Goal: Information Seeking & Learning: Learn about a topic

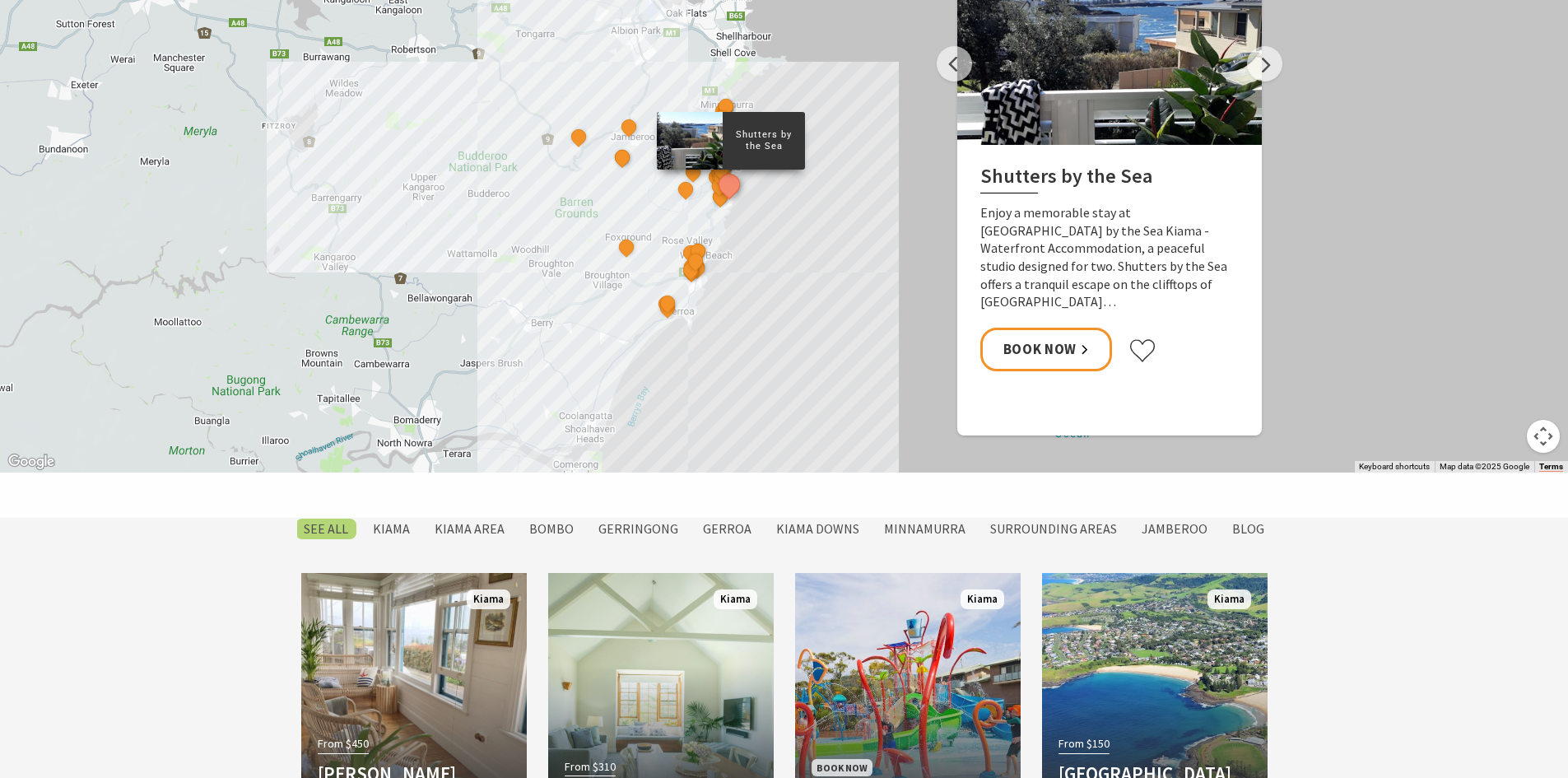
scroll to position [1152, 0]
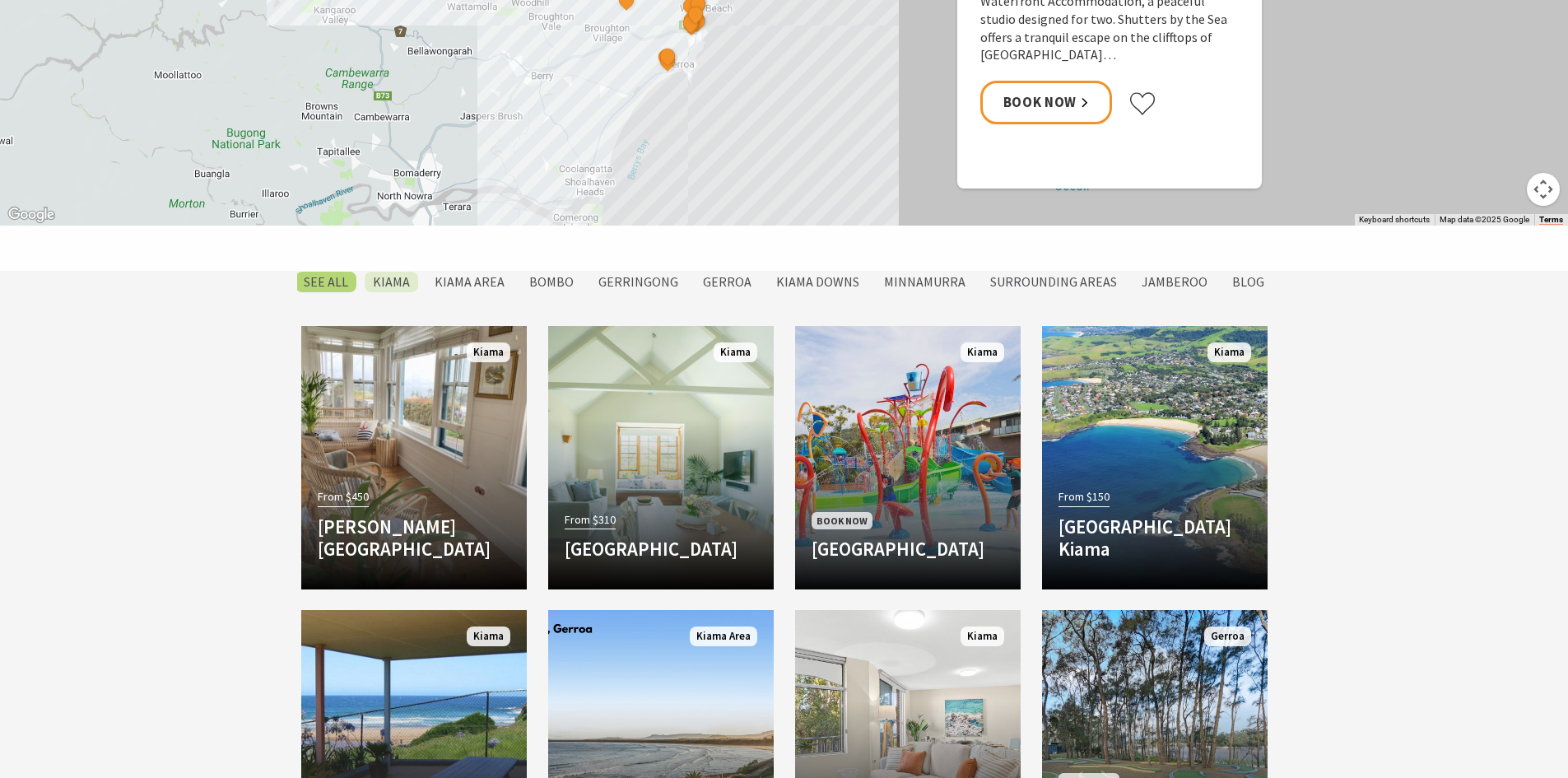
click at [403, 276] on label "Kiama" at bounding box center [391, 281] width 53 height 21
click at [0, 0] on input "Kiama" at bounding box center [0, 0] width 0 height 0
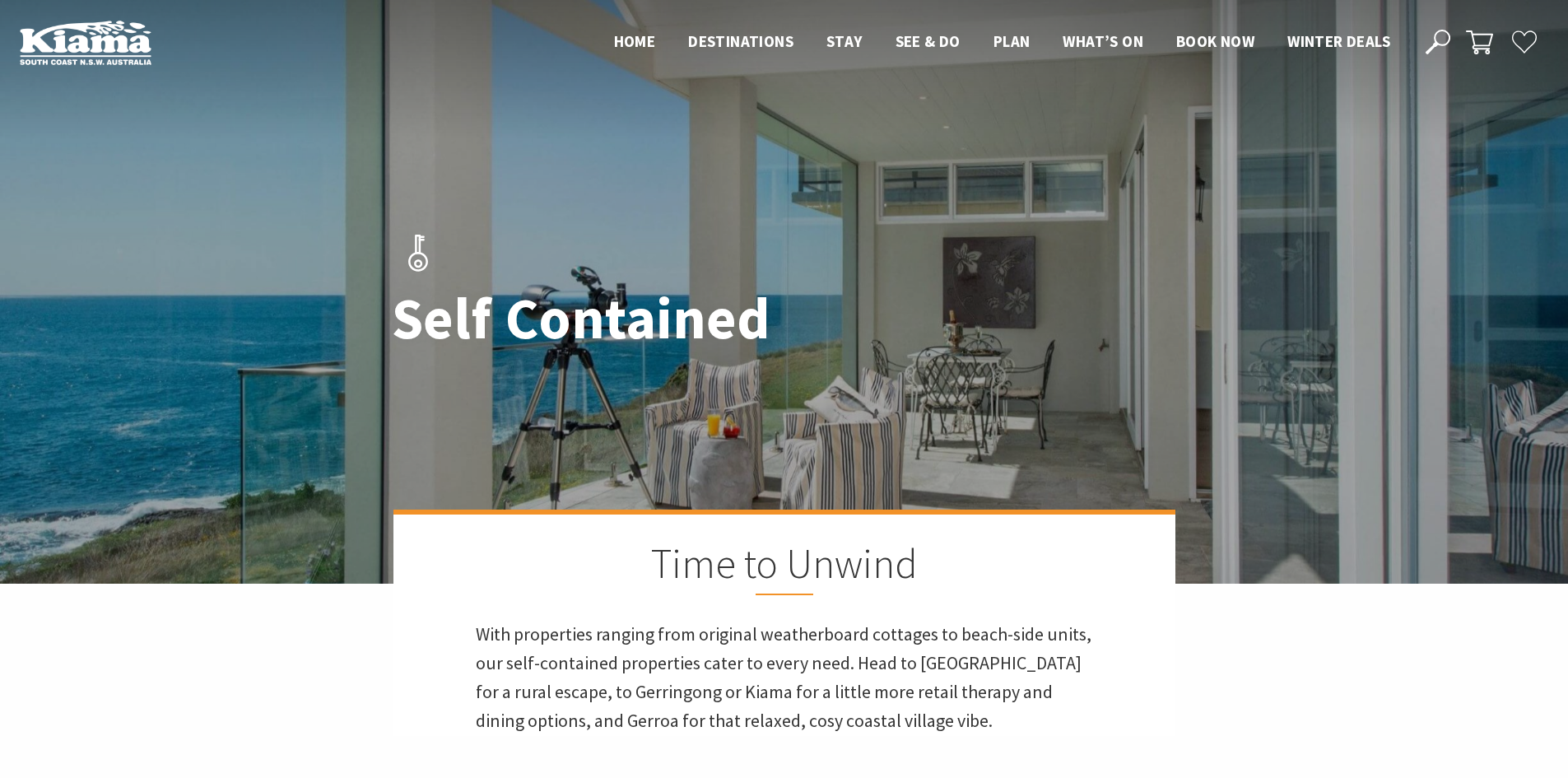
scroll to position [830, 0]
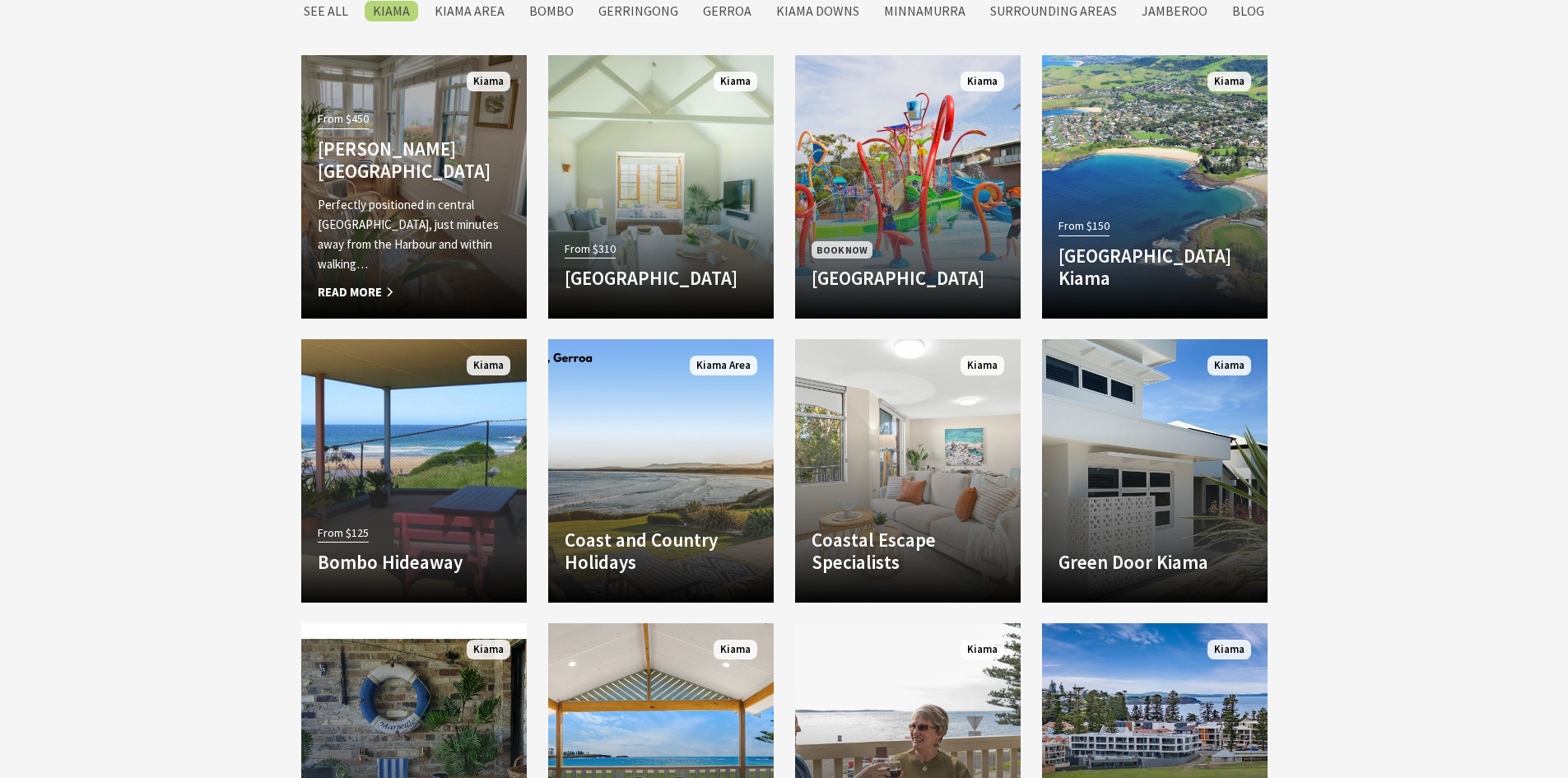
click at [368, 297] on span "Read More" at bounding box center [414, 292] width 193 height 20
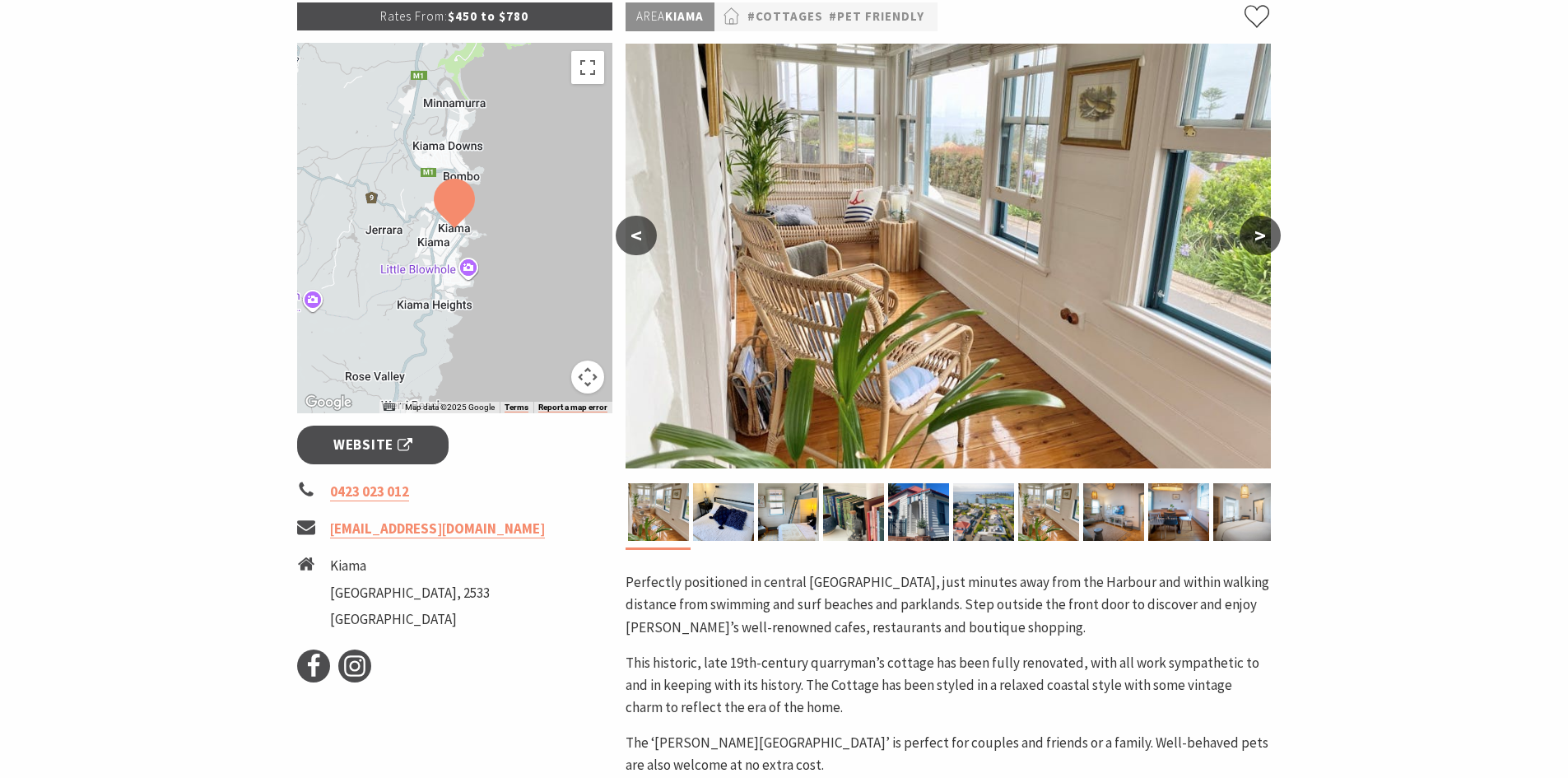
scroll to position [263, 0]
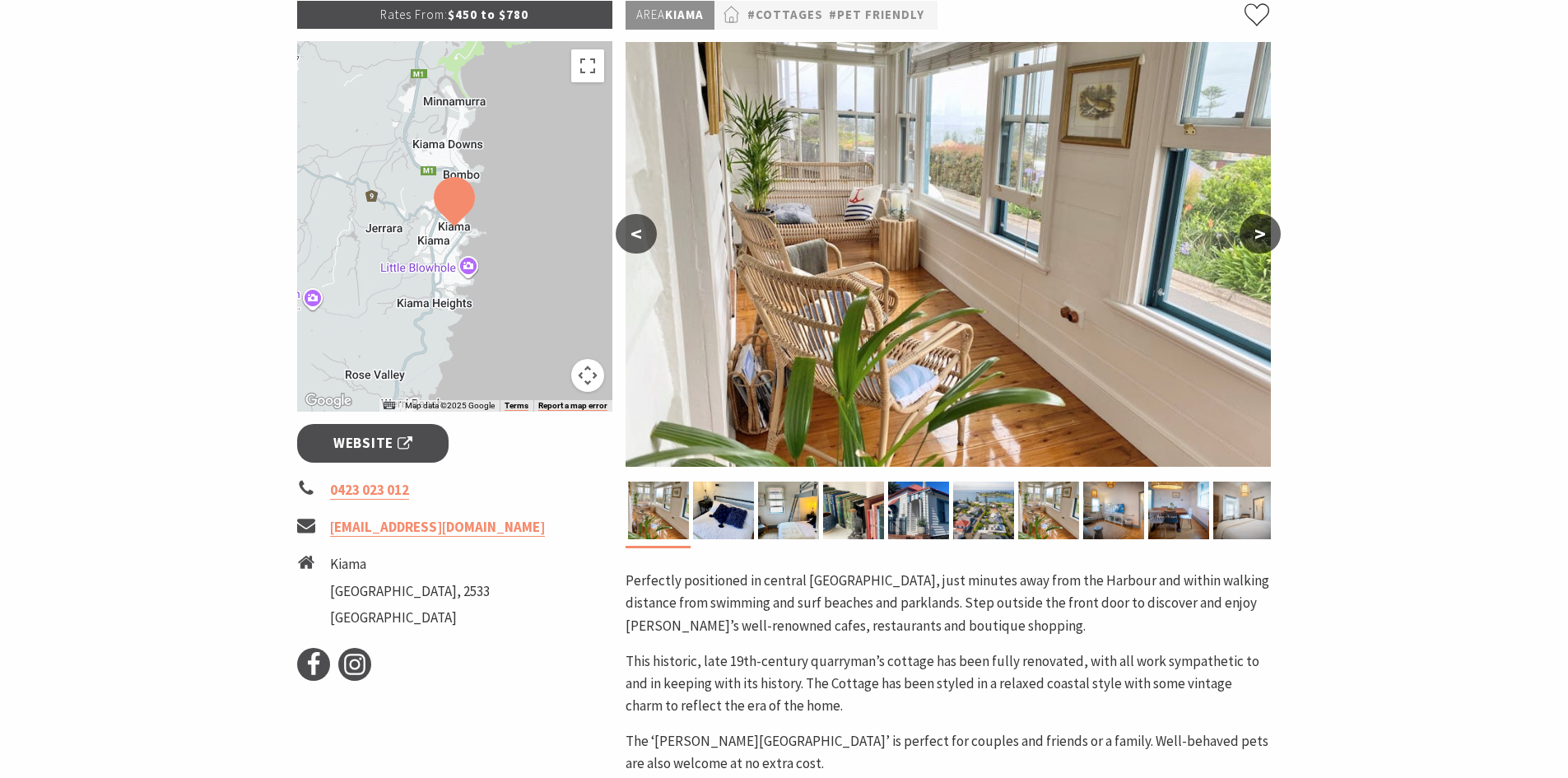
click at [1264, 222] on button ">" at bounding box center [1261, 234] width 42 height 40
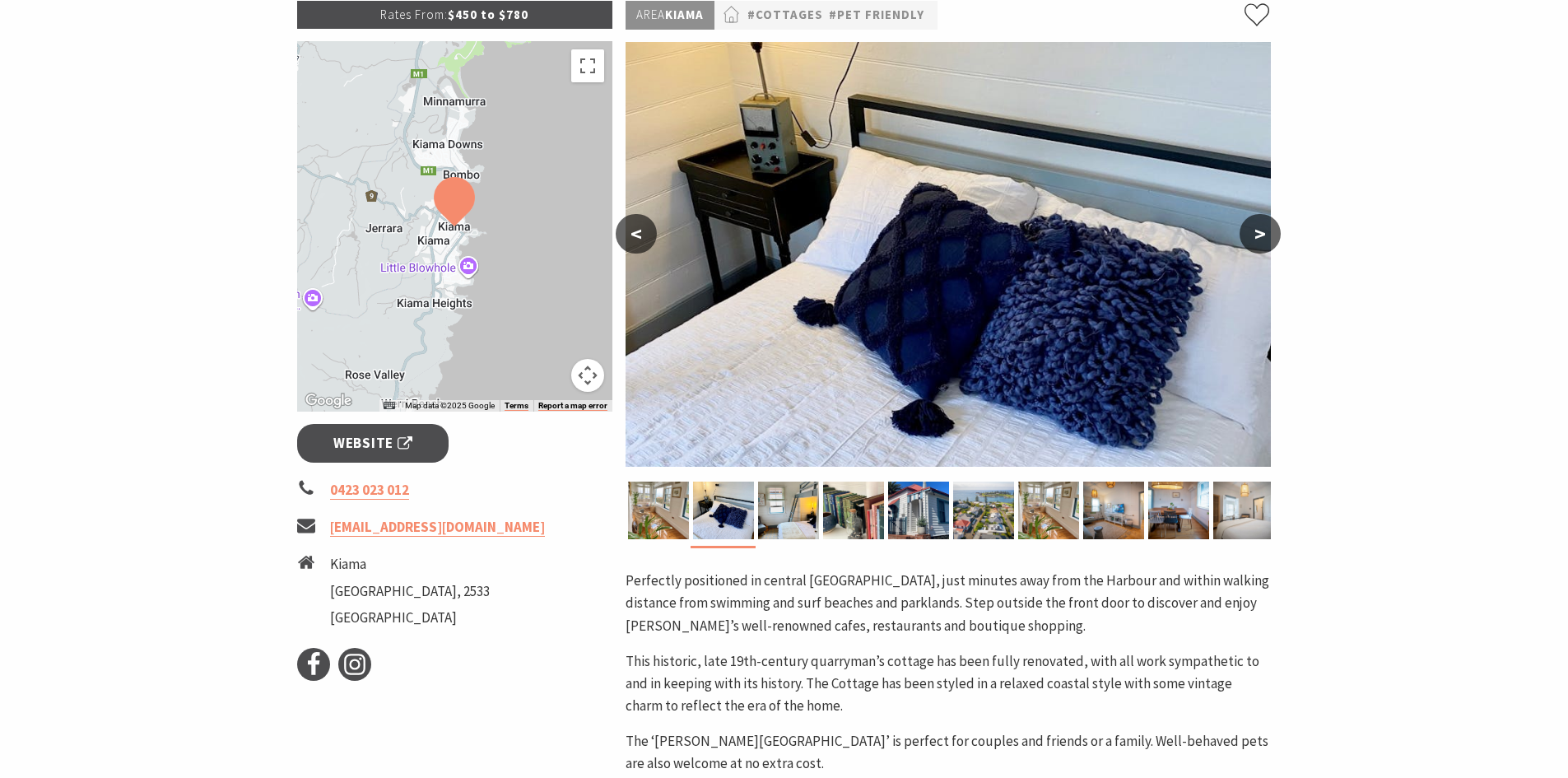
click at [1264, 222] on button ">" at bounding box center [1261, 234] width 42 height 40
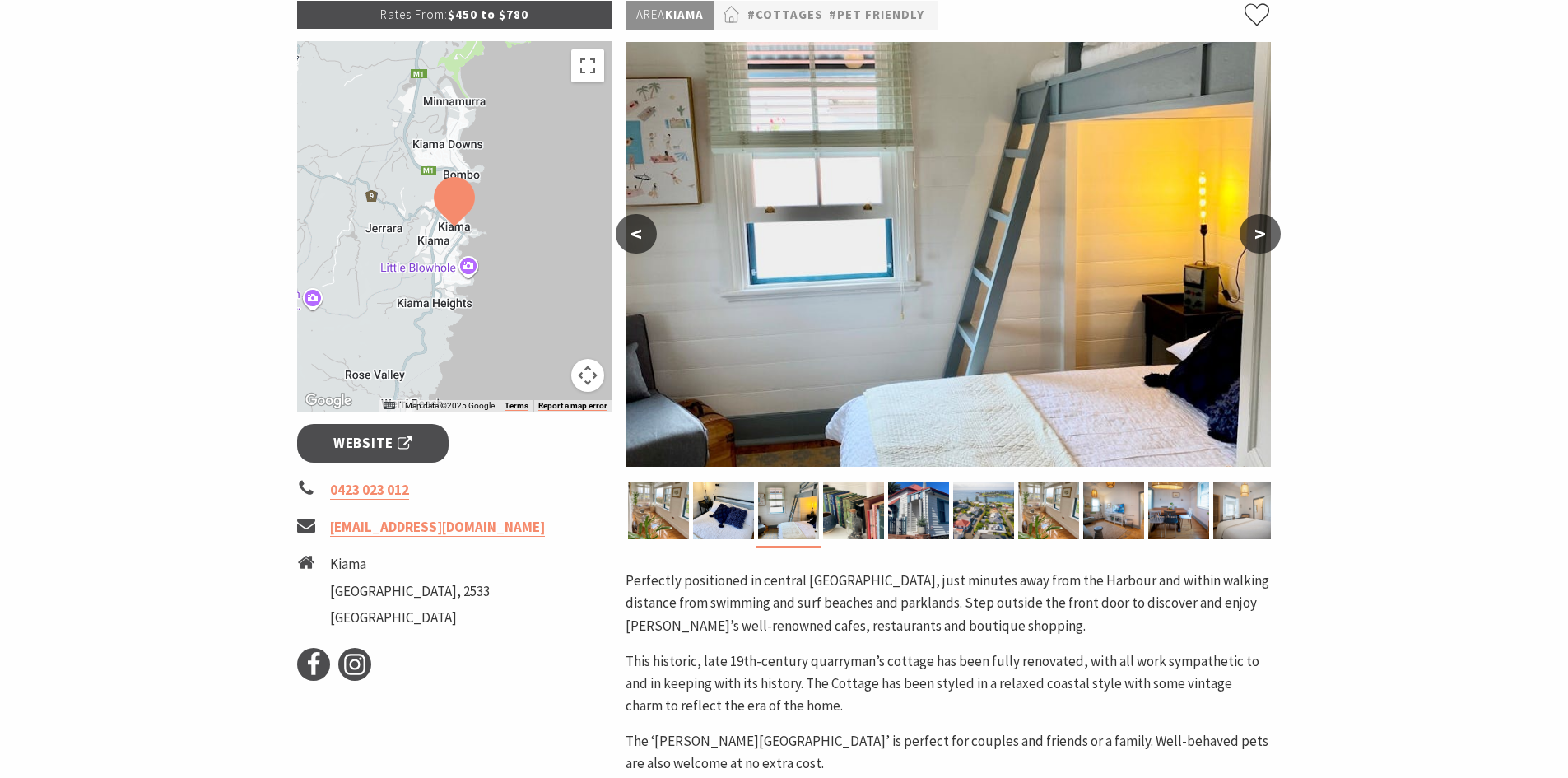
click at [1264, 222] on button ">" at bounding box center [1261, 234] width 42 height 40
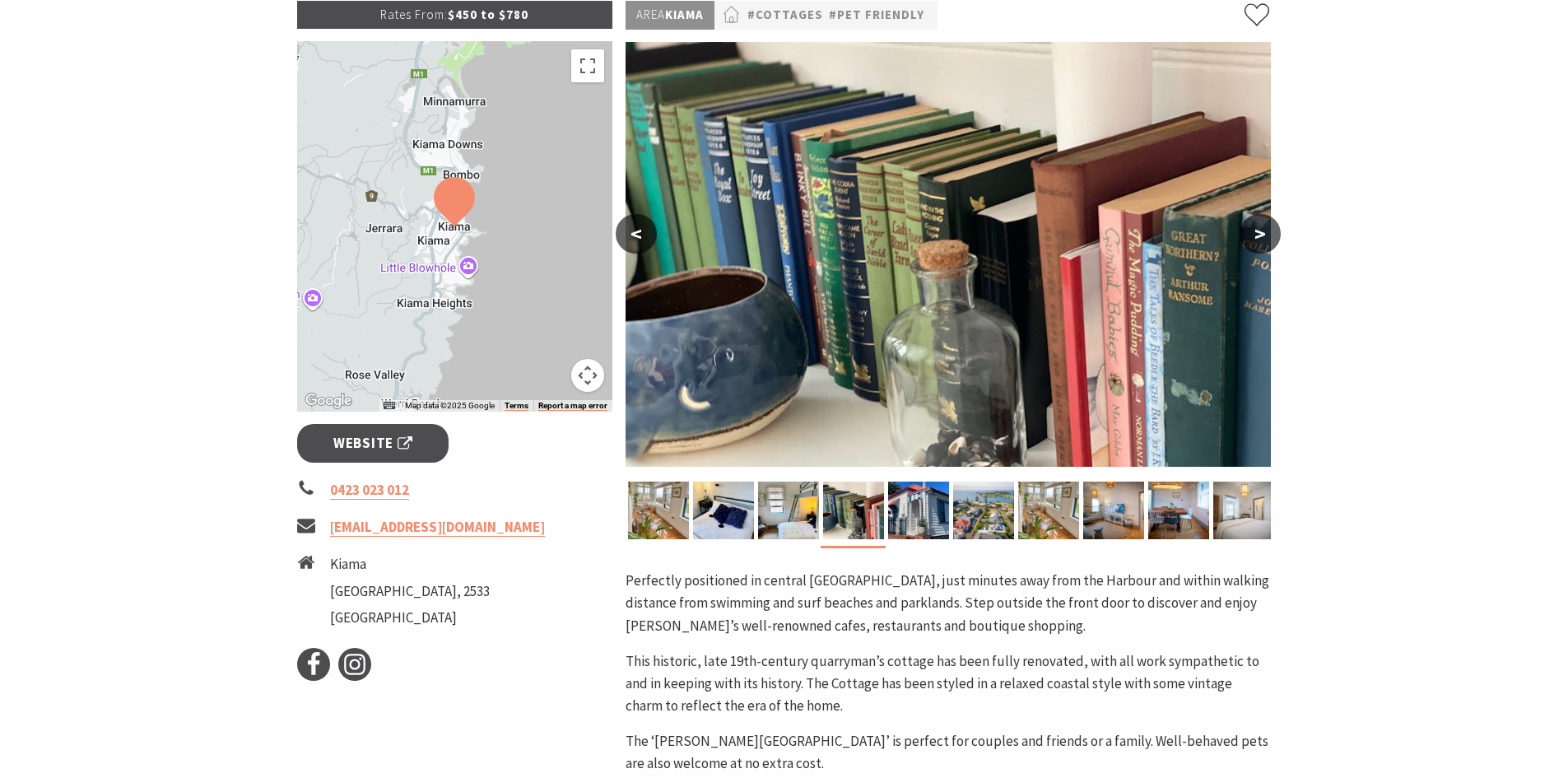
click at [1264, 222] on button ">" at bounding box center [1261, 234] width 42 height 40
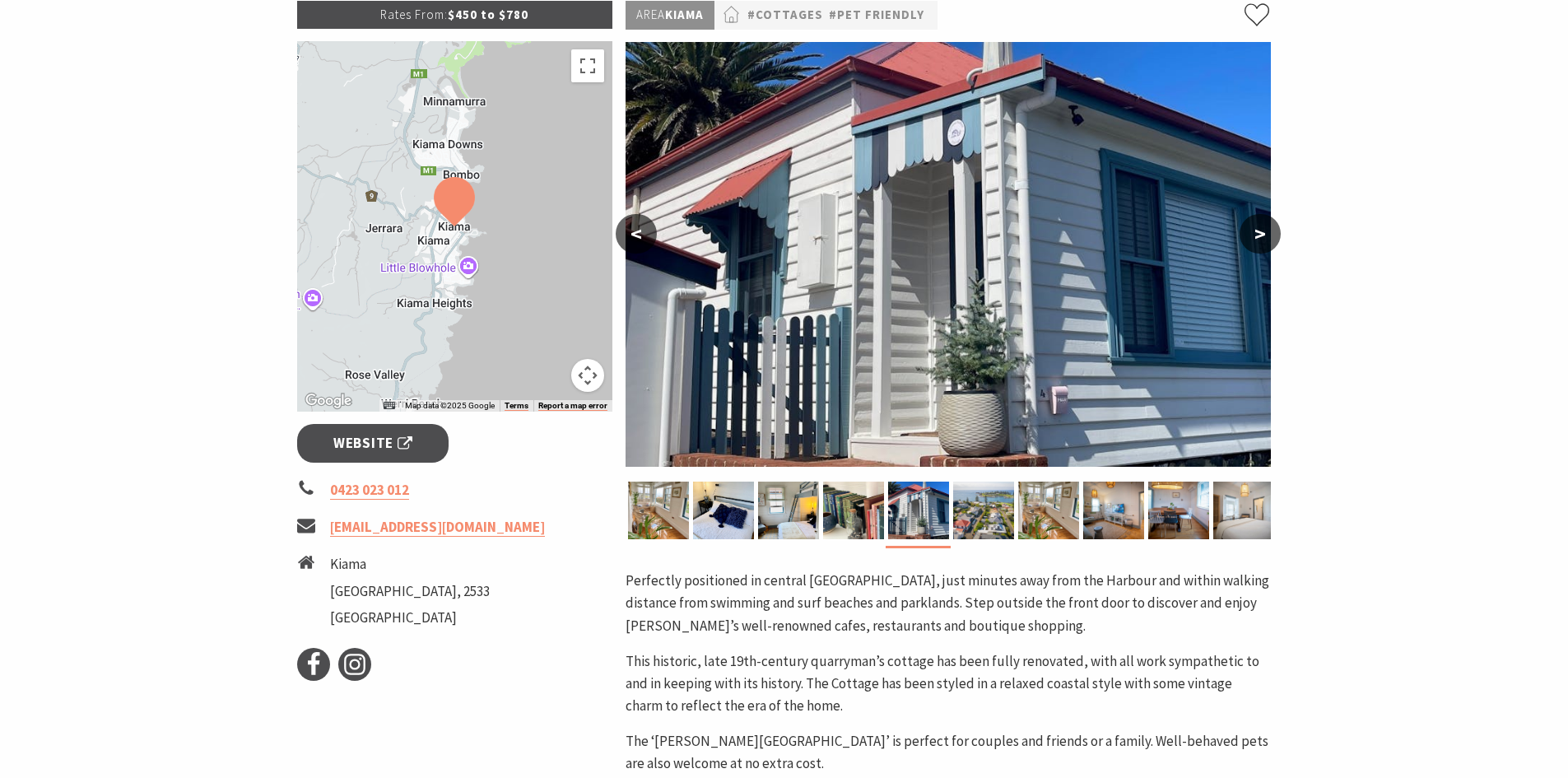
click at [1264, 223] on button ">" at bounding box center [1261, 234] width 42 height 40
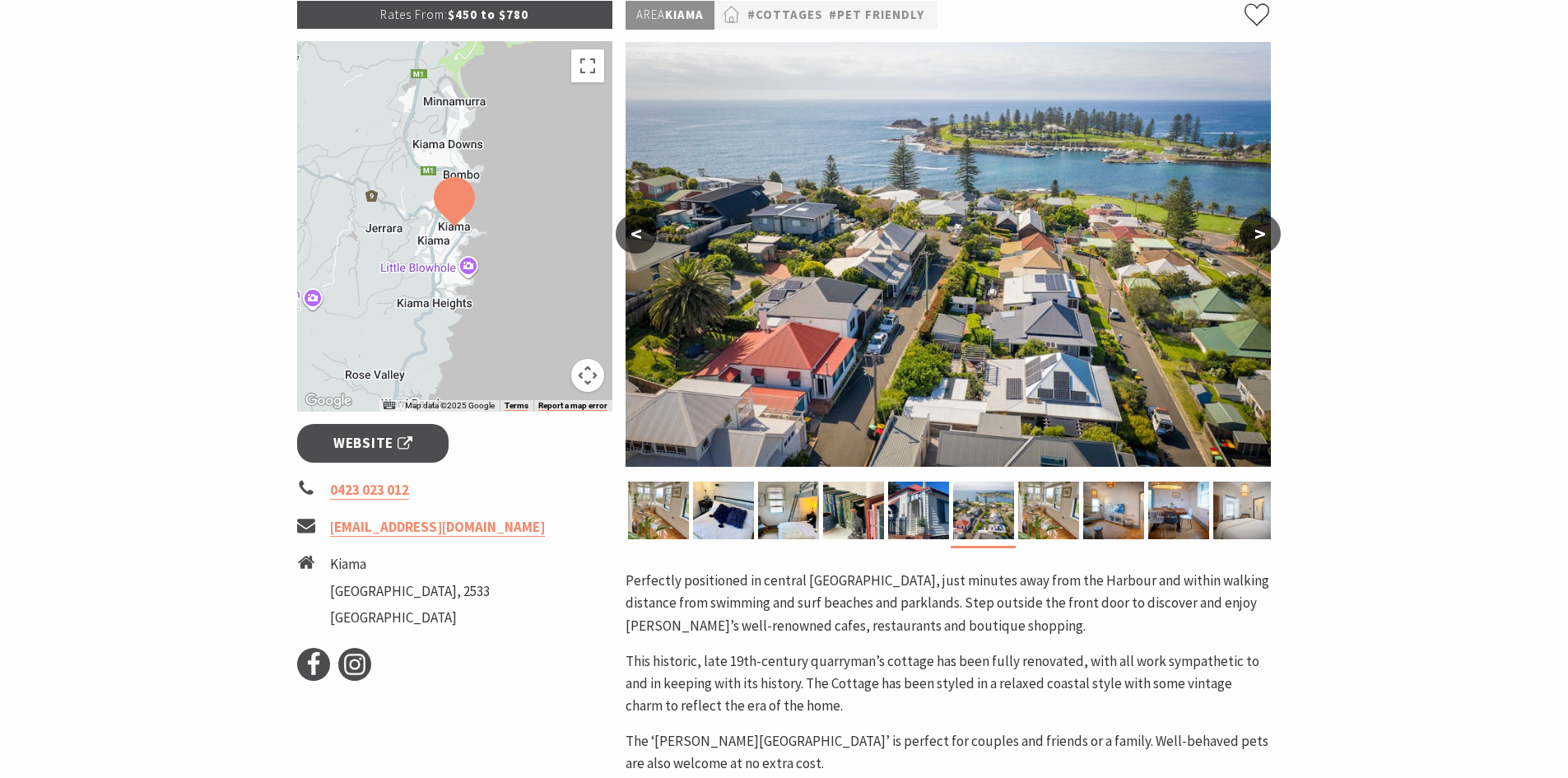
click at [1268, 225] on button ">" at bounding box center [1261, 234] width 42 height 40
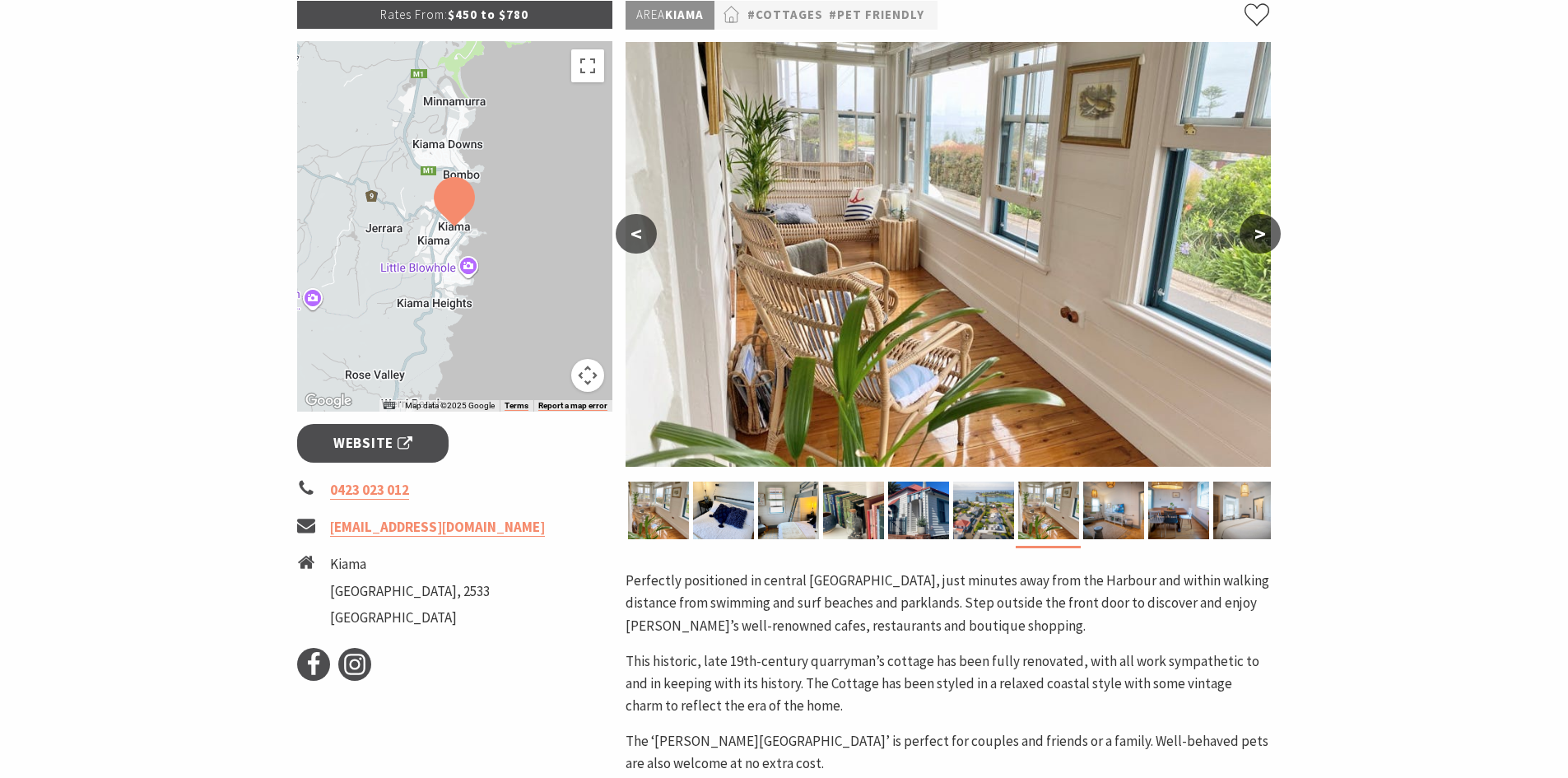
click at [1268, 225] on button ">" at bounding box center [1261, 234] width 42 height 40
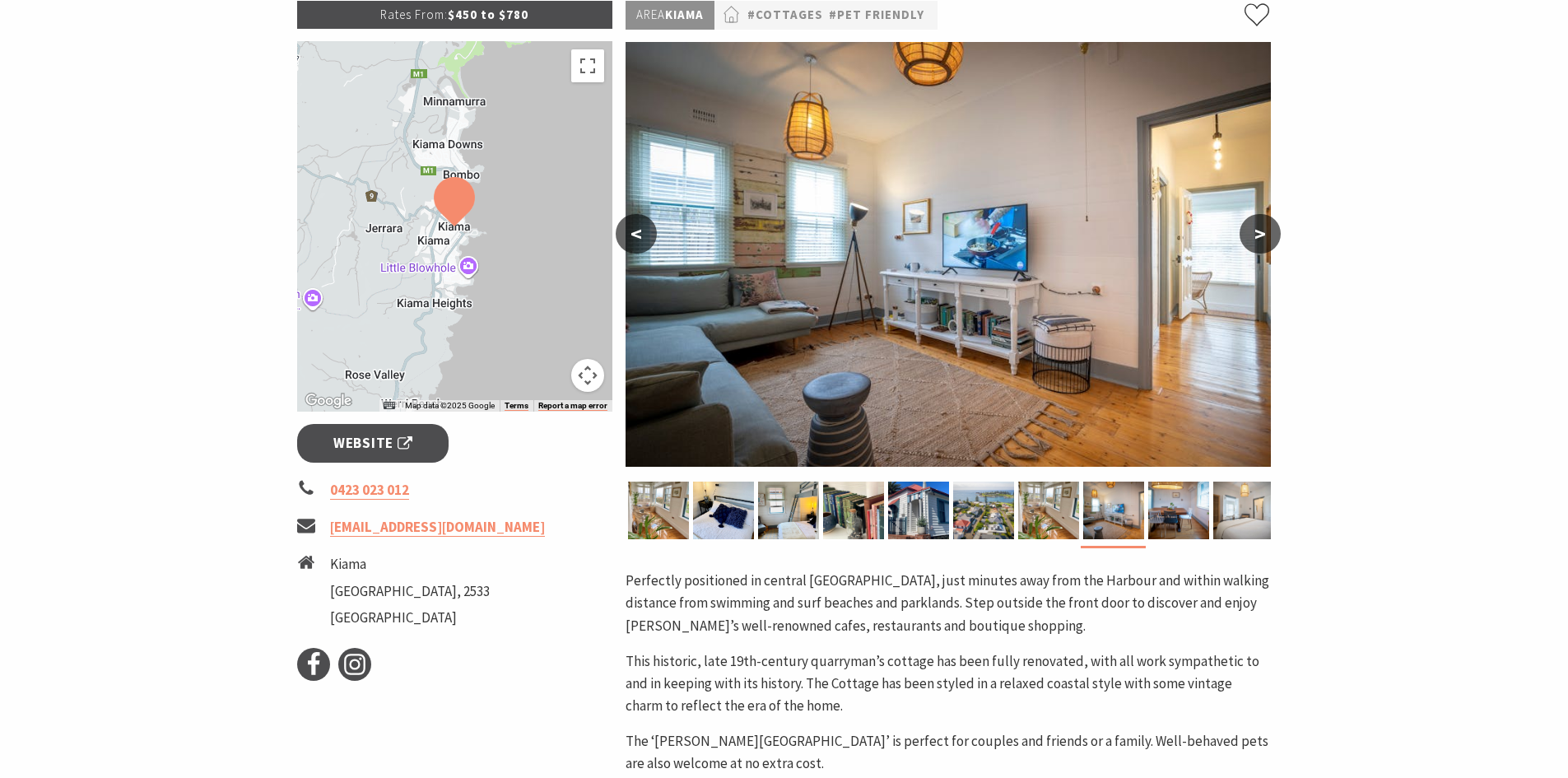
click at [1268, 225] on button ">" at bounding box center [1261, 234] width 42 height 40
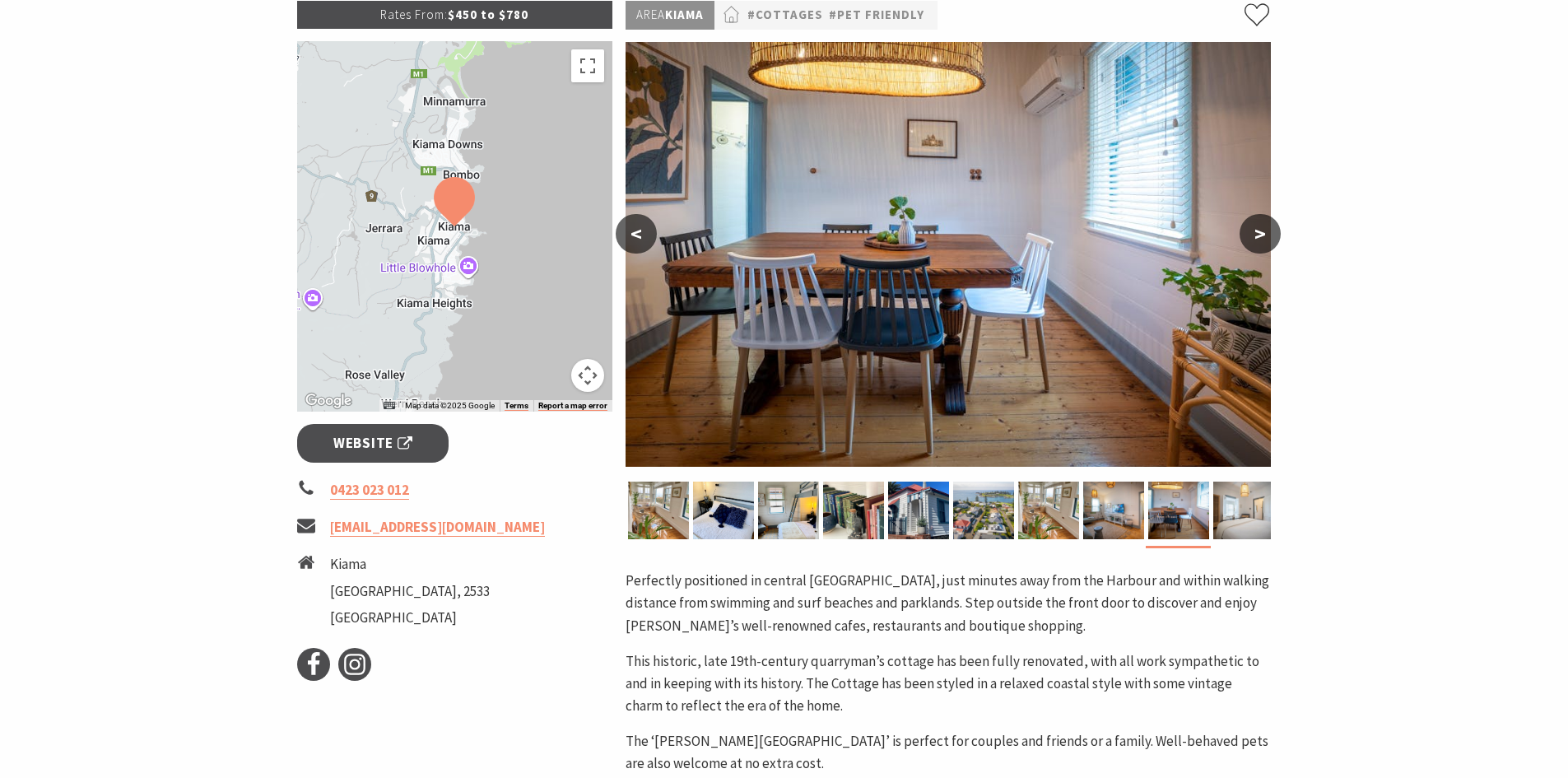
click at [1270, 225] on button ">" at bounding box center [1261, 234] width 42 height 40
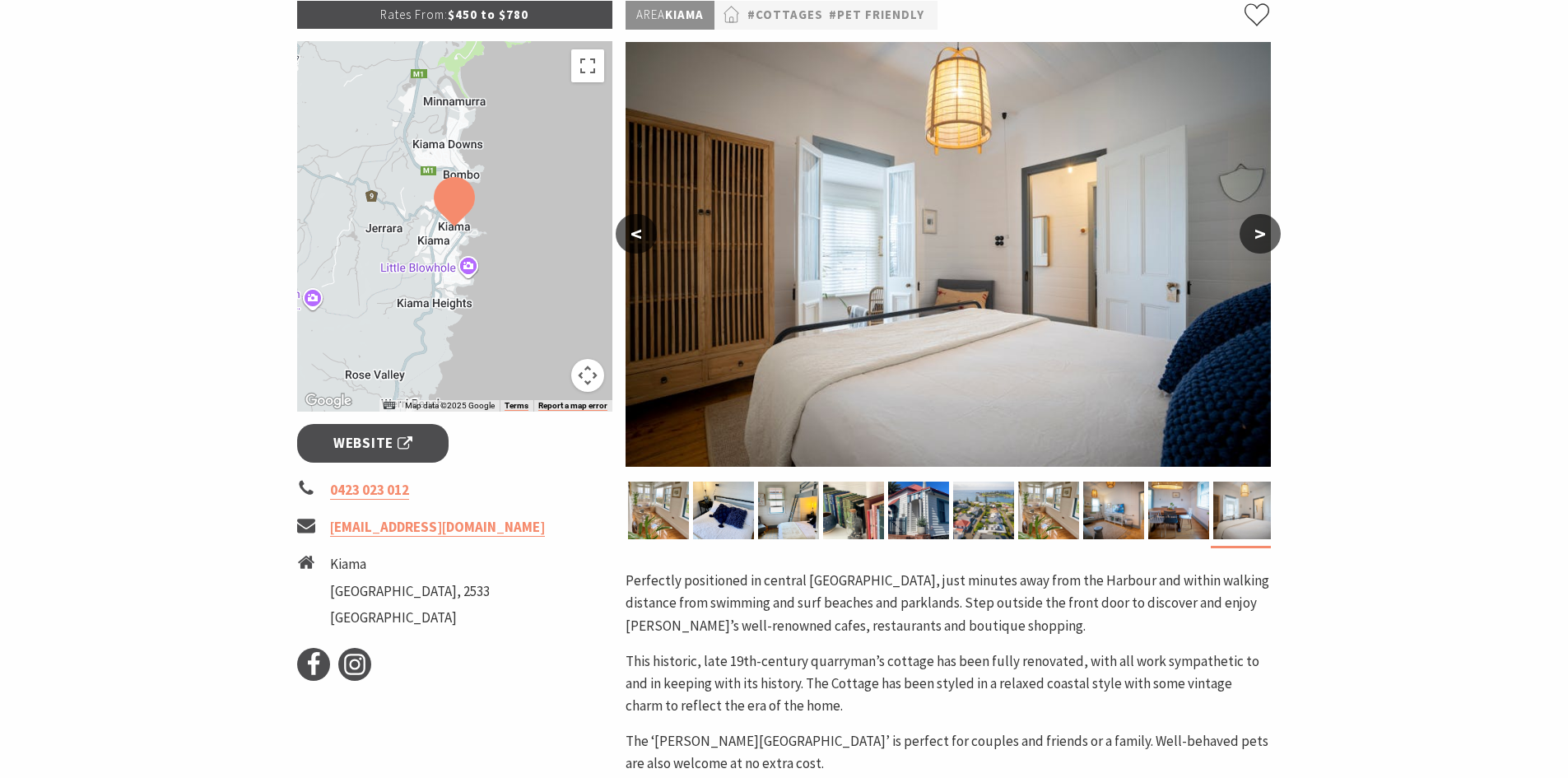
click at [1271, 225] on button ">" at bounding box center [1261, 234] width 42 height 40
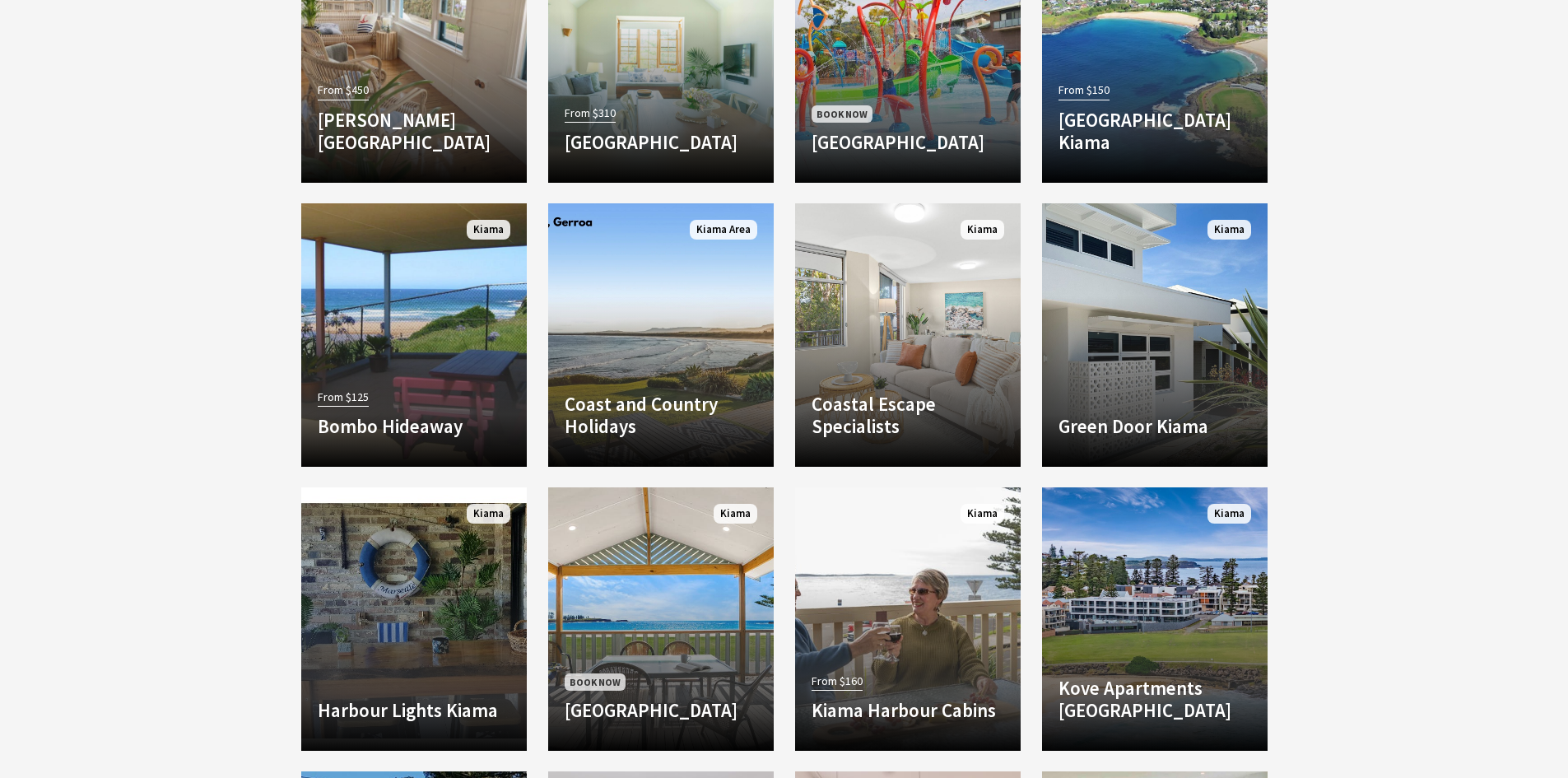
scroll to position [1076, 0]
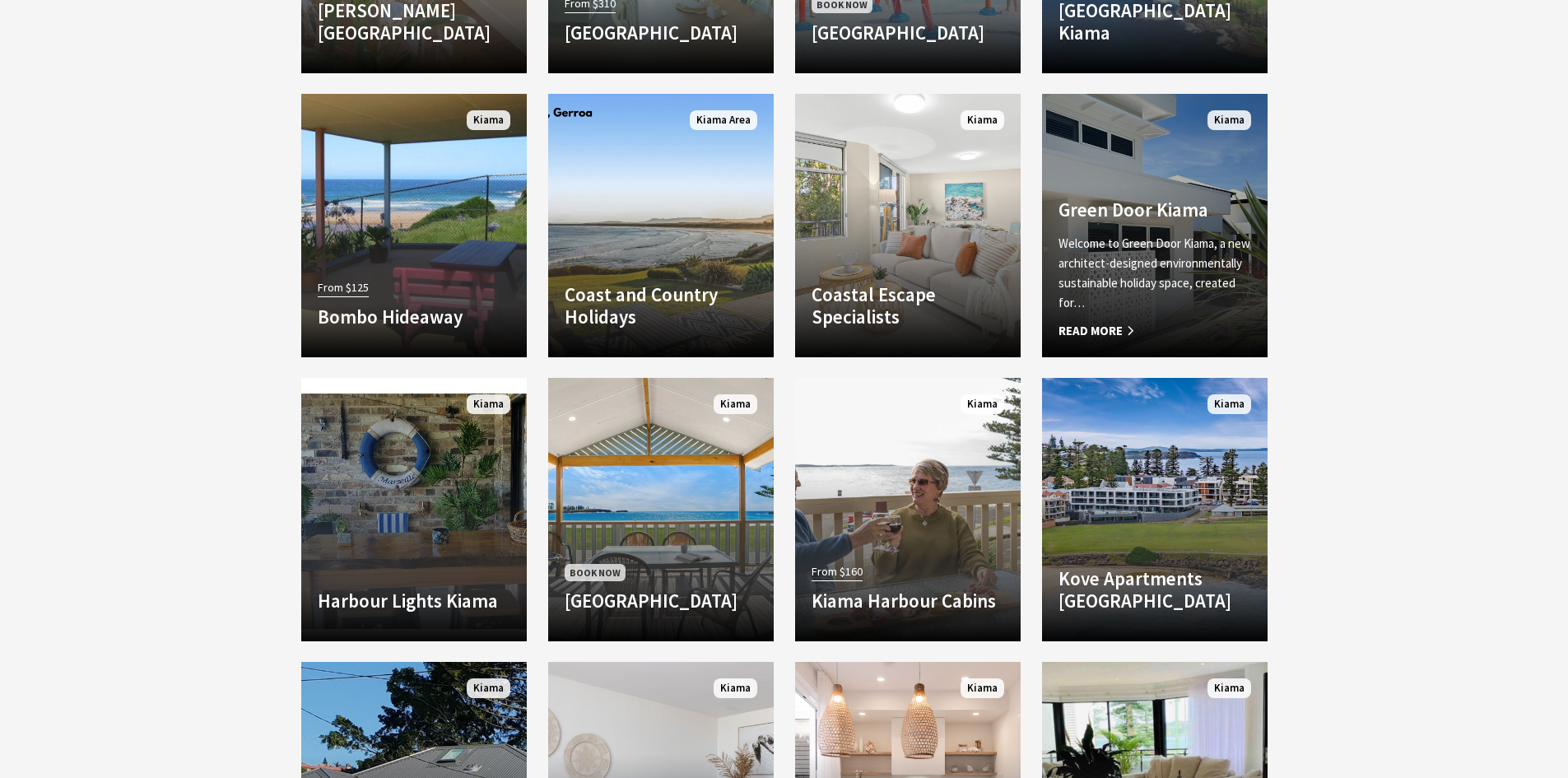
click at [1100, 335] on span "Read More" at bounding box center [1155, 331] width 193 height 20
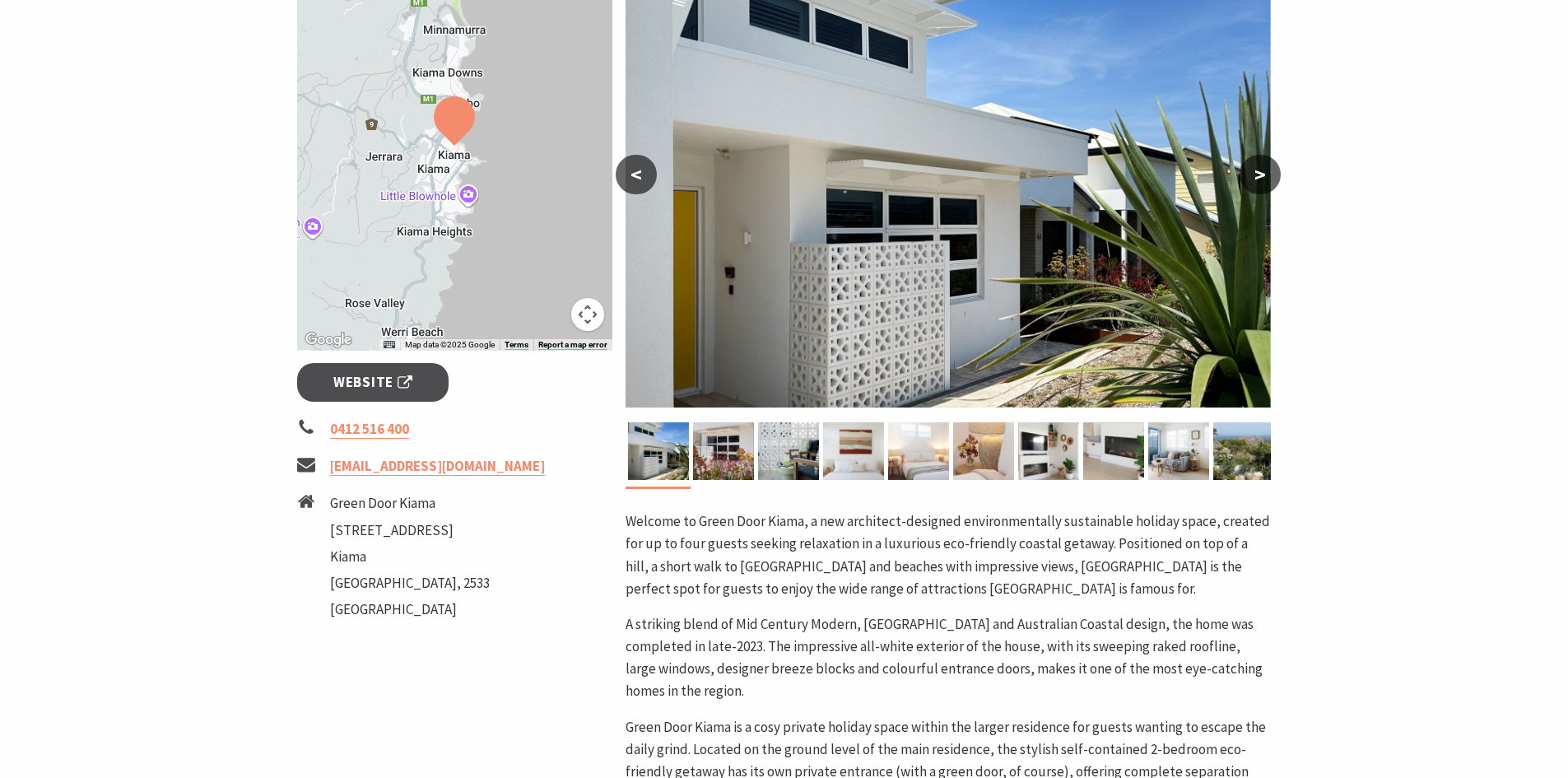
scroll to position [164, 0]
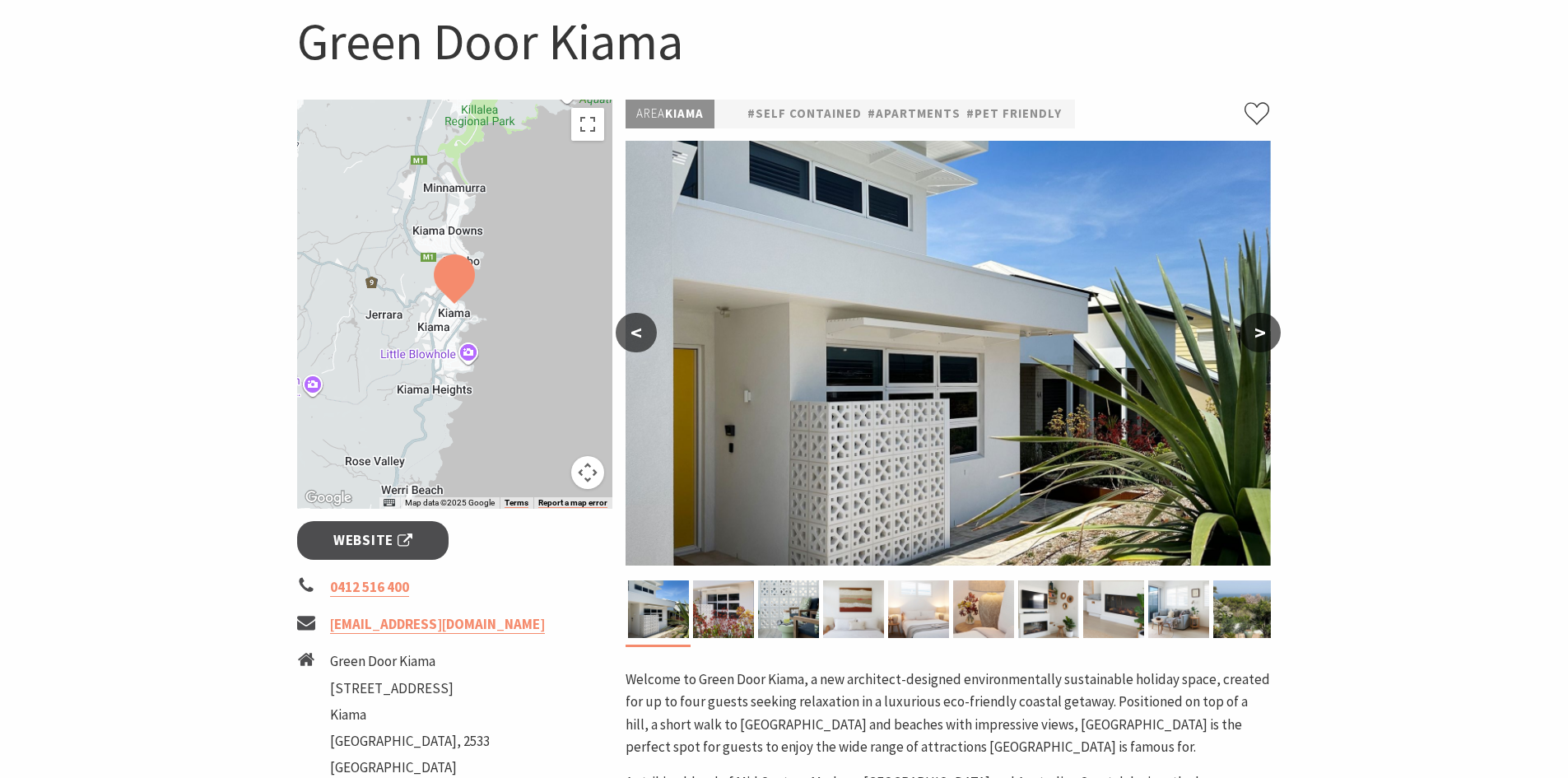
click at [1257, 340] on button ">" at bounding box center [1261, 333] width 42 height 40
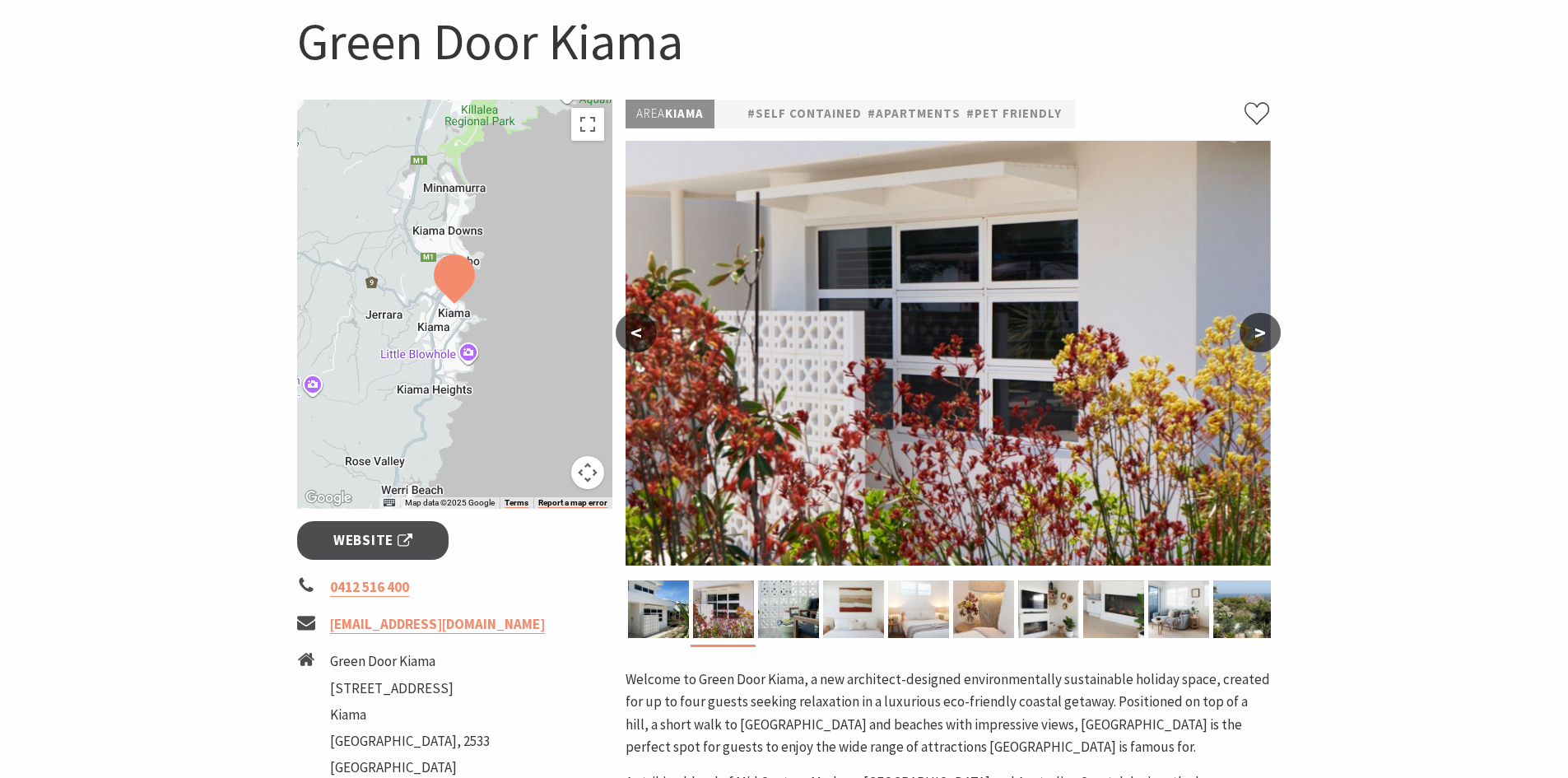
click at [1258, 340] on button ">" at bounding box center [1261, 333] width 42 height 40
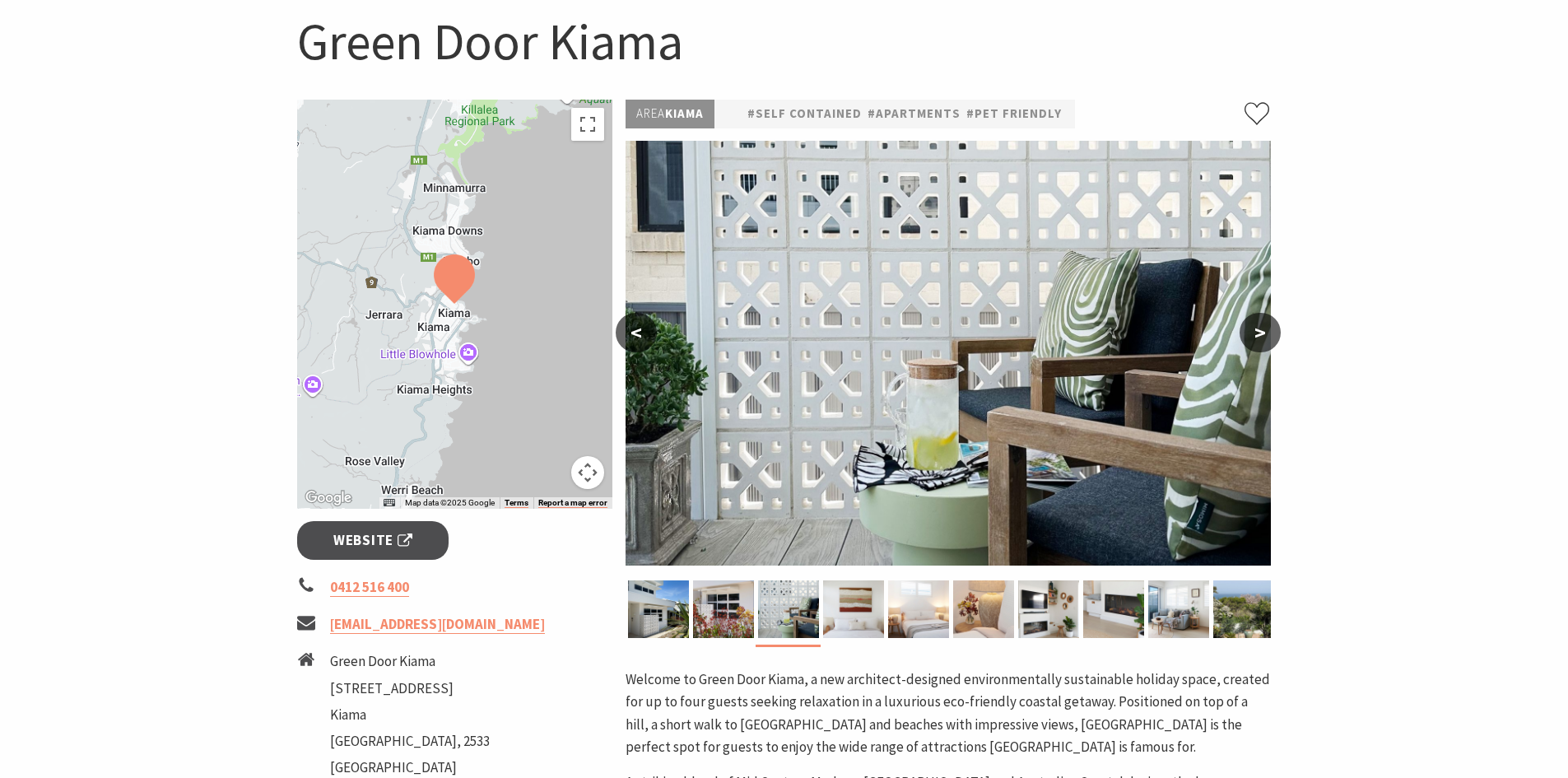
click at [1258, 340] on button ">" at bounding box center [1261, 333] width 42 height 40
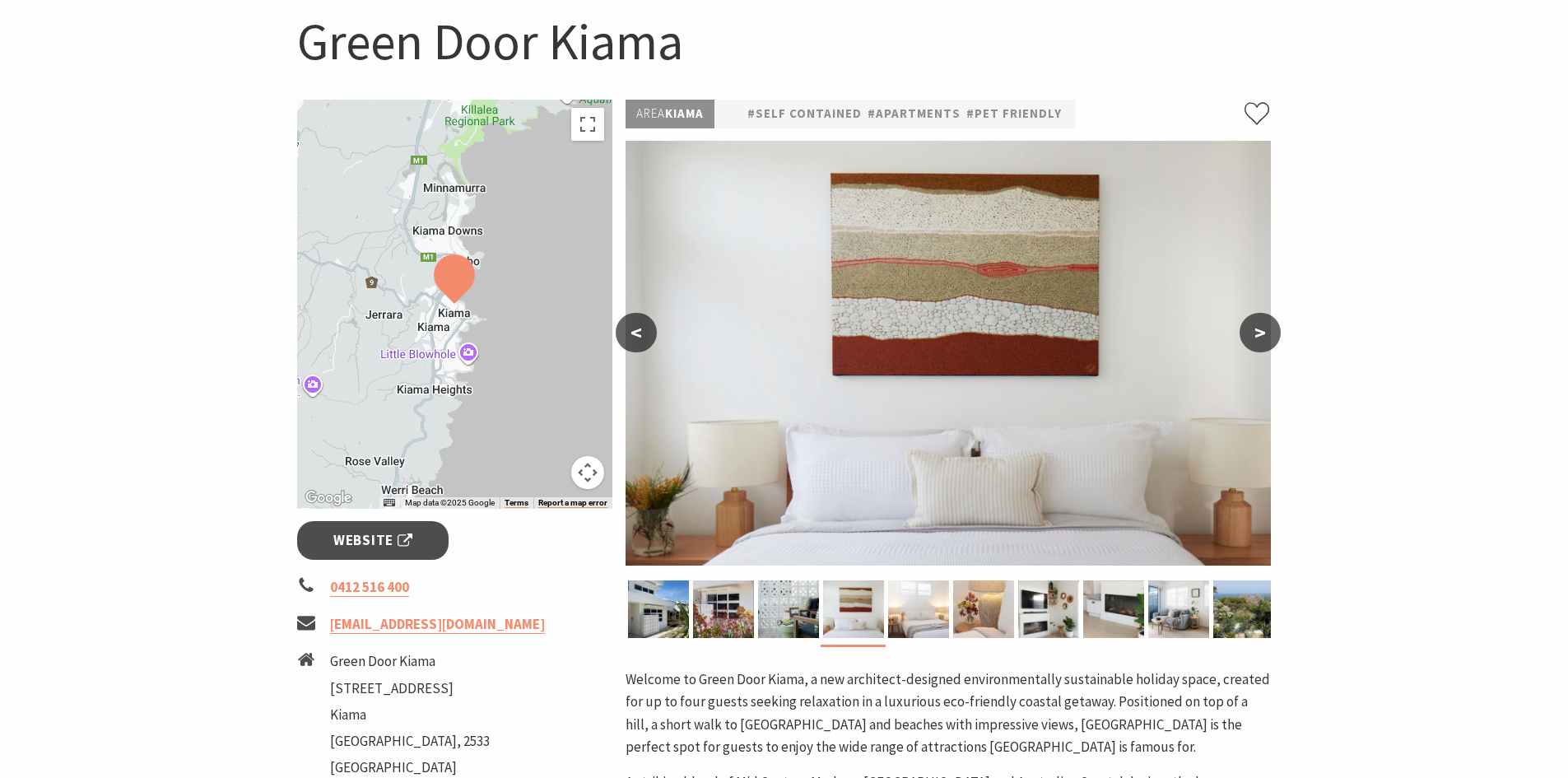
click at [1257, 340] on button ">" at bounding box center [1261, 333] width 42 height 40
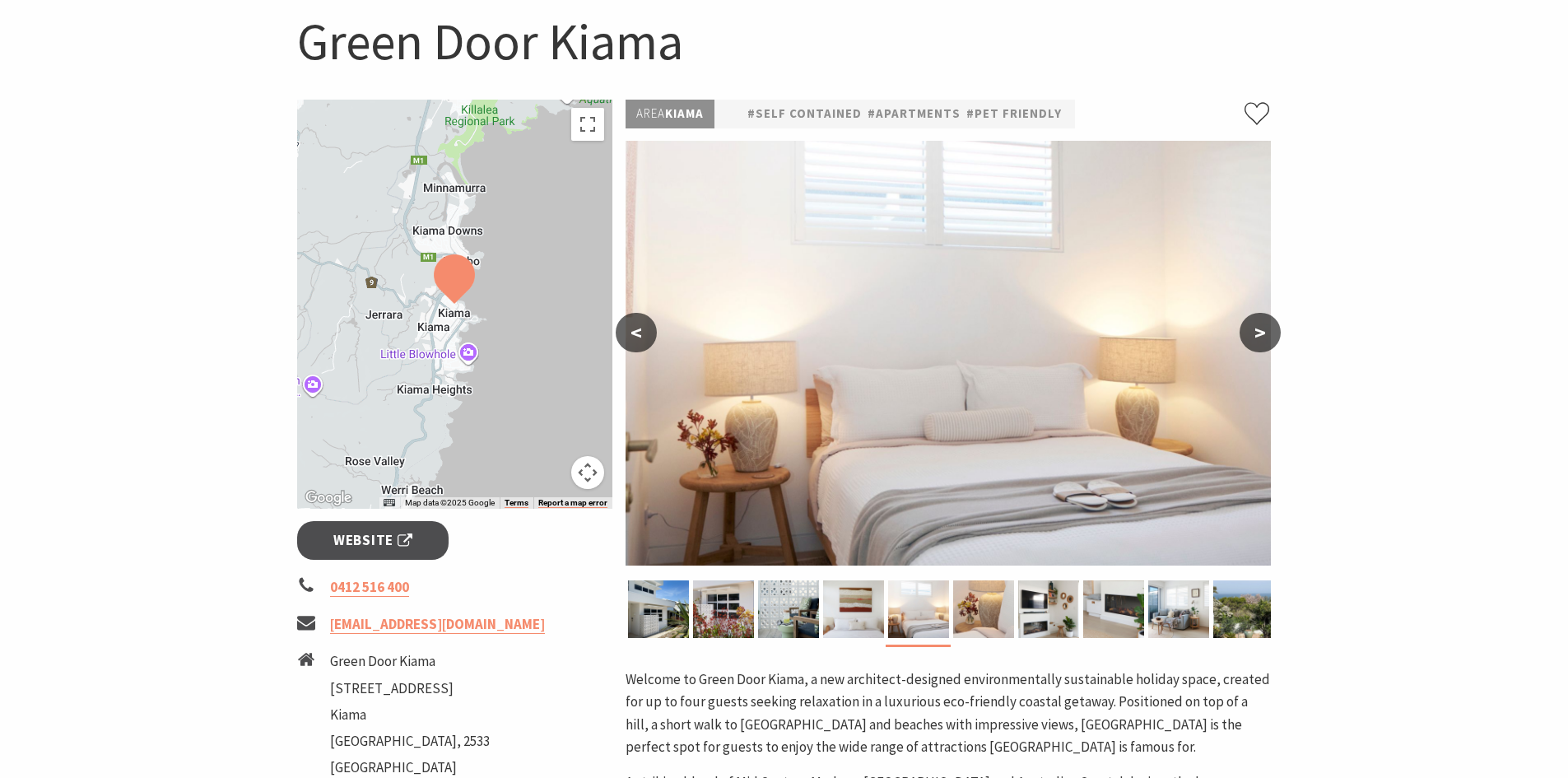
click at [1257, 340] on button ">" at bounding box center [1261, 333] width 42 height 40
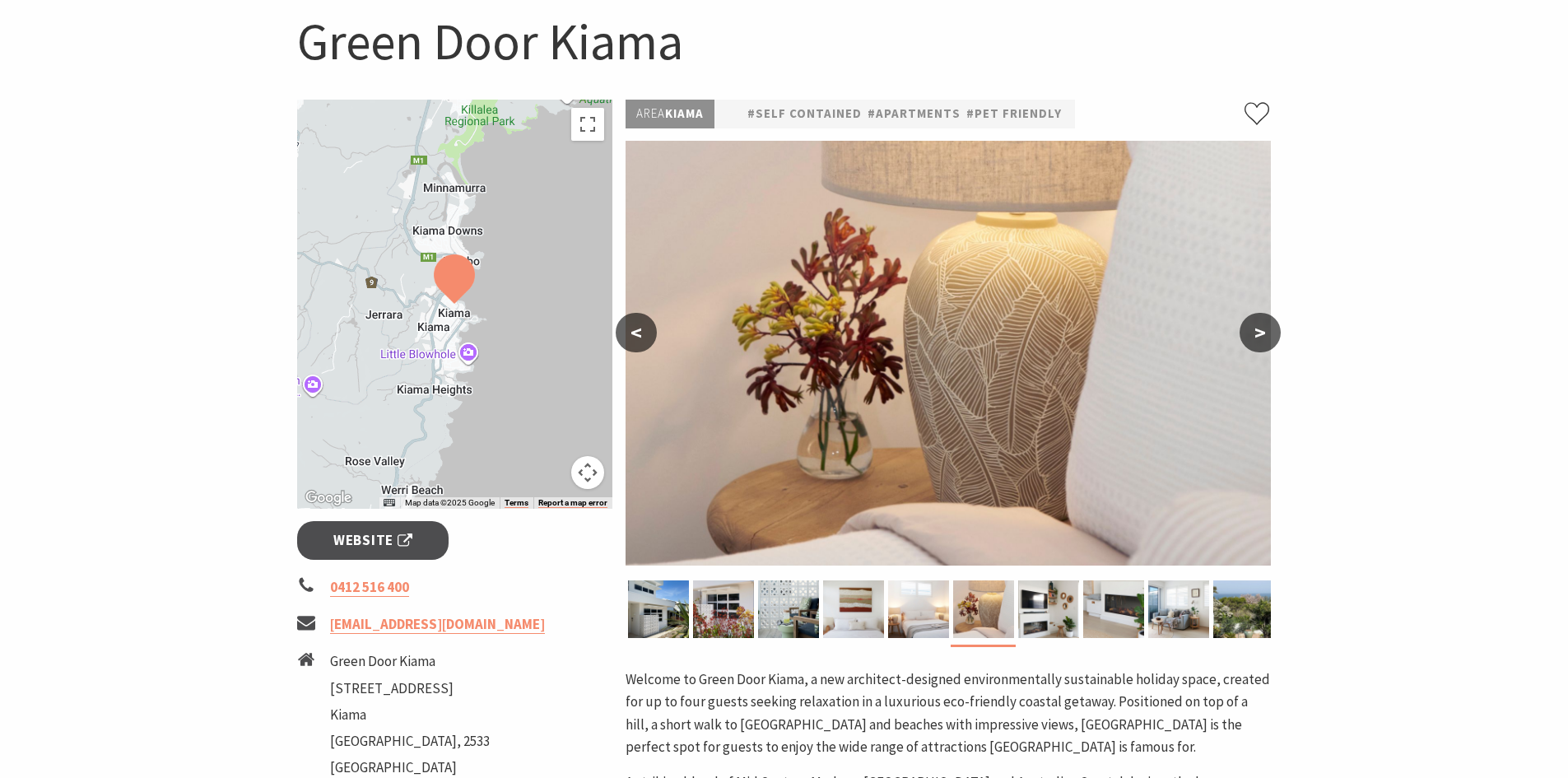
click at [1257, 340] on button ">" at bounding box center [1261, 333] width 42 height 40
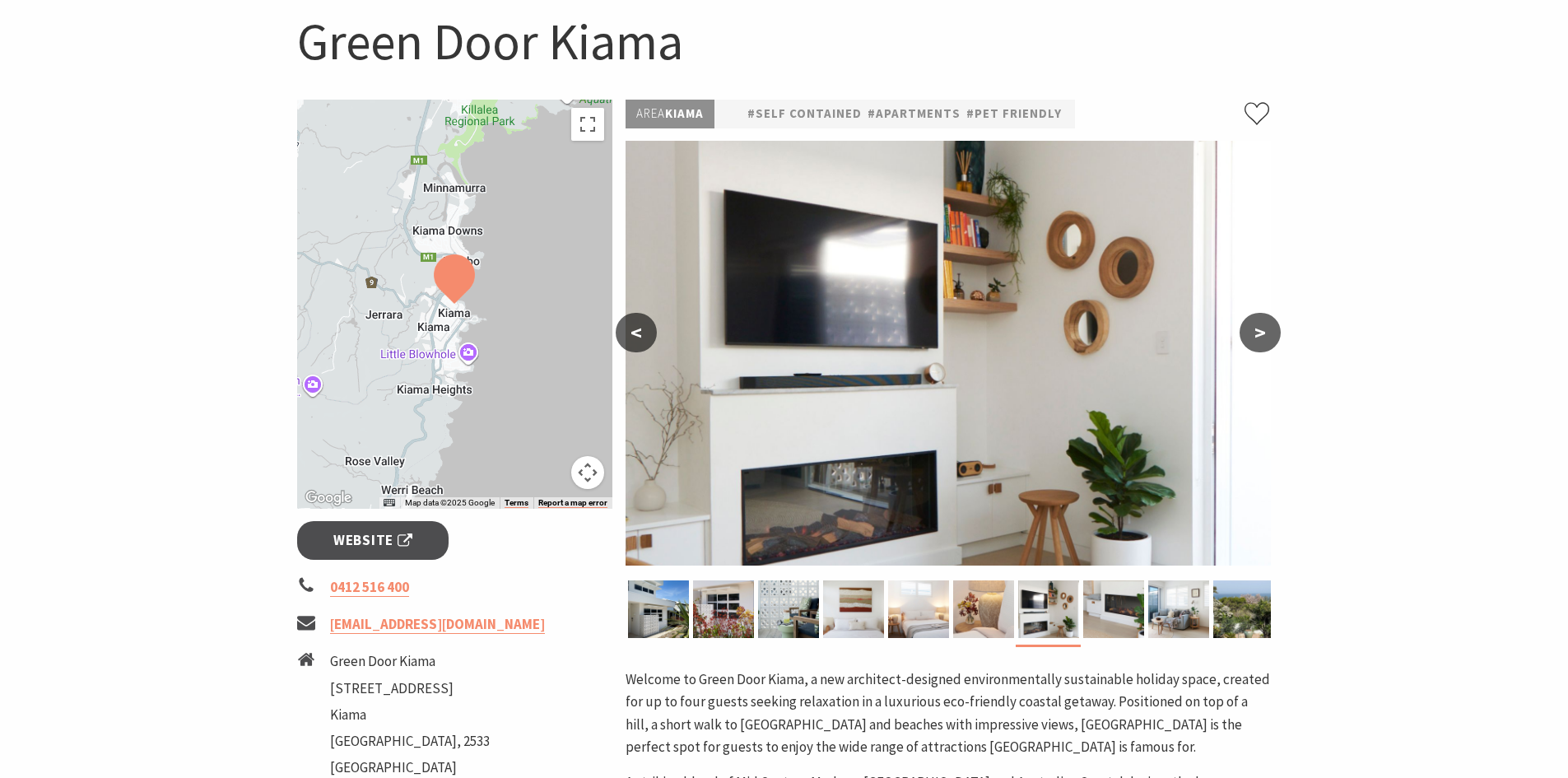
click at [1257, 340] on button ">" at bounding box center [1261, 333] width 42 height 40
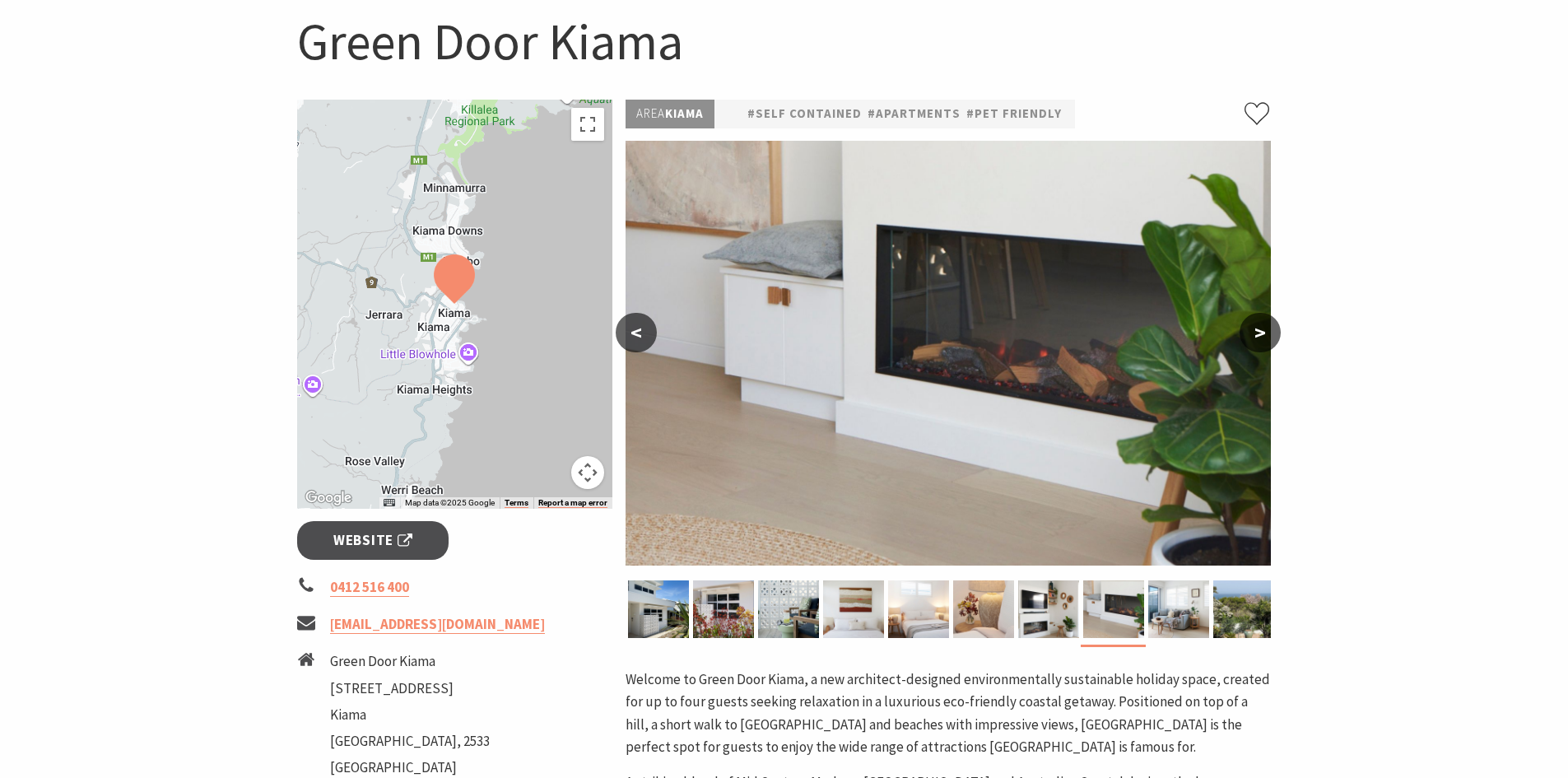
click at [1257, 340] on button ">" at bounding box center [1261, 333] width 42 height 40
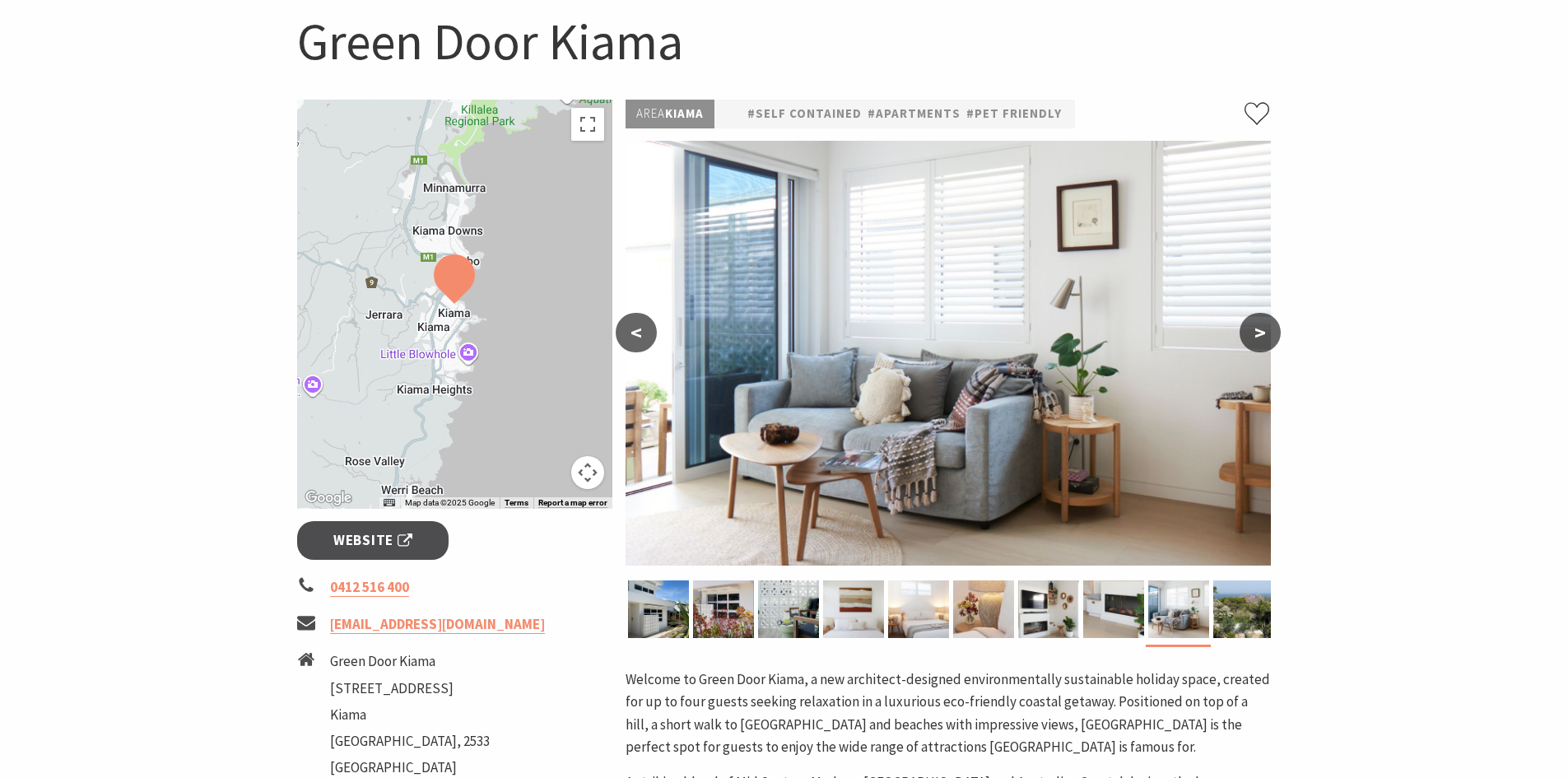
click at [1257, 340] on button ">" at bounding box center [1261, 333] width 42 height 40
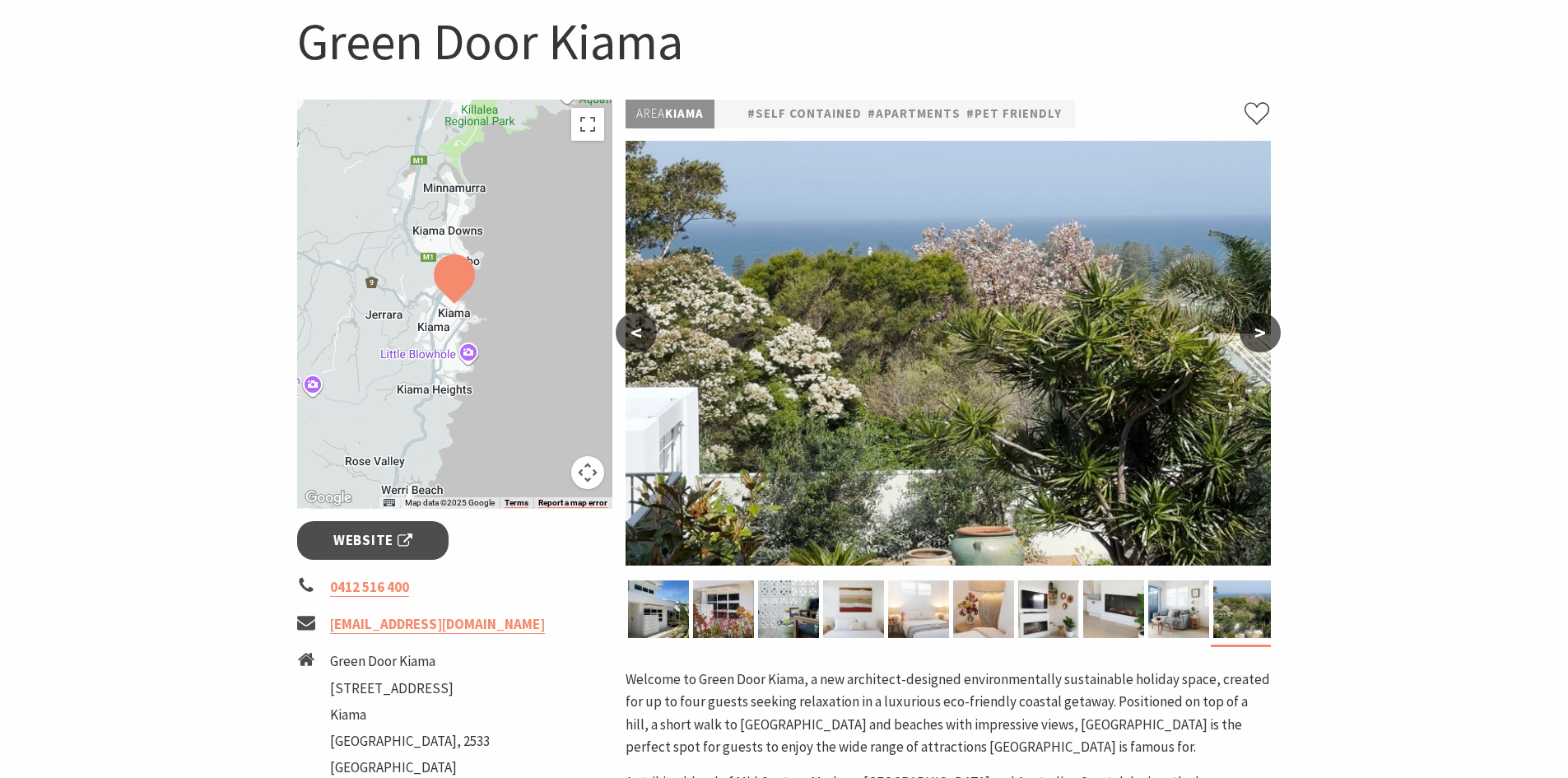
click at [1257, 340] on button ">" at bounding box center [1261, 333] width 42 height 40
click at [1257, 340] on button ">" at bounding box center [1261, 333] width 42 height 40
click at [1267, 337] on button ">" at bounding box center [1261, 333] width 42 height 40
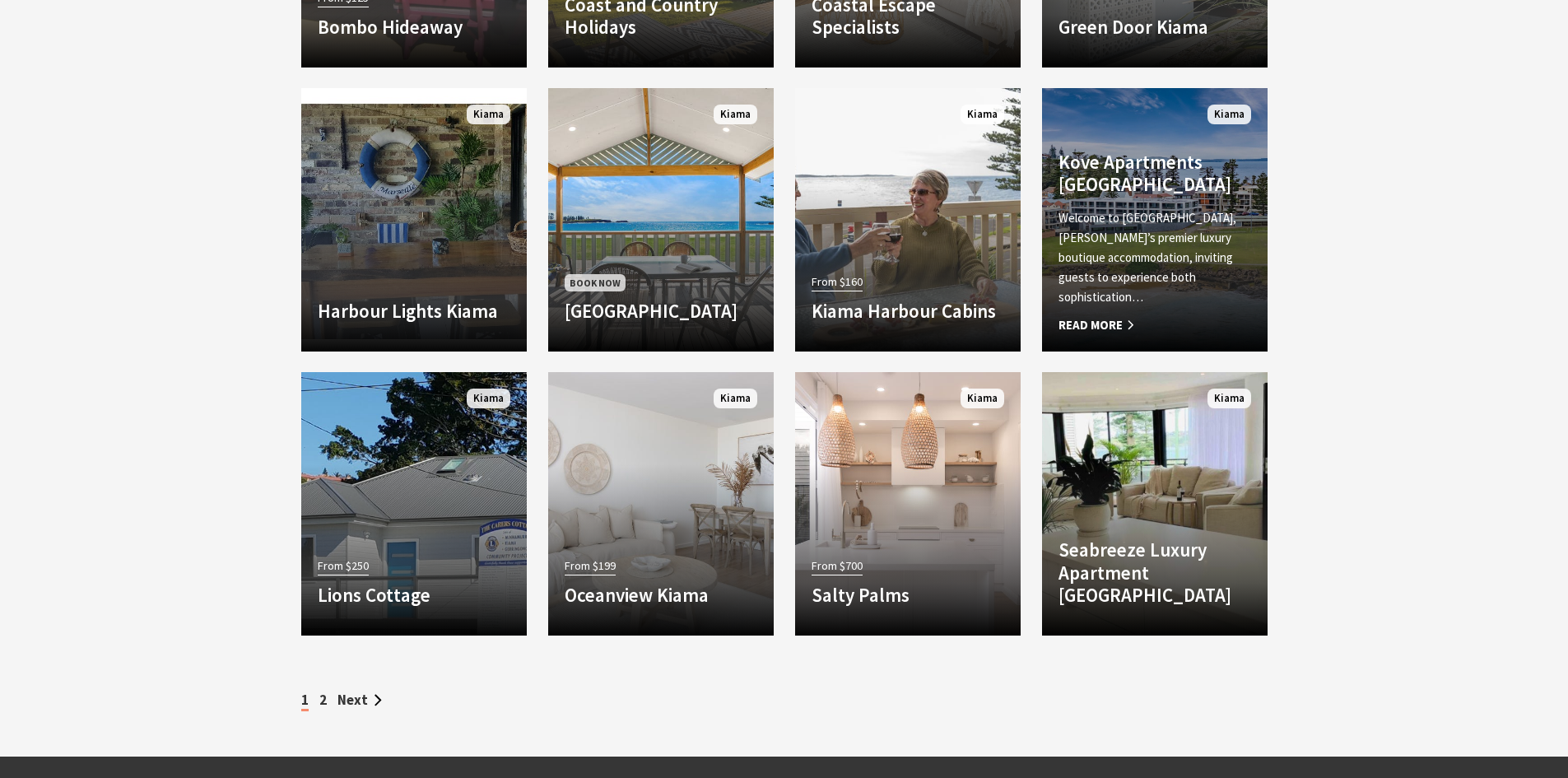
scroll to position [1487, 0]
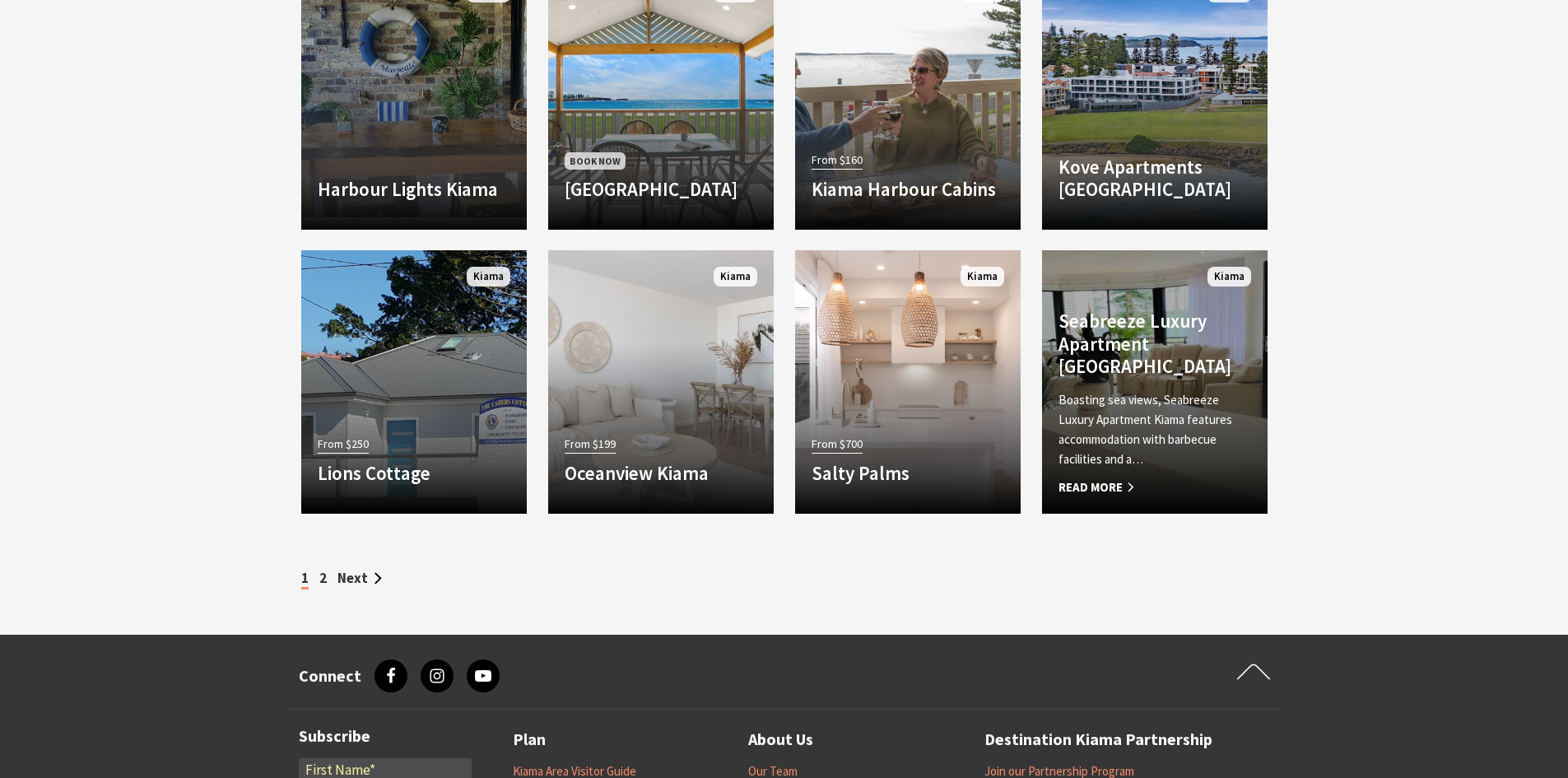
click at [1110, 488] on span "Read More" at bounding box center [1155, 487] width 193 height 20
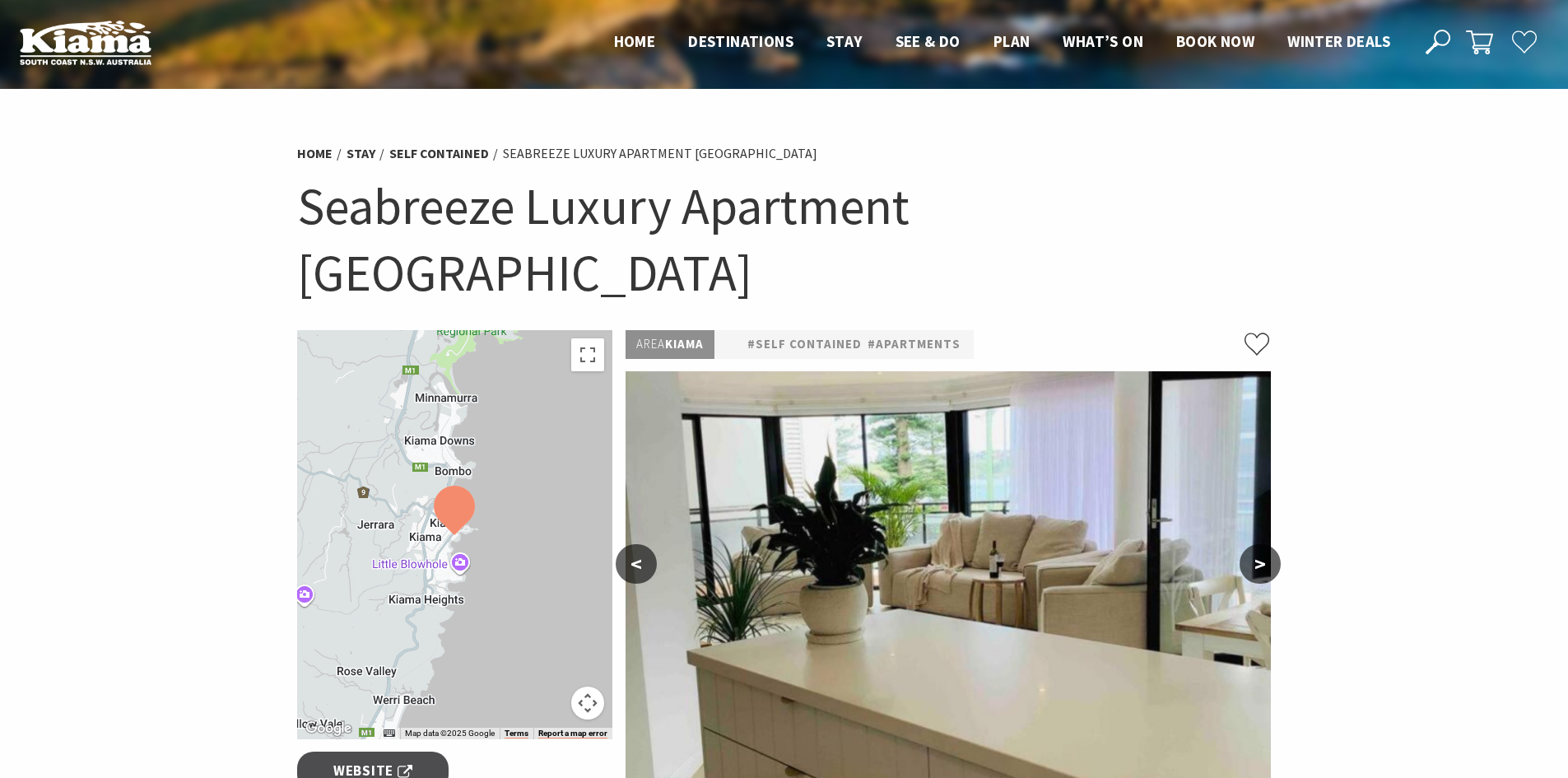
click at [925, 481] on img at bounding box center [948, 583] width 645 height 424
click at [1265, 544] on button ">" at bounding box center [1261, 564] width 42 height 40
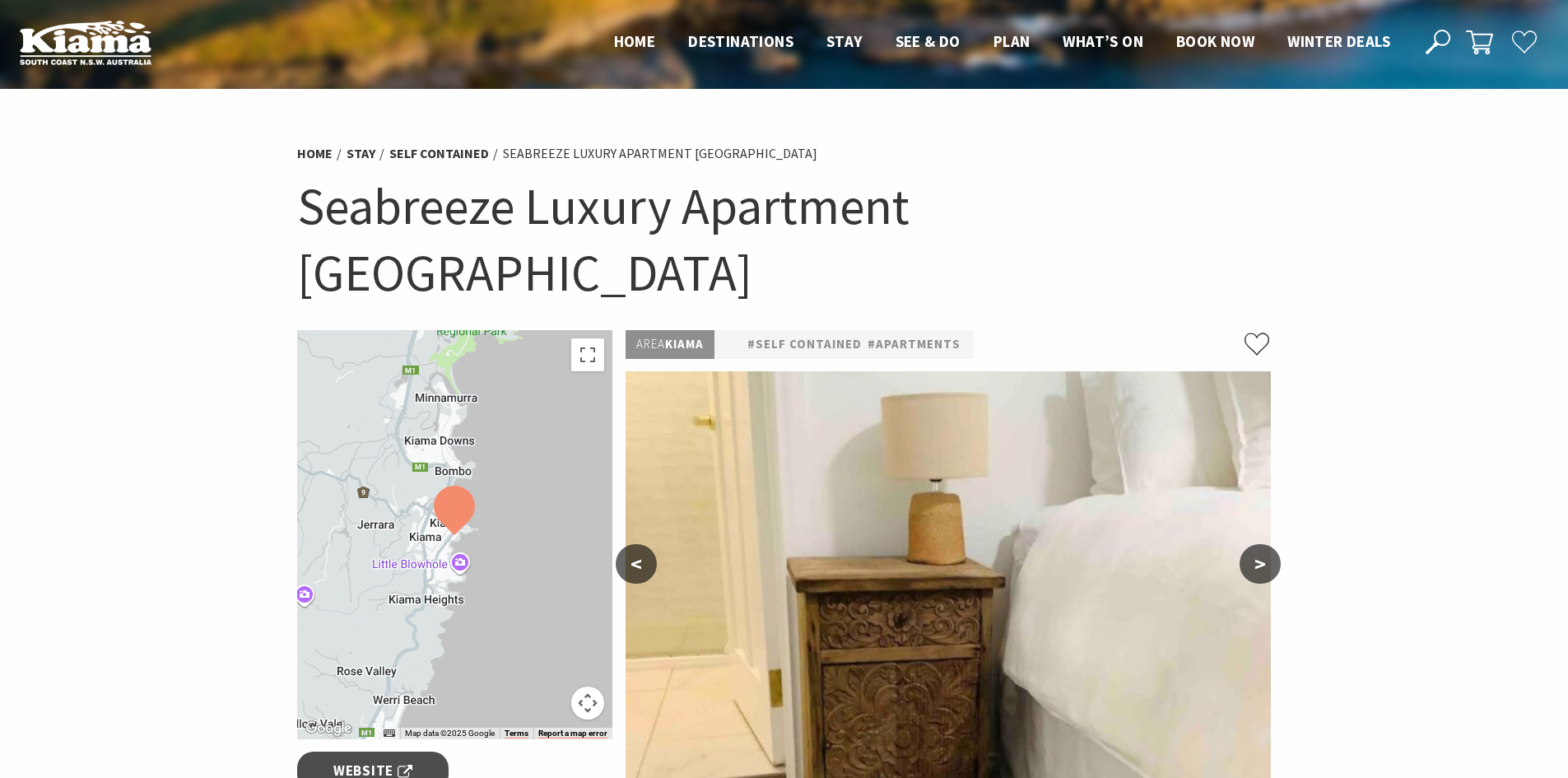
click at [1267, 544] on button ">" at bounding box center [1261, 564] width 42 height 40
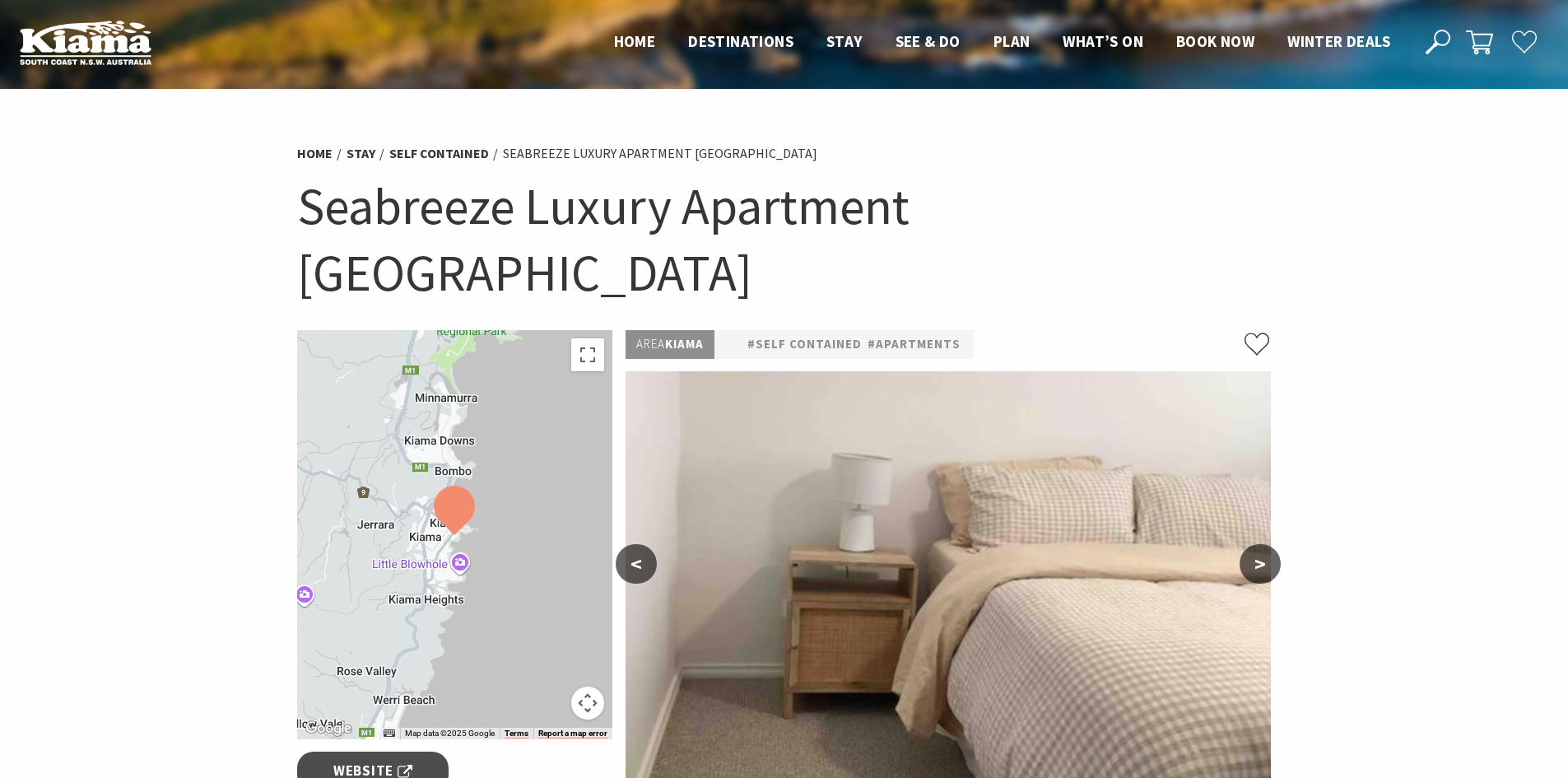
click at [1268, 544] on button ">" at bounding box center [1261, 564] width 42 height 40
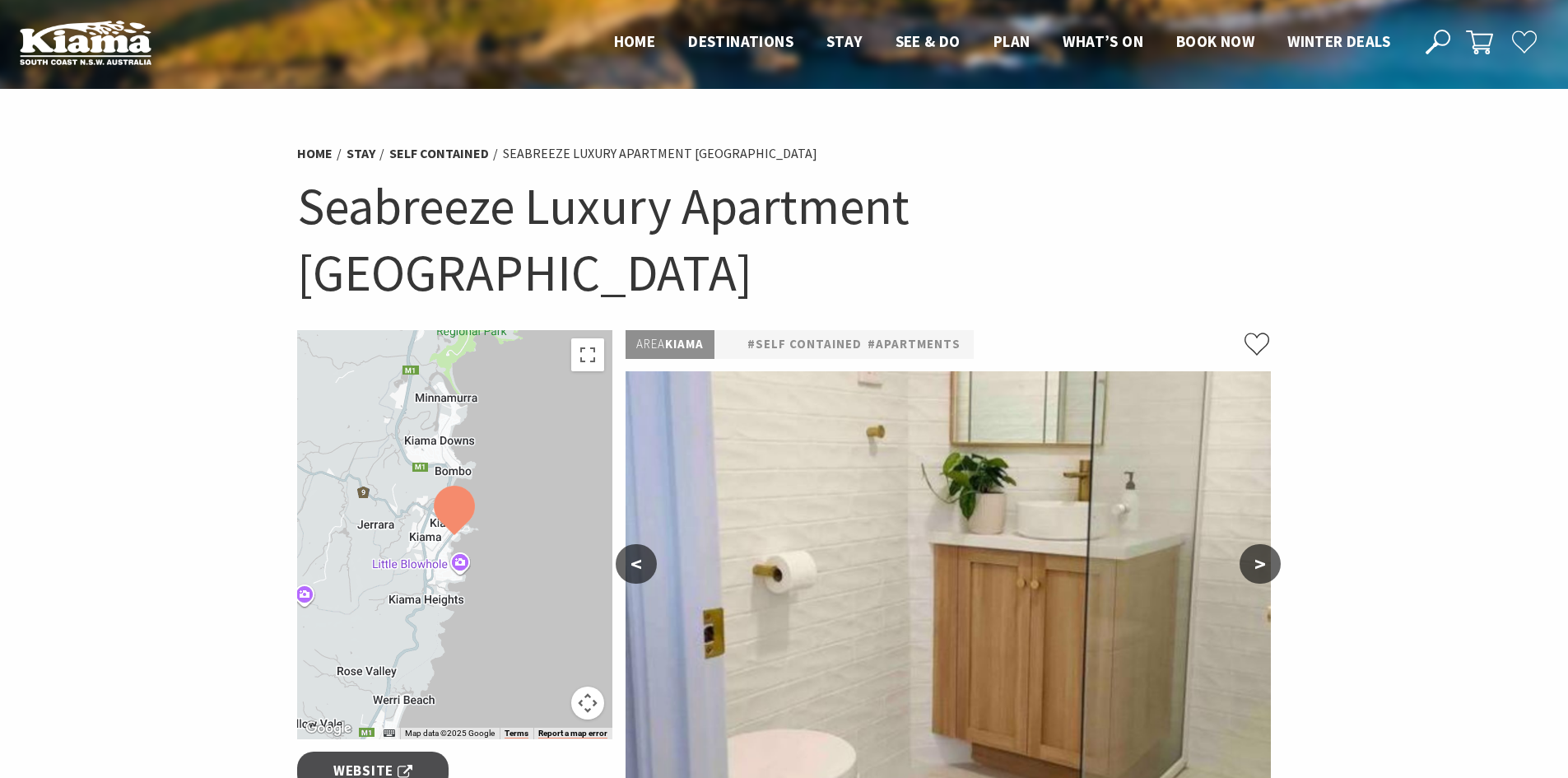
click at [1268, 544] on button ">" at bounding box center [1261, 564] width 42 height 40
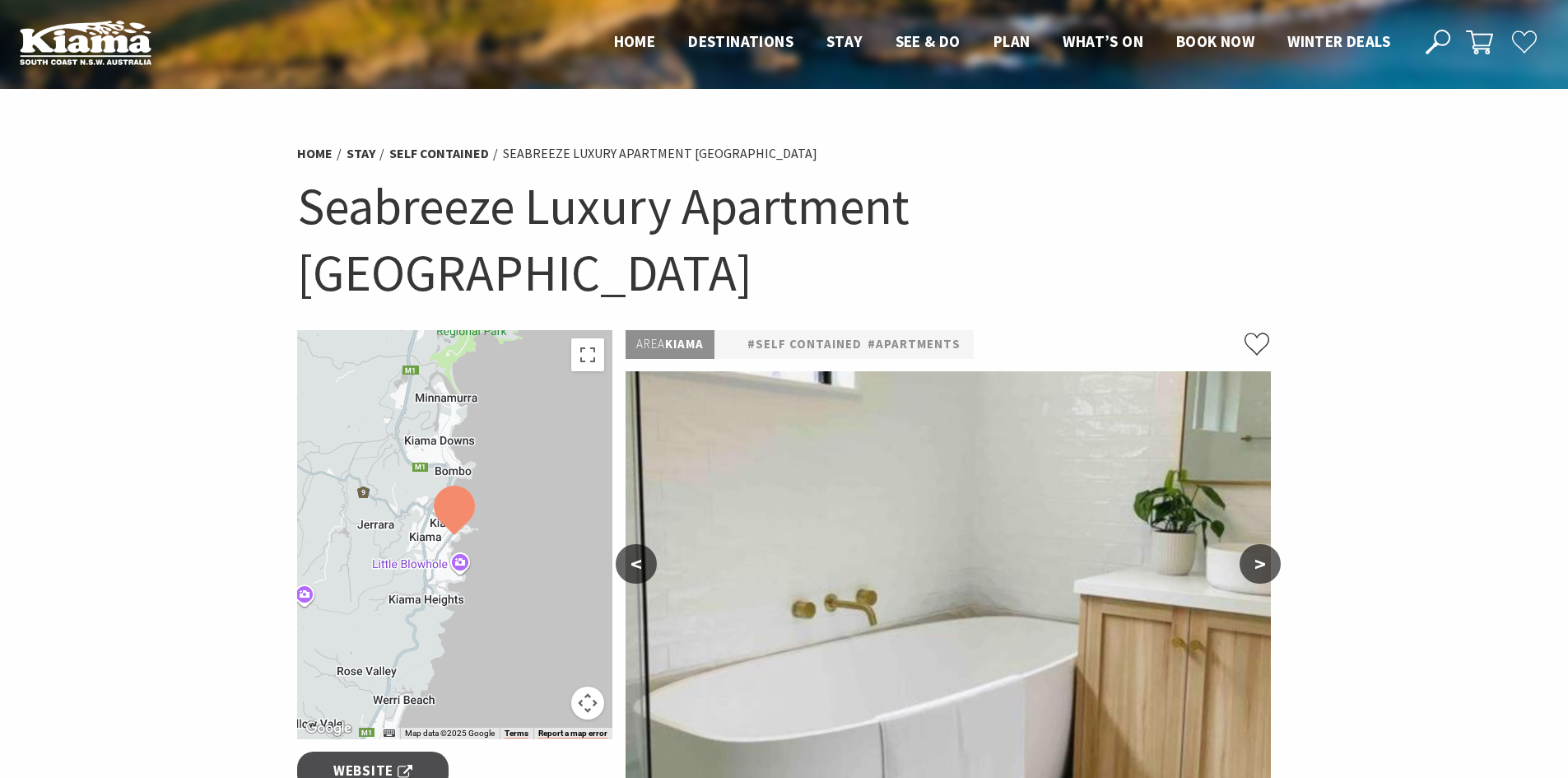
click at [1268, 544] on button ">" at bounding box center [1261, 564] width 42 height 40
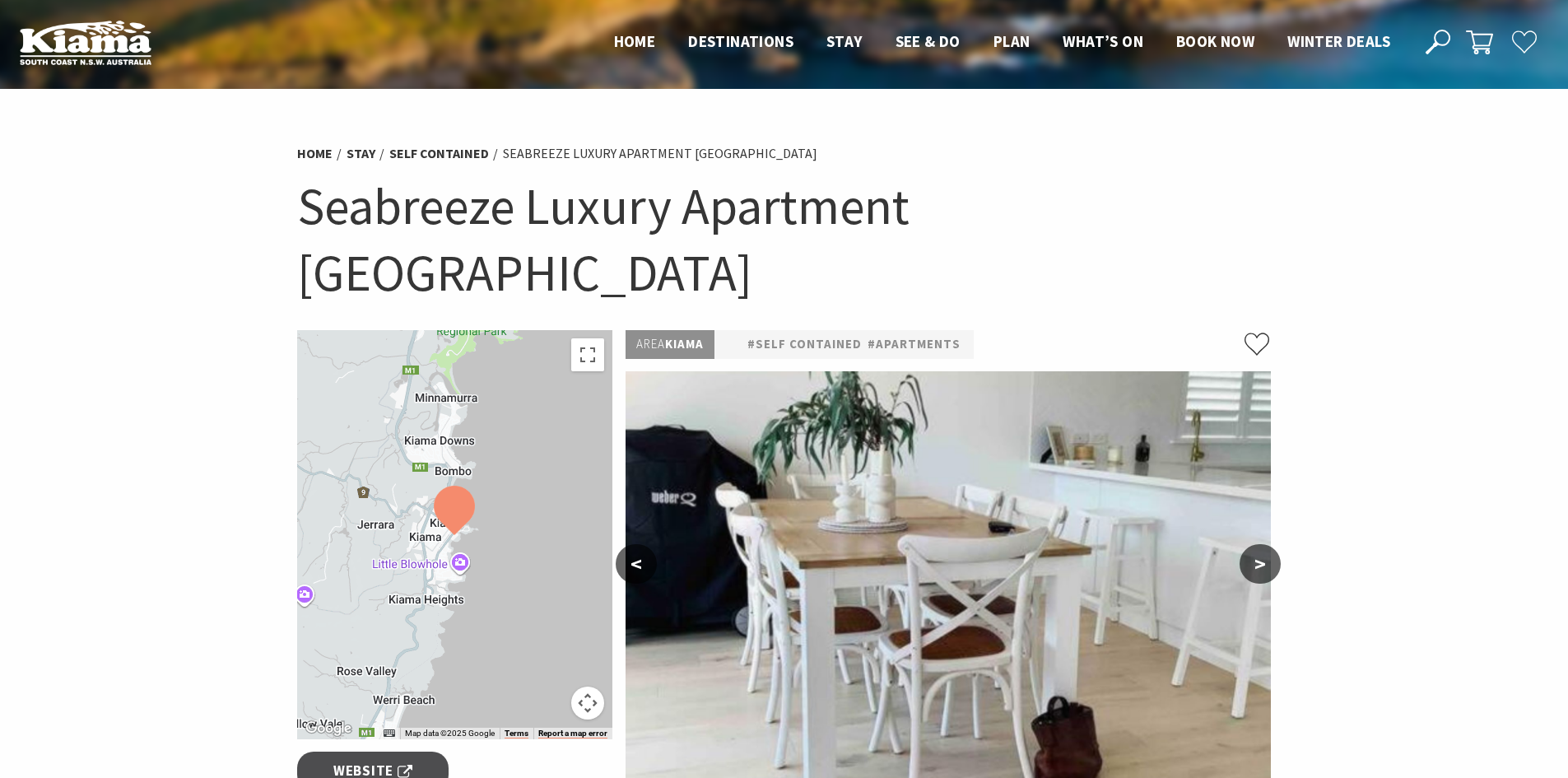
click at [1268, 544] on button ">" at bounding box center [1261, 564] width 42 height 40
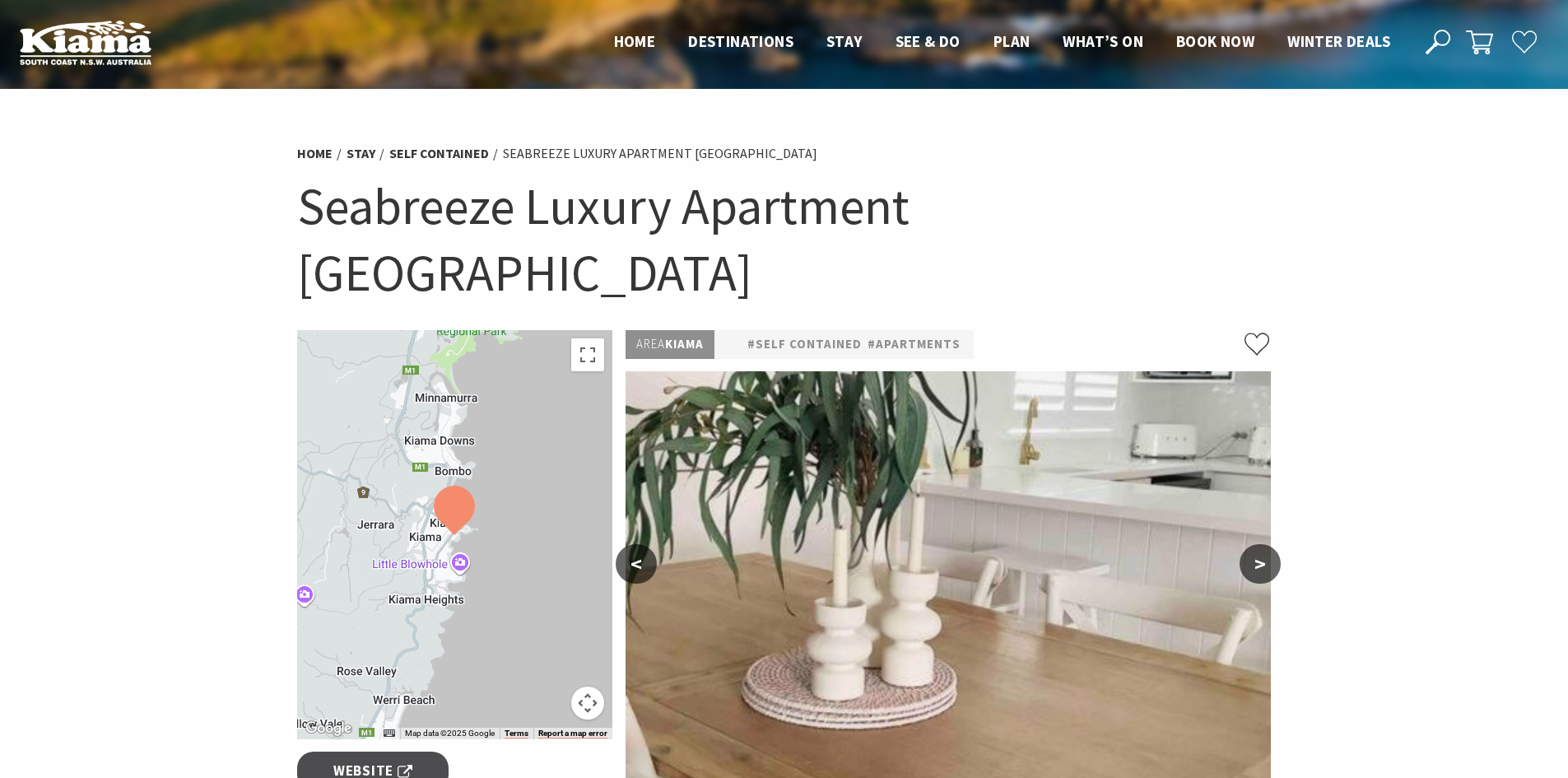
click at [1268, 544] on button ">" at bounding box center [1261, 564] width 42 height 40
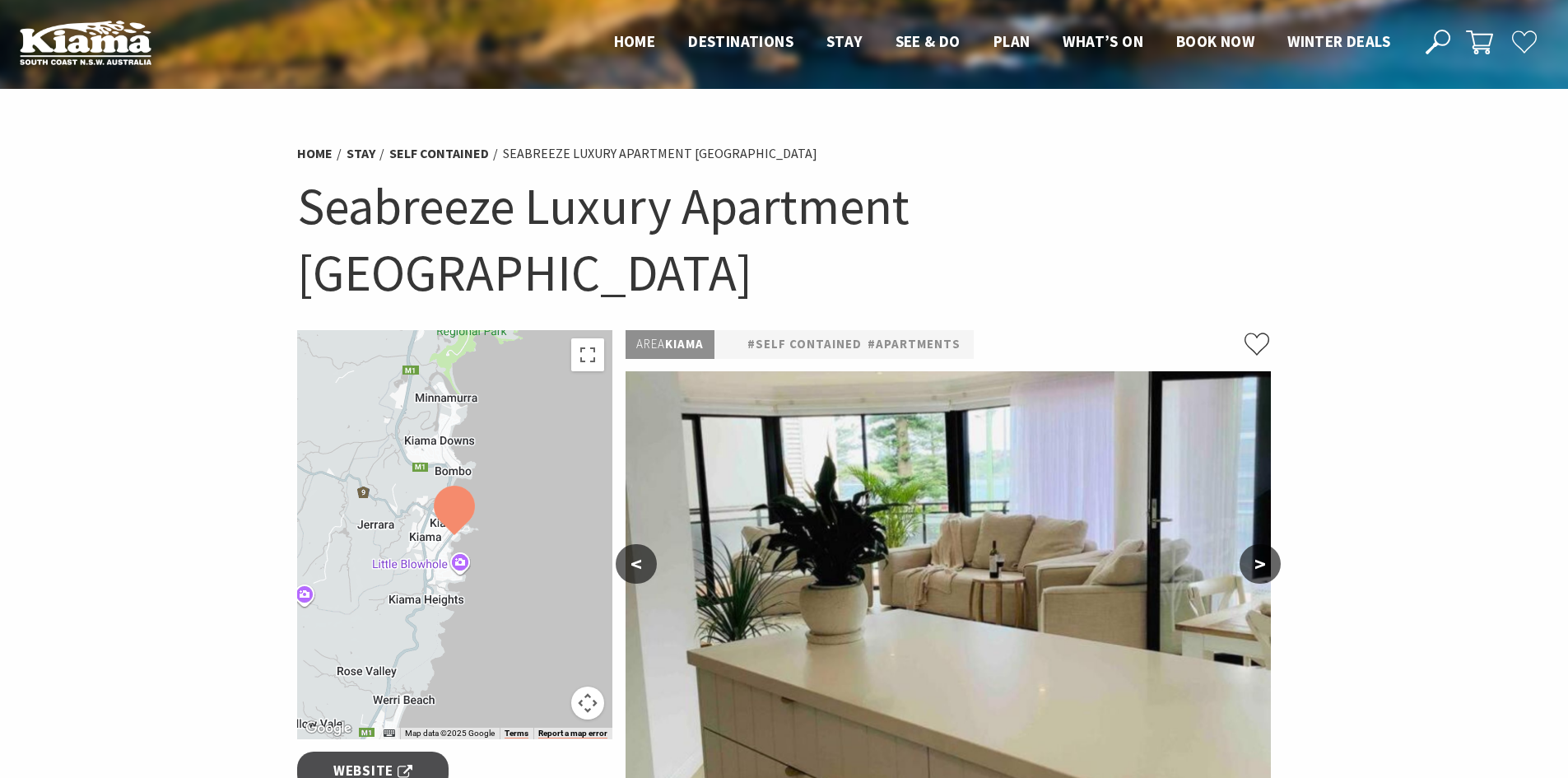
click at [1268, 544] on button ">" at bounding box center [1261, 564] width 42 height 40
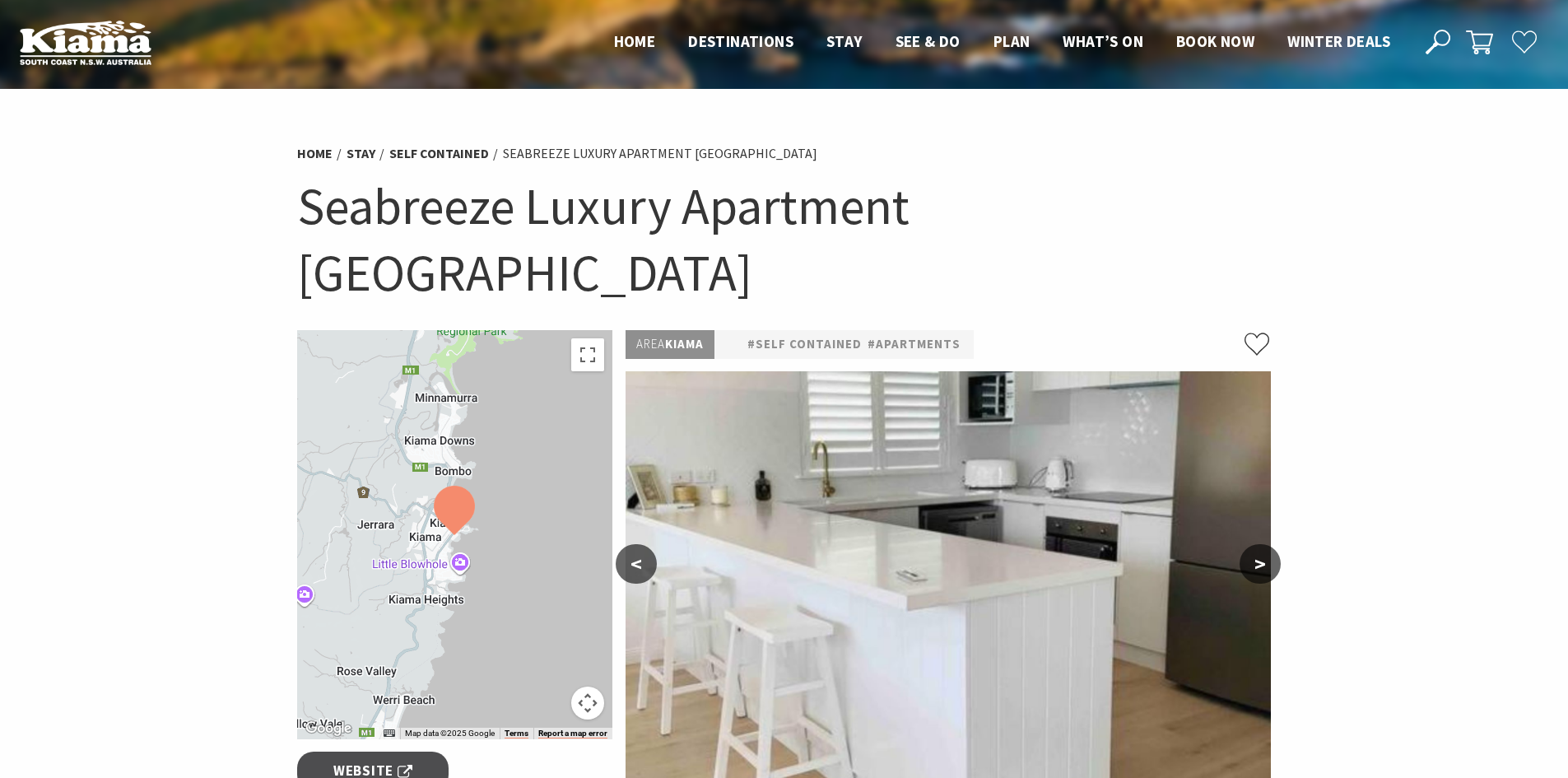
click at [1268, 544] on button ">" at bounding box center [1261, 564] width 42 height 40
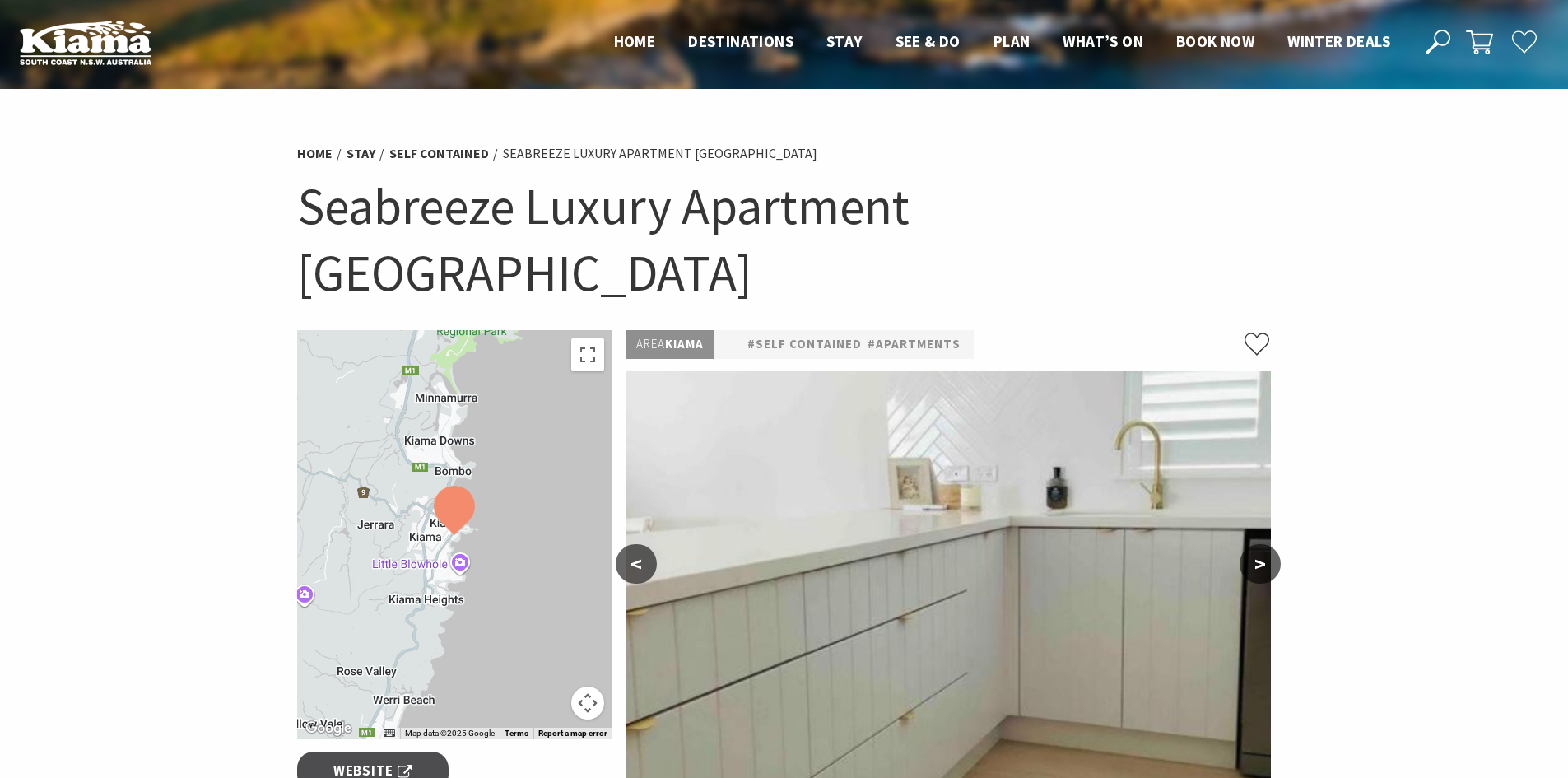
click at [1268, 544] on button ">" at bounding box center [1261, 564] width 42 height 40
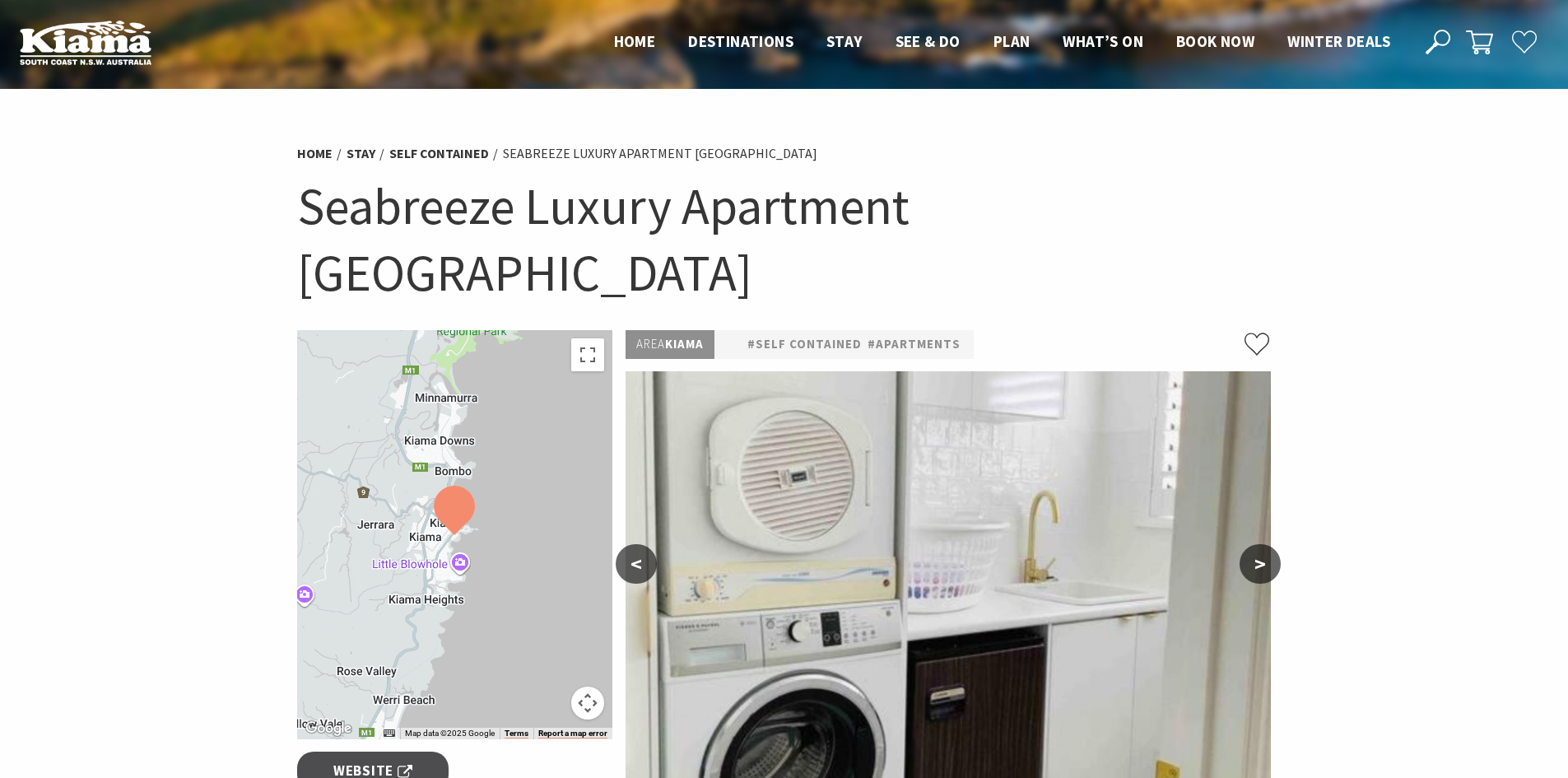
click at [1268, 544] on button ">" at bounding box center [1261, 564] width 42 height 40
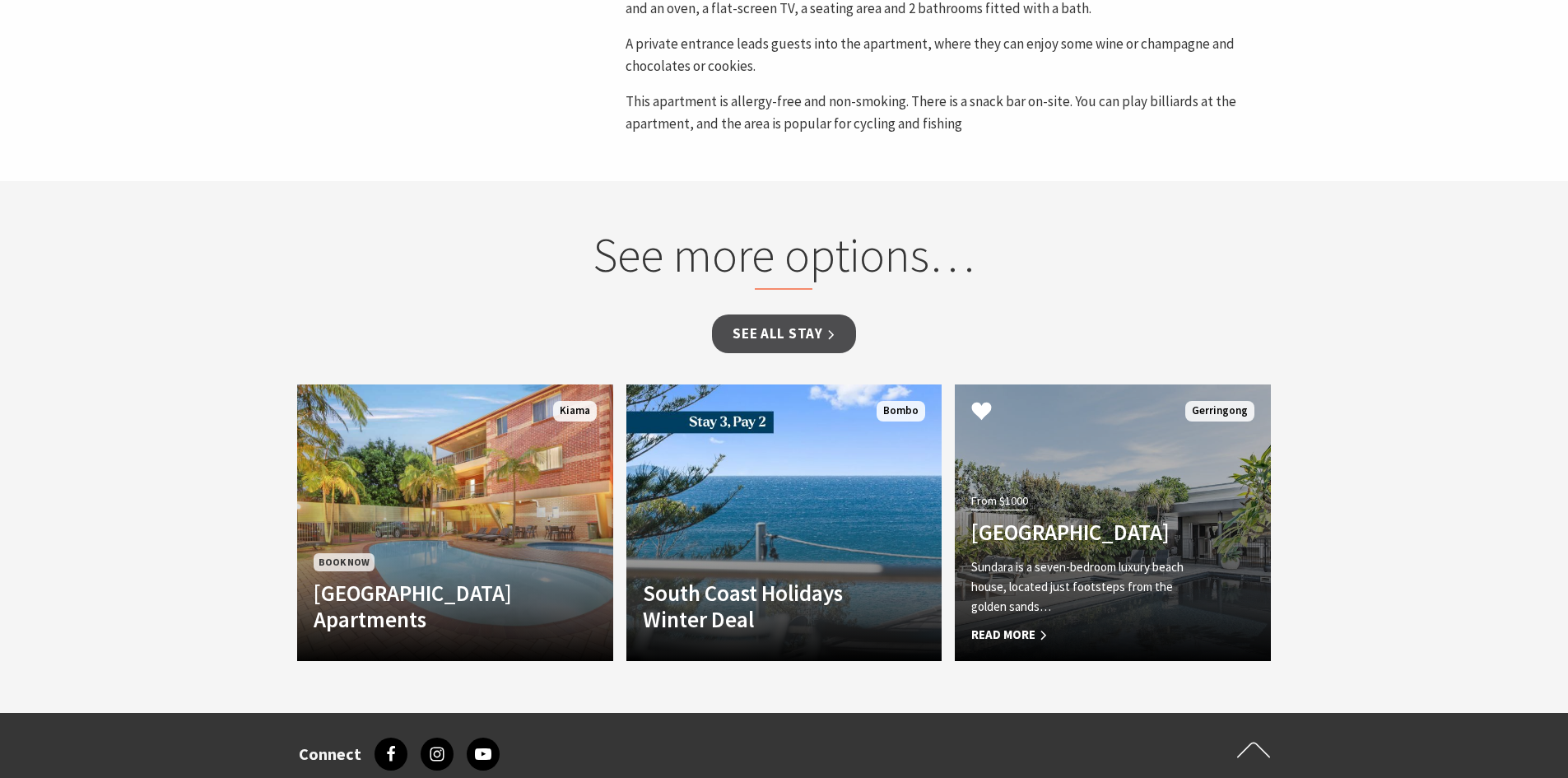
scroll to position [1070, 0]
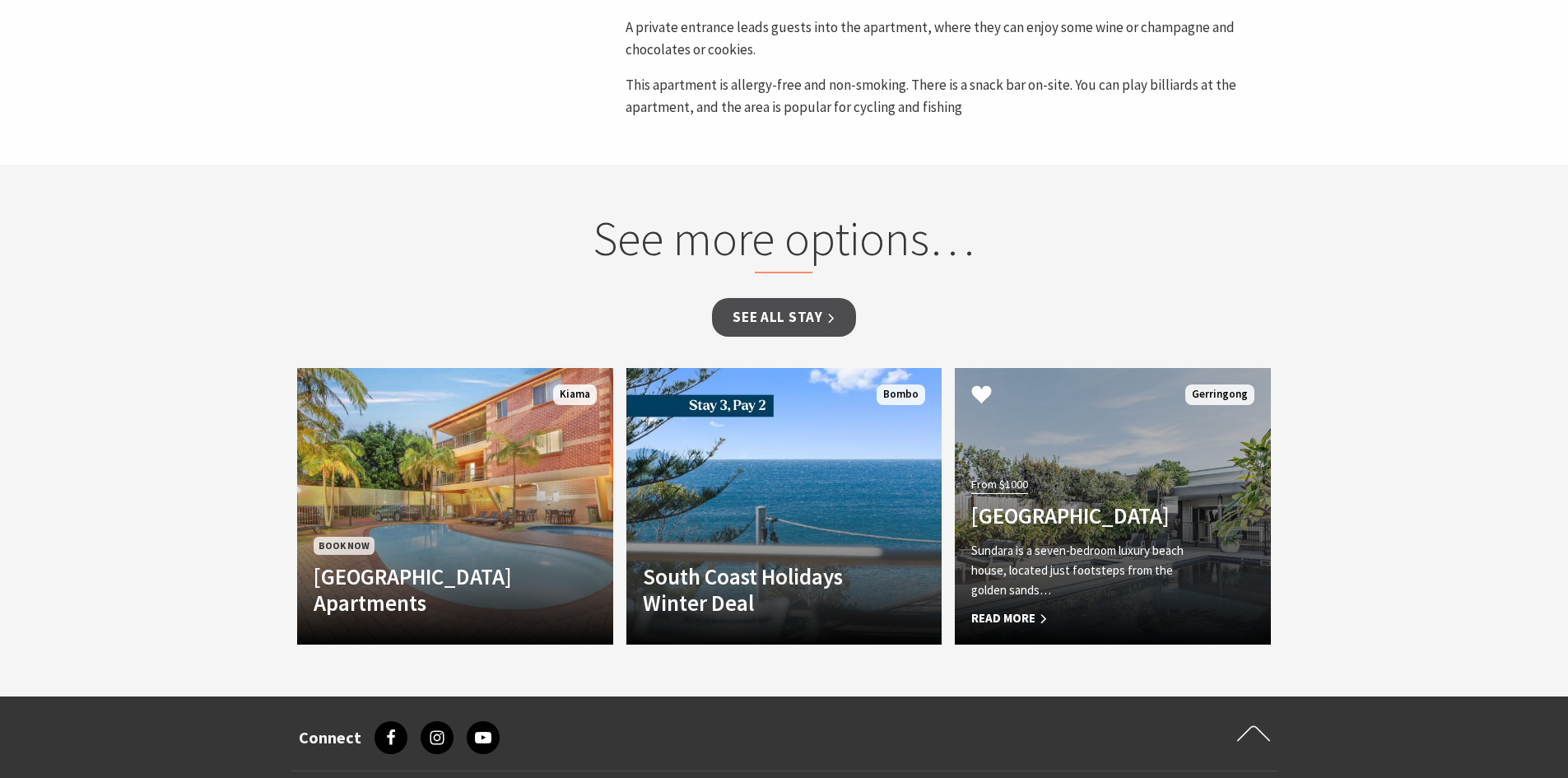
click at [1074, 502] on h4 "Sundara Beach House" at bounding box center [1089, 516] width 235 height 27
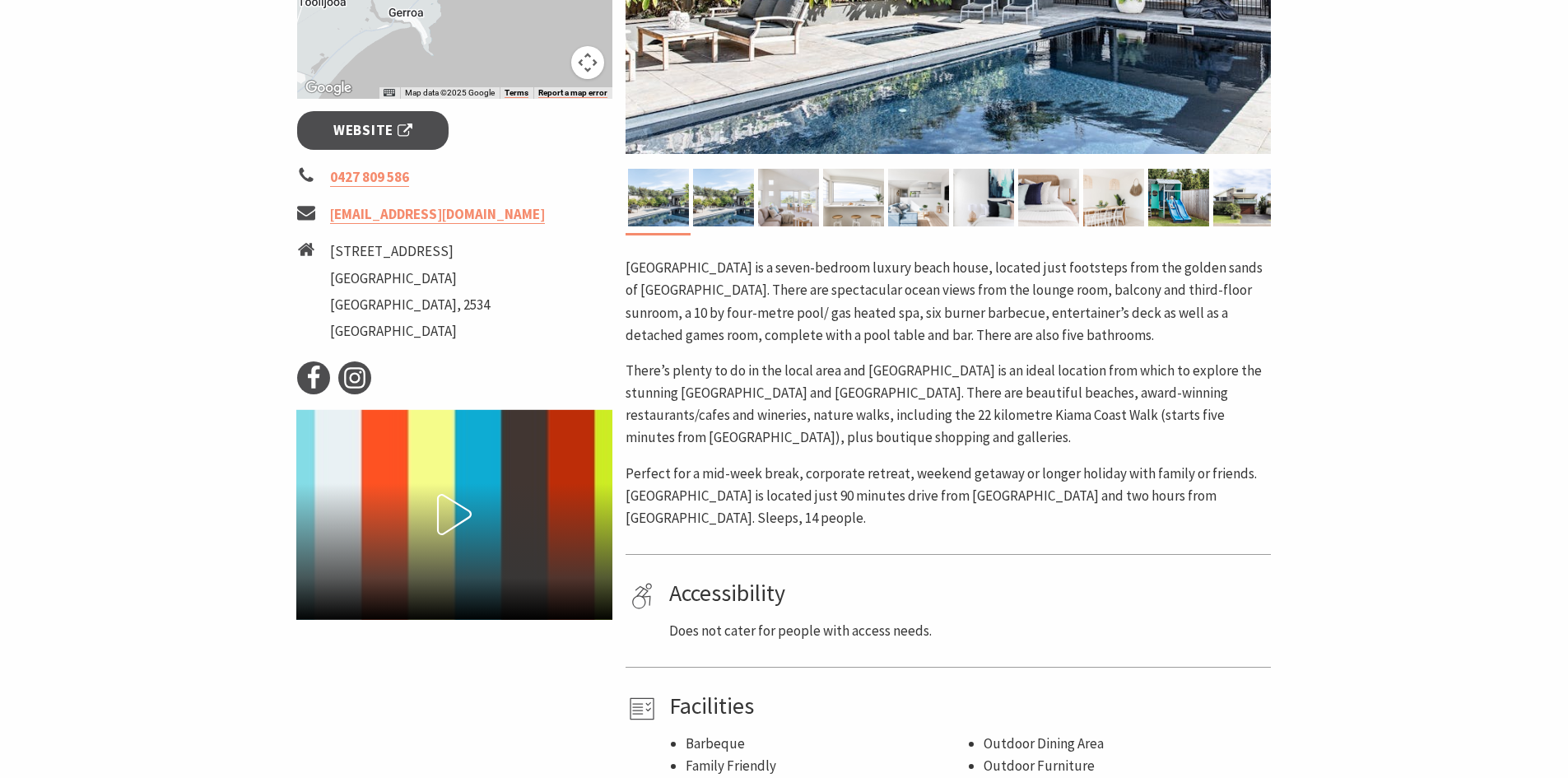
scroll to position [412, 0]
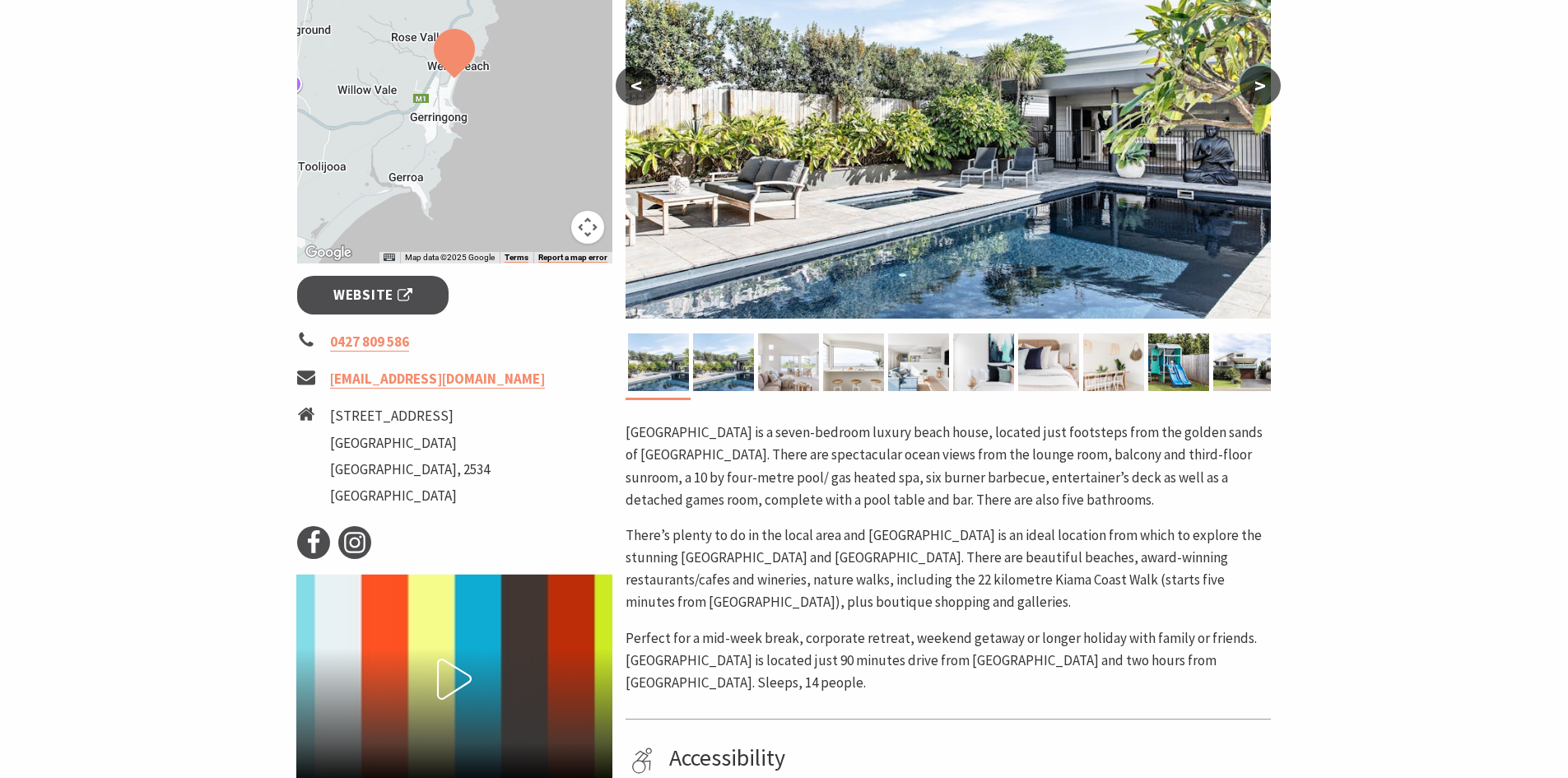
click at [1088, 198] on img at bounding box center [948, 105] width 645 height 424
click at [1263, 85] on button ">" at bounding box center [1261, 86] width 42 height 40
click at [1262, 85] on button ">" at bounding box center [1261, 86] width 42 height 40
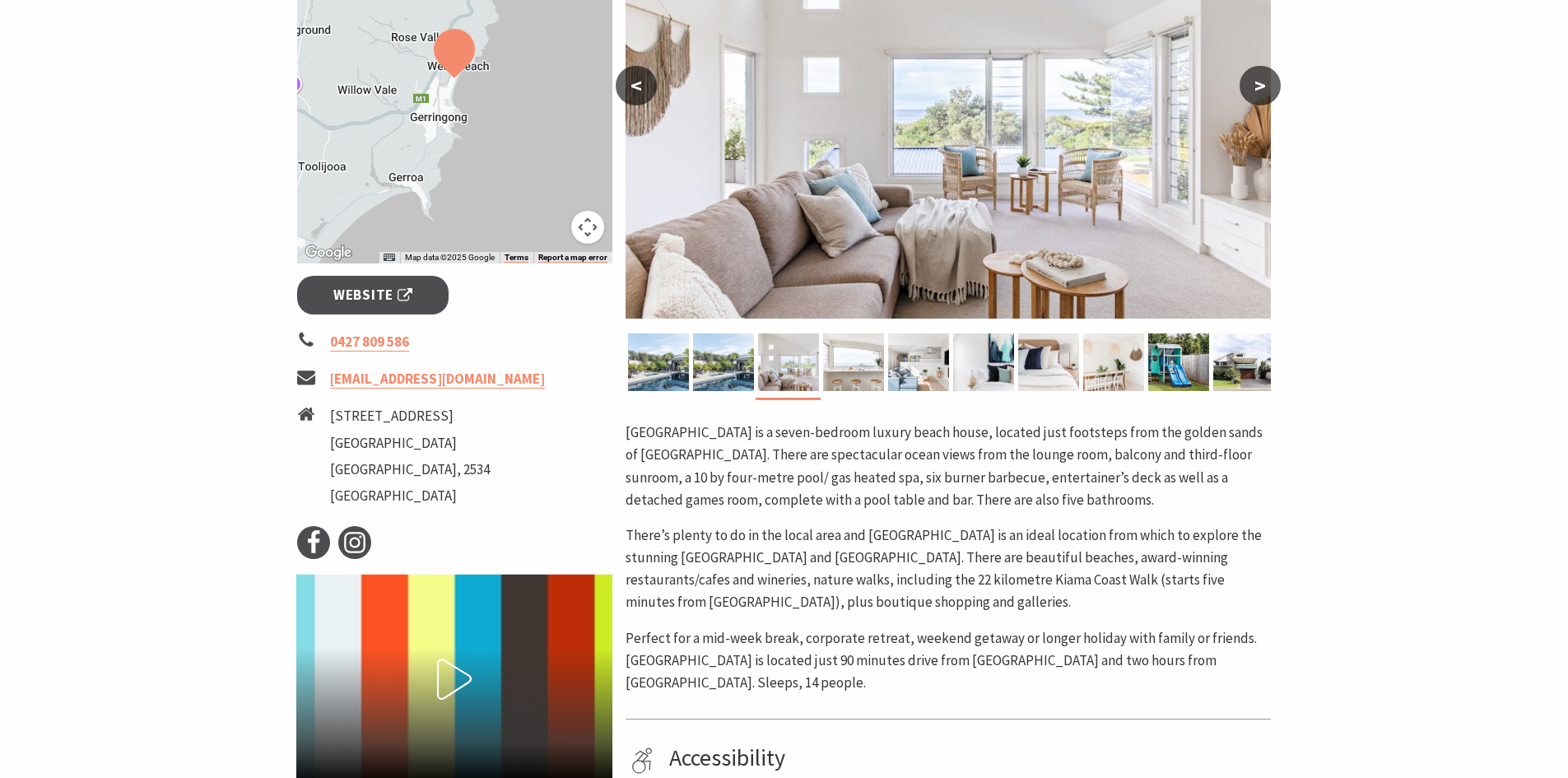
click at [1262, 85] on button ">" at bounding box center [1261, 86] width 42 height 40
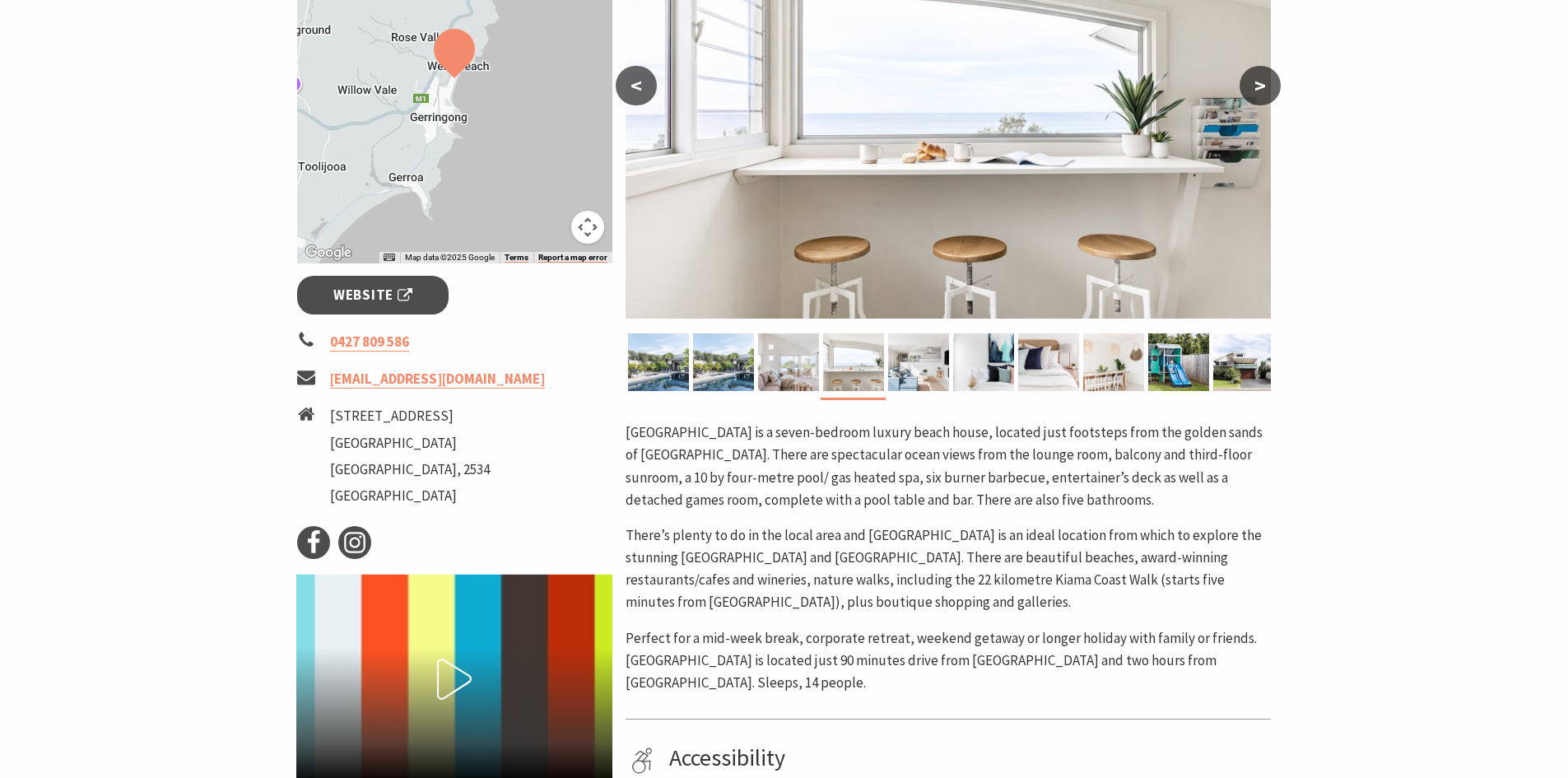
click at [1262, 85] on button ">" at bounding box center [1261, 86] width 42 height 40
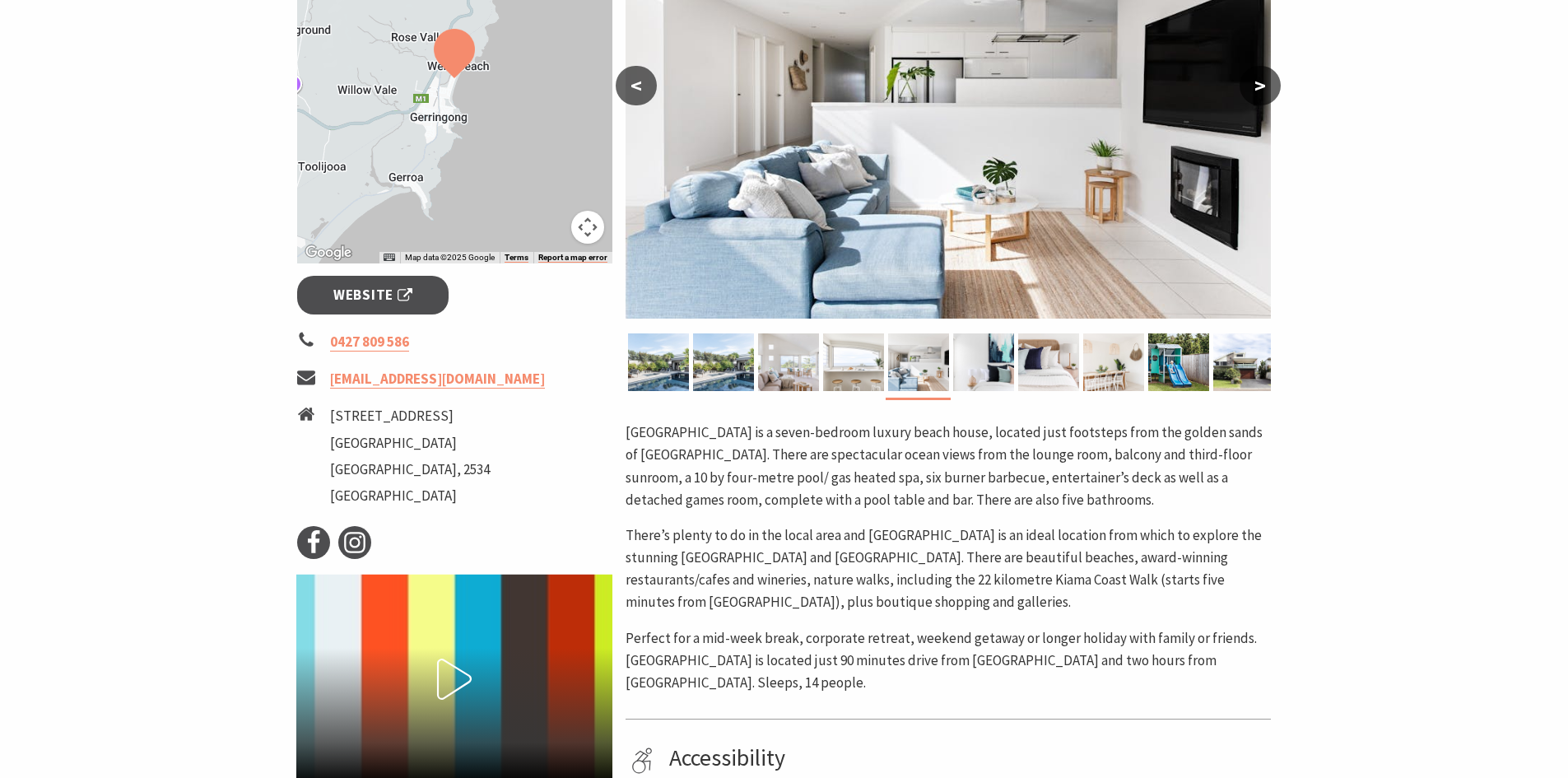
click at [1262, 85] on button ">" at bounding box center [1261, 86] width 42 height 40
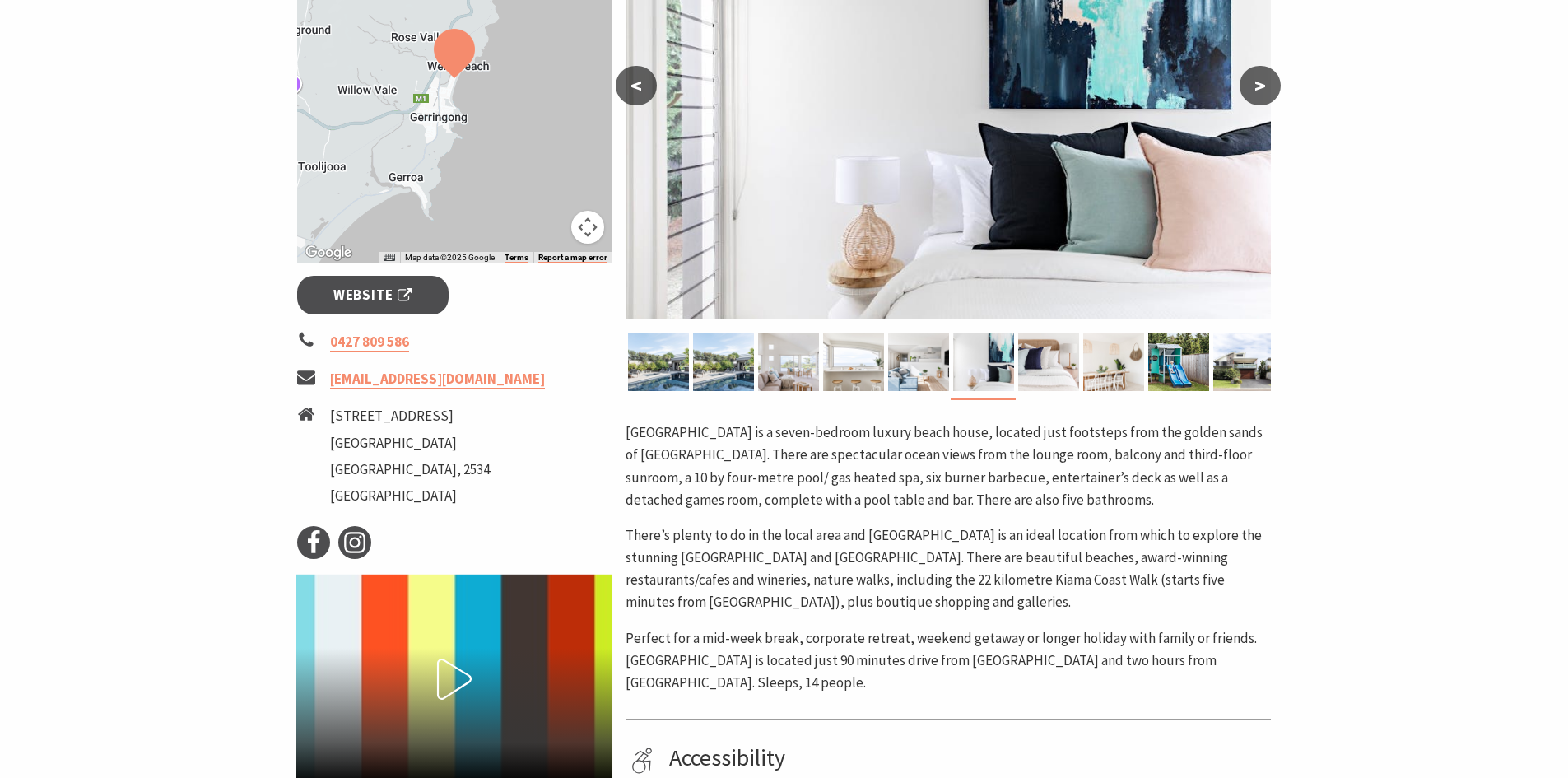
click at [1262, 85] on button ">" at bounding box center [1261, 86] width 42 height 40
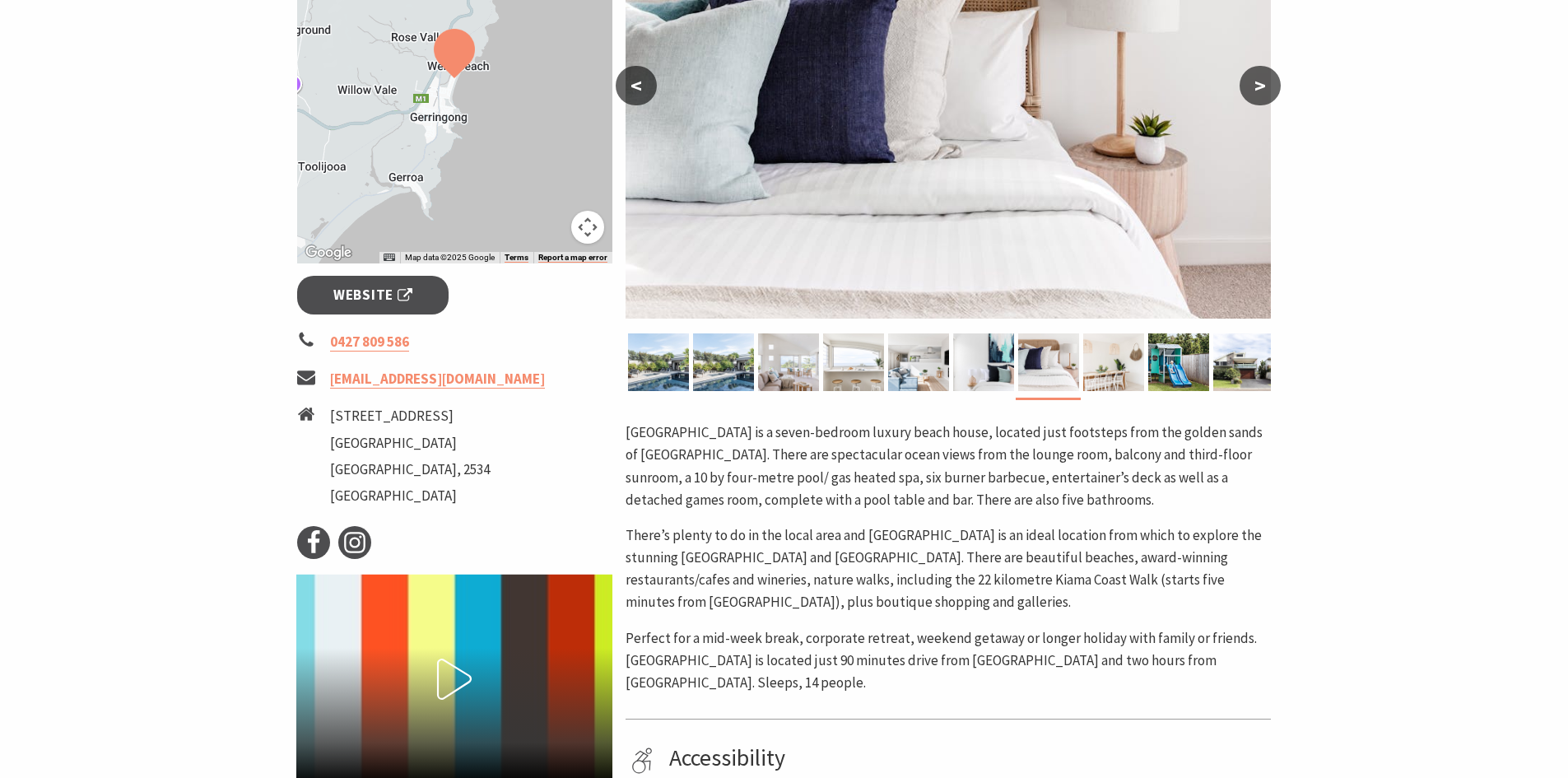
click at [1262, 85] on button ">" at bounding box center [1261, 86] width 42 height 40
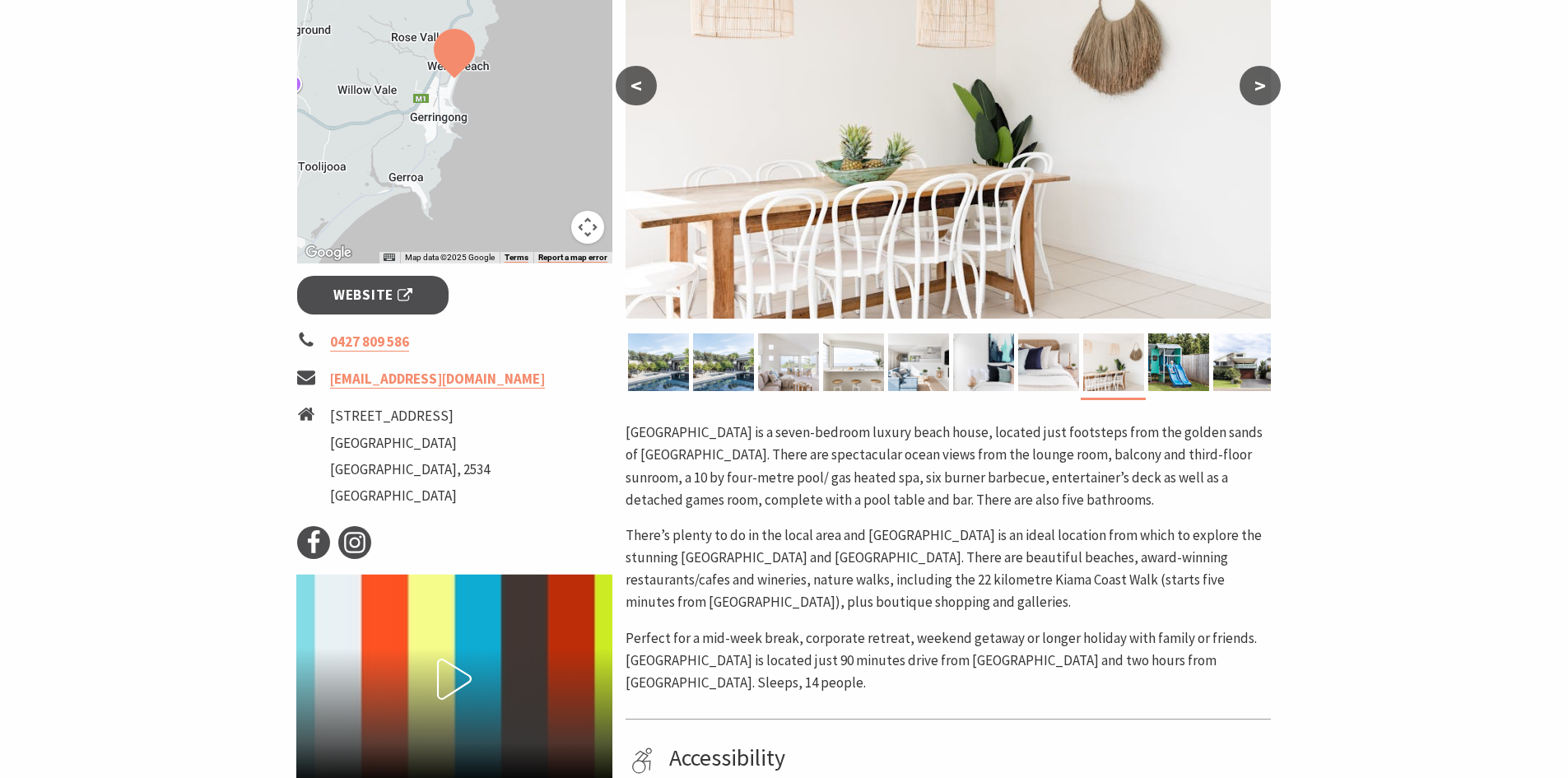
click at [1262, 85] on button ">" at bounding box center [1261, 86] width 42 height 40
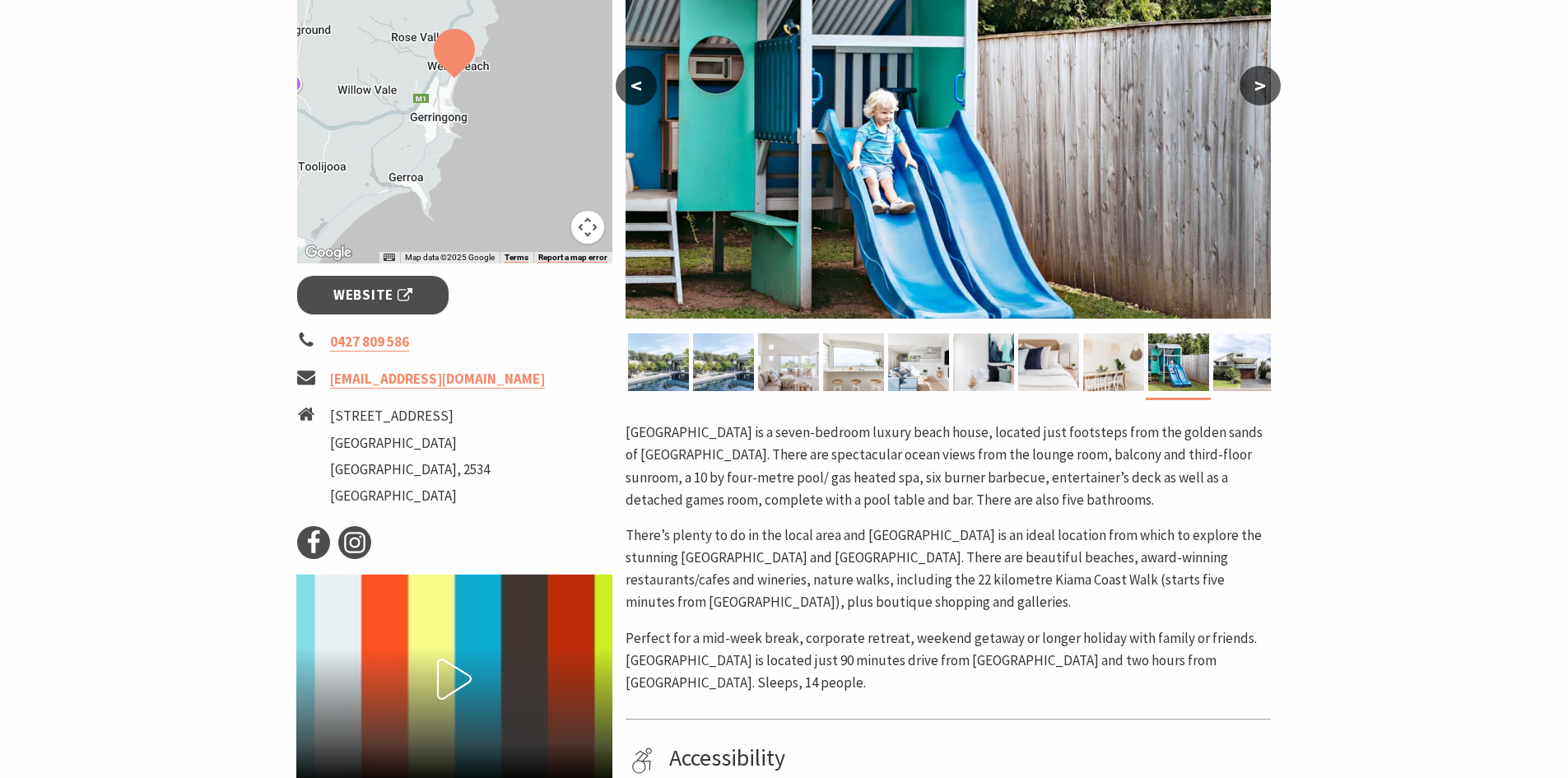
click at [1262, 85] on button ">" at bounding box center [1261, 86] width 42 height 40
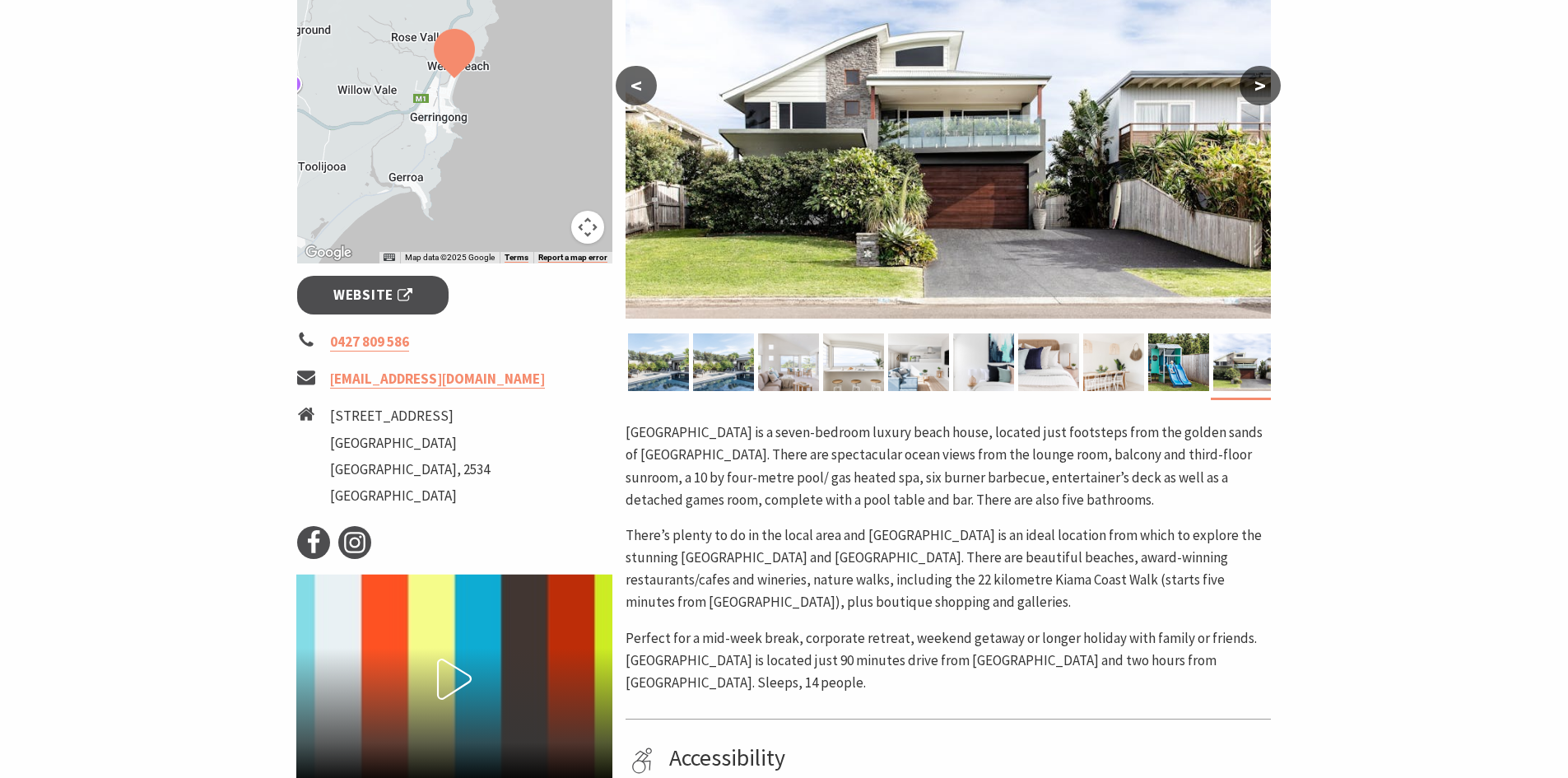
click at [1262, 85] on button ">" at bounding box center [1261, 86] width 42 height 40
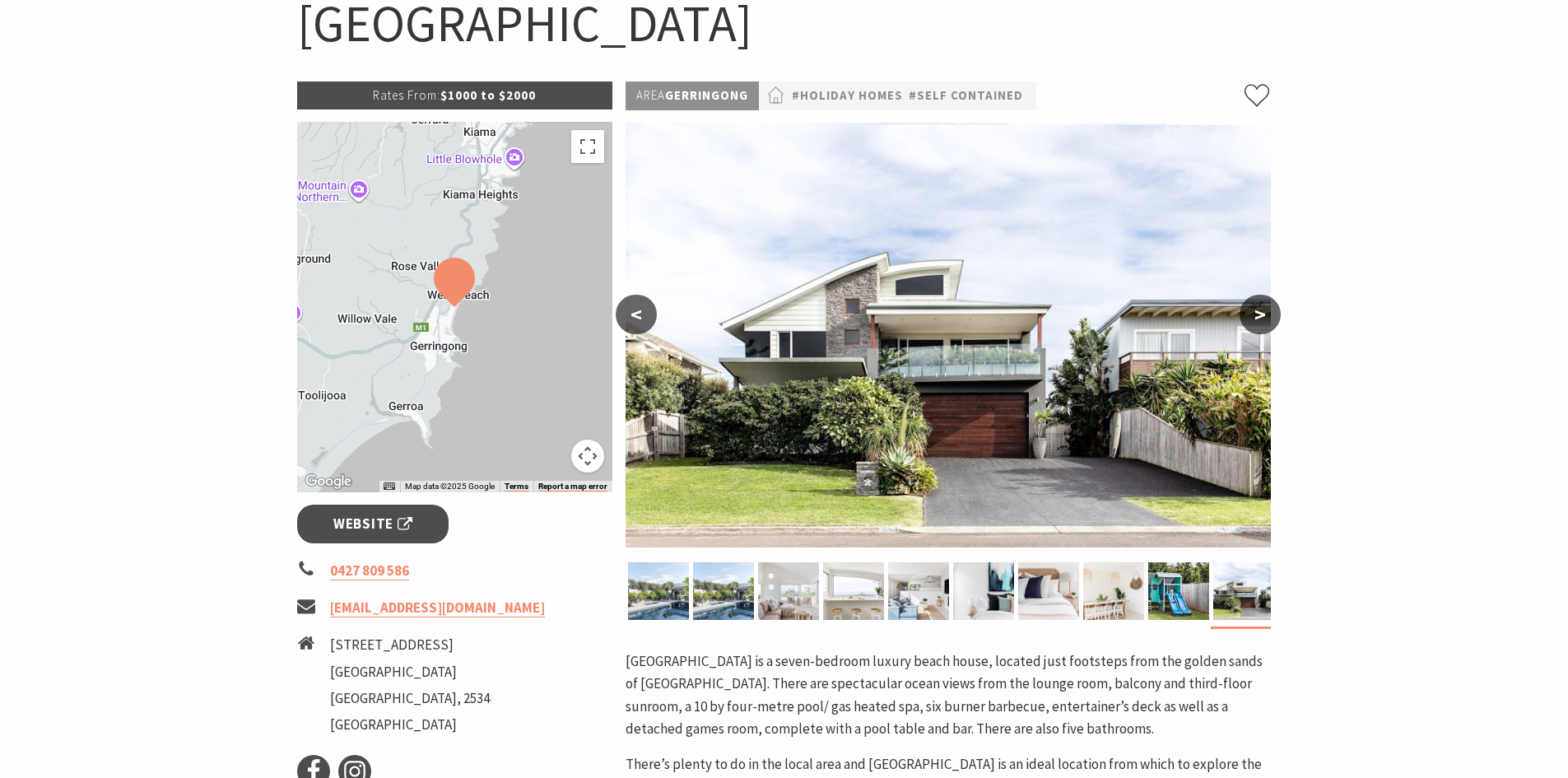
scroll to position [247, 0]
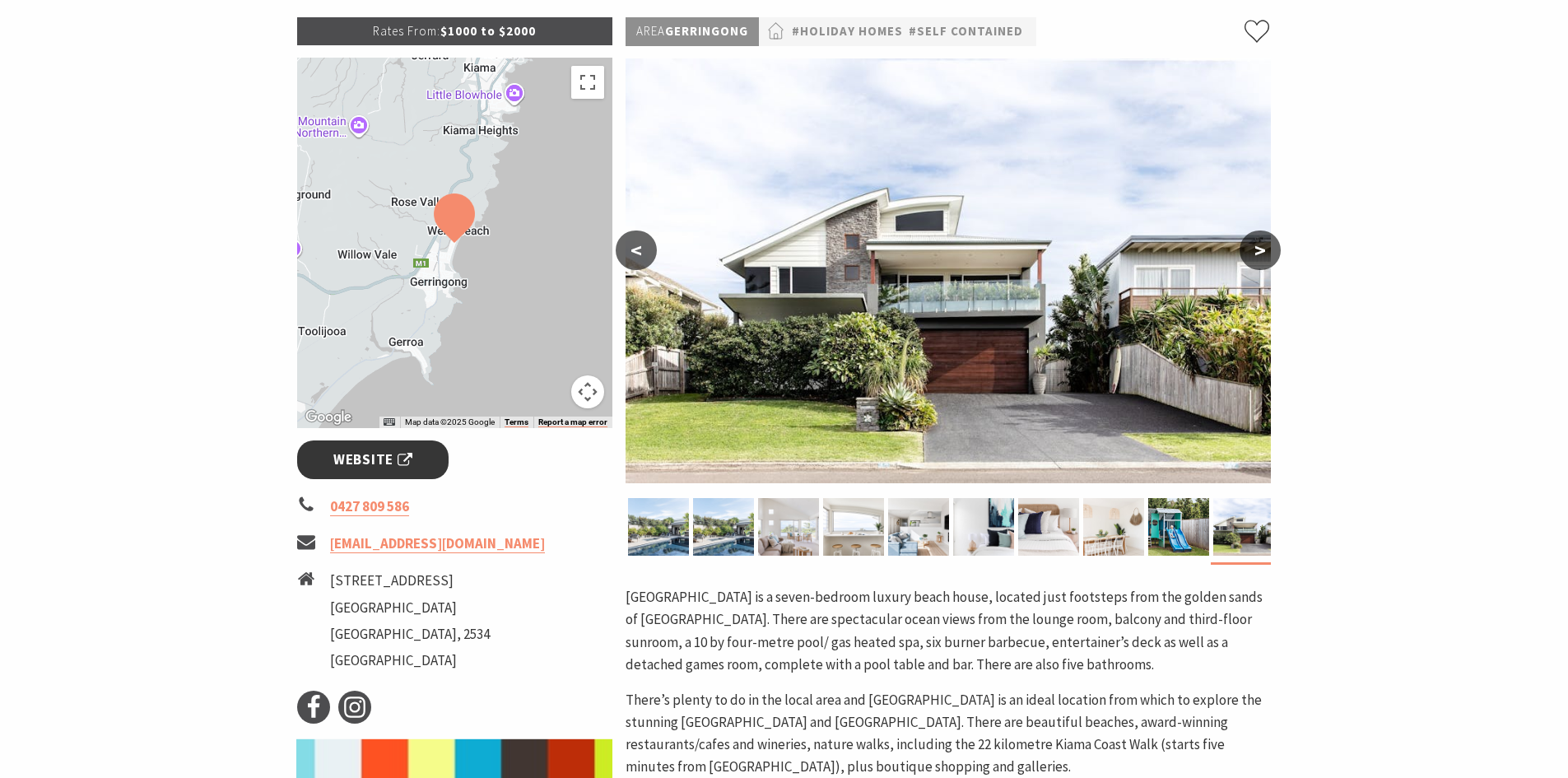
click at [367, 453] on span "Website" at bounding box center [372, 459] width 79 height 22
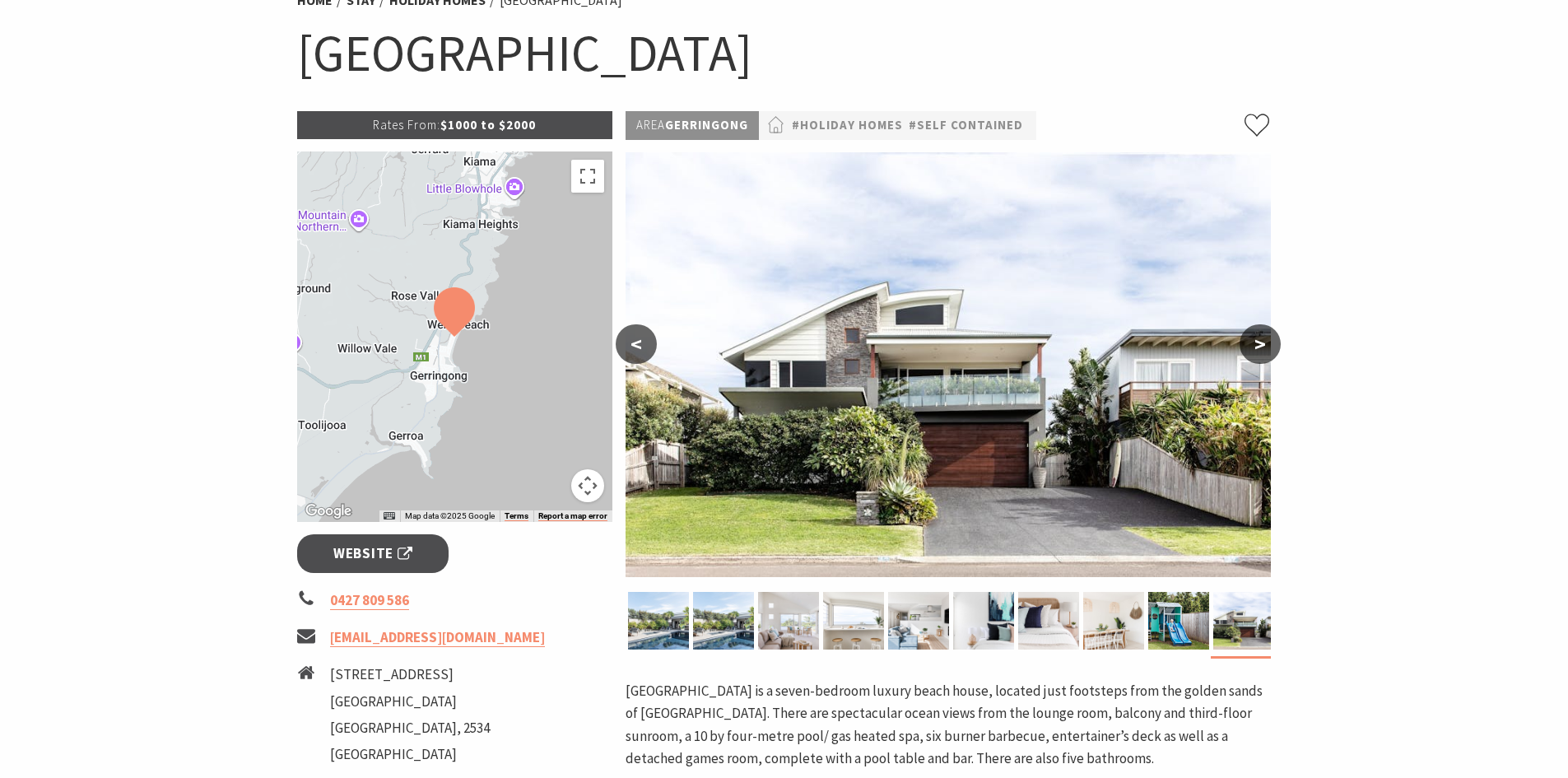
scroll to position [0, 0]
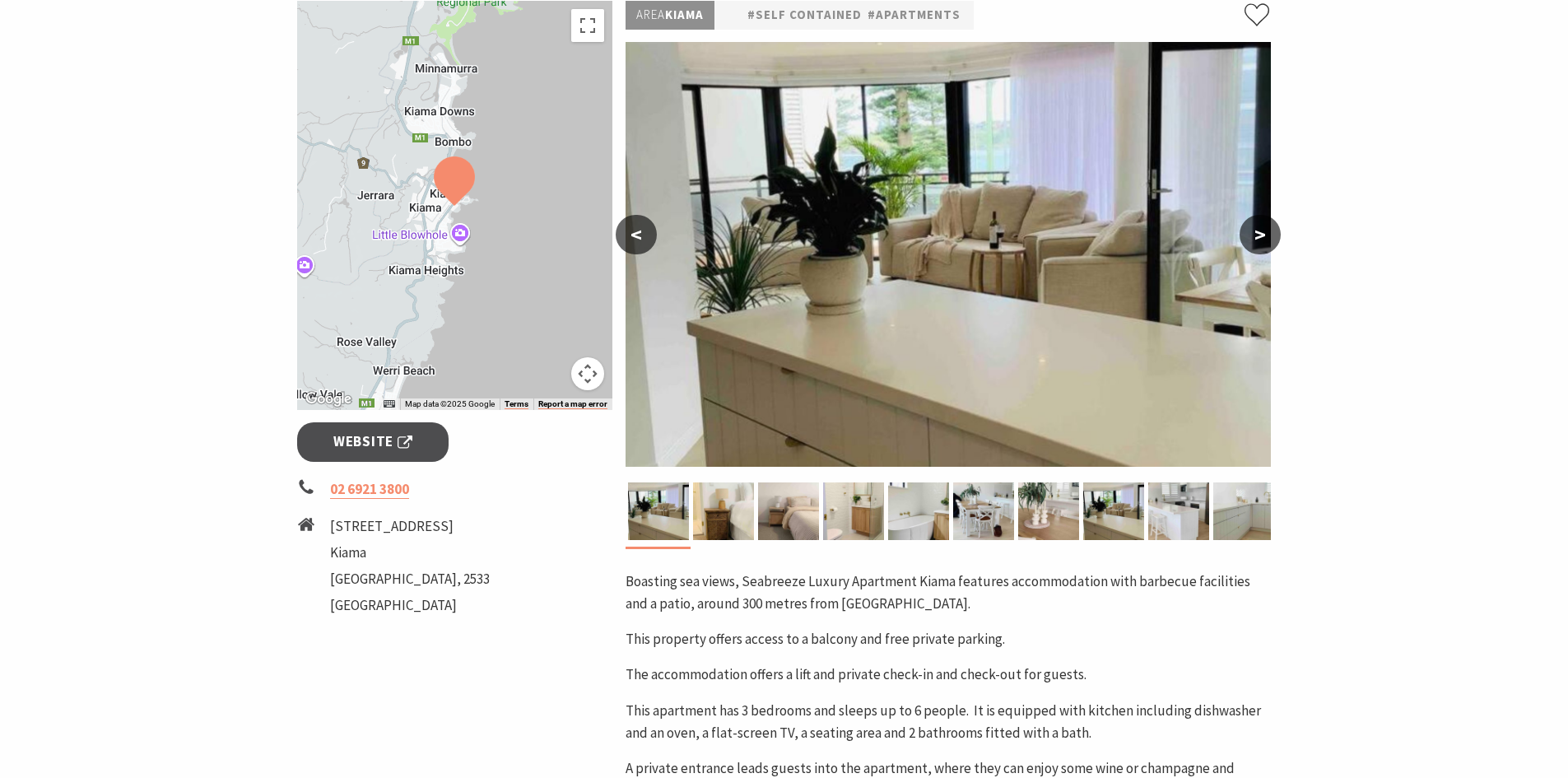
scroll to position [494, 0]
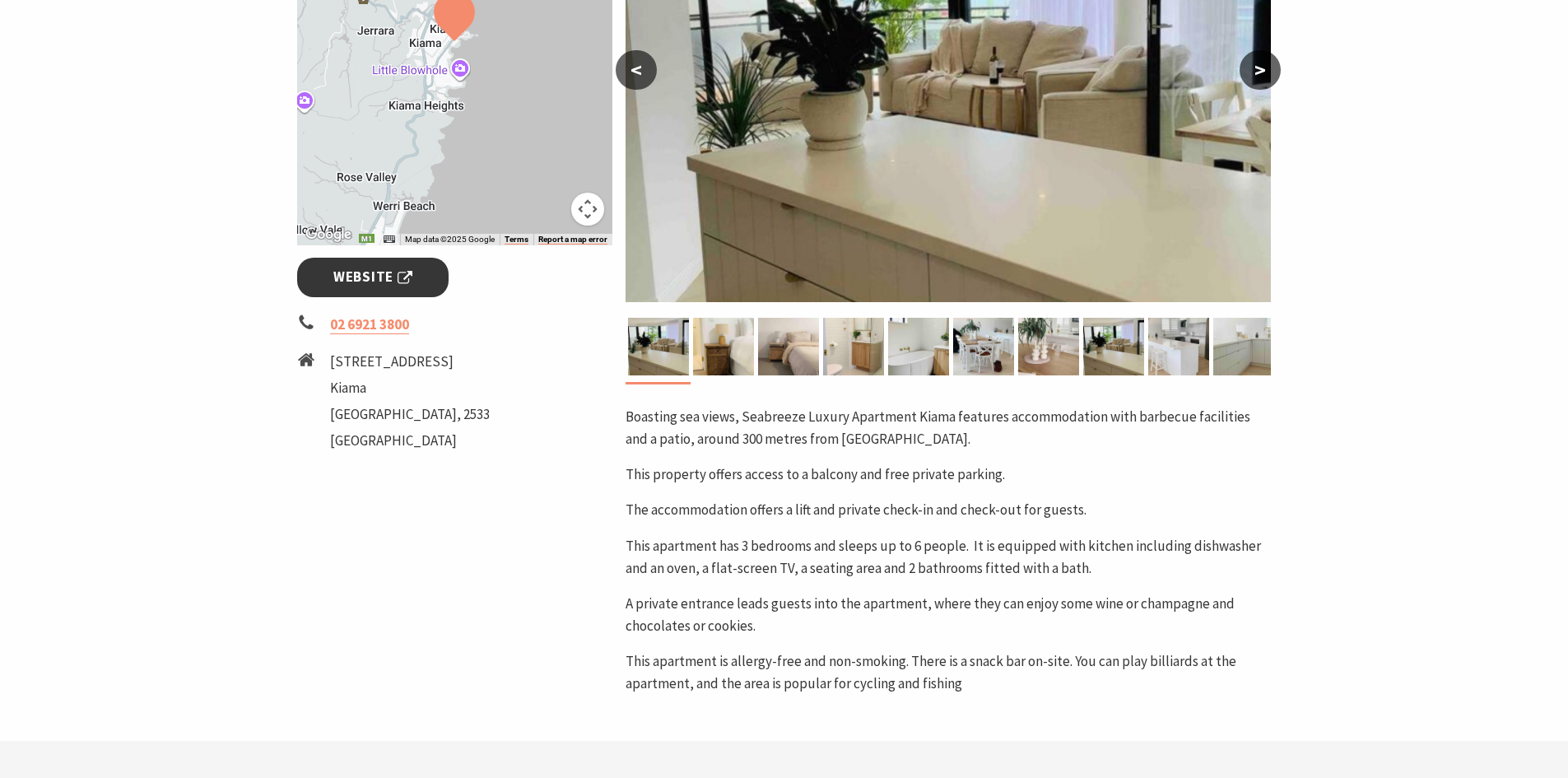
click at [388, 266] on span "Website" at bounding box center [372, 276] width 79 height 22
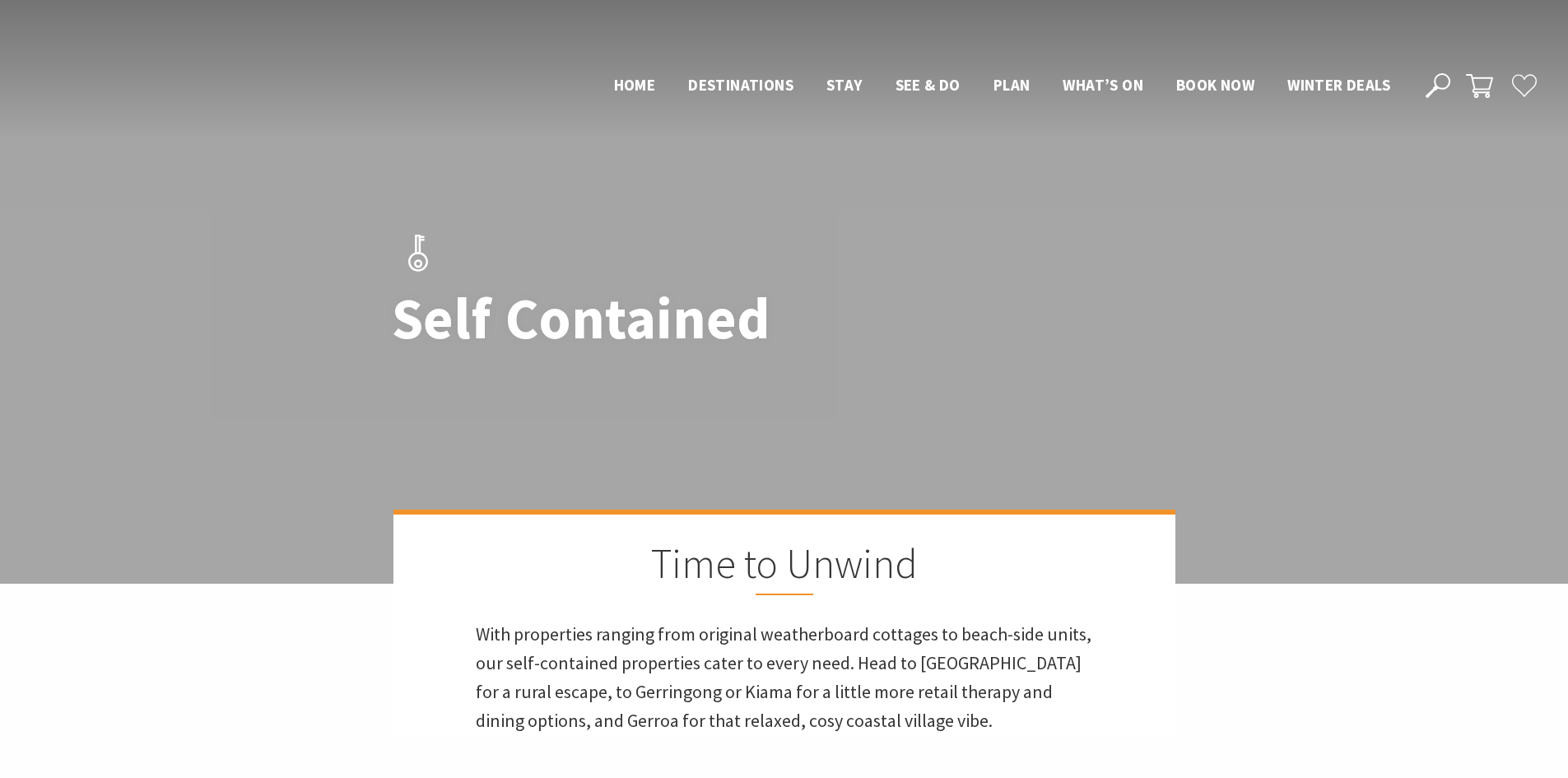
scroll to position [1487, 0]
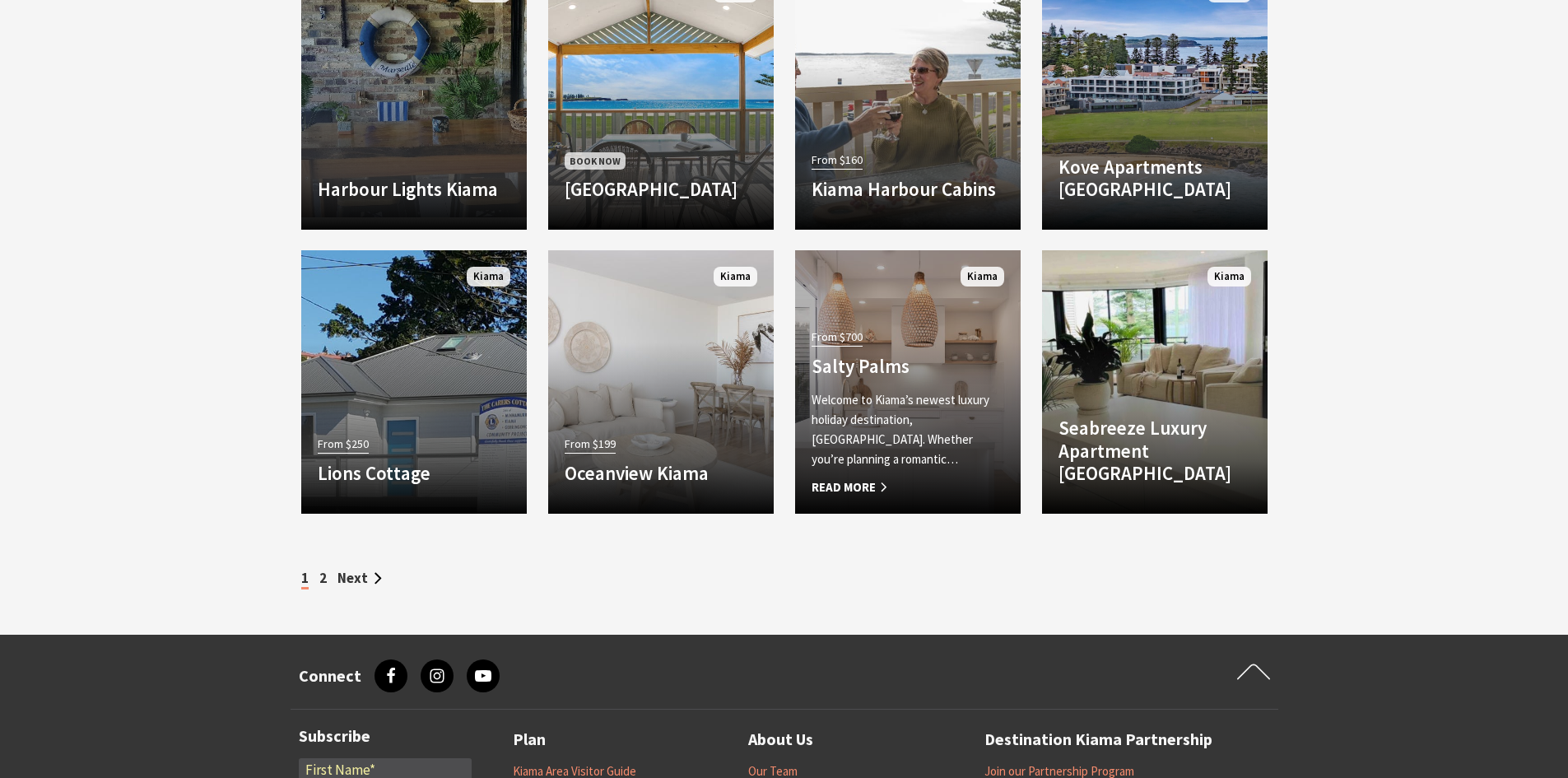
click at [933, 396] on p "Welcome to Kiama’s newest luxury holiday destination, Salty Palms. Whether you’…" at bounding box center [908, 429] width 193 height 79
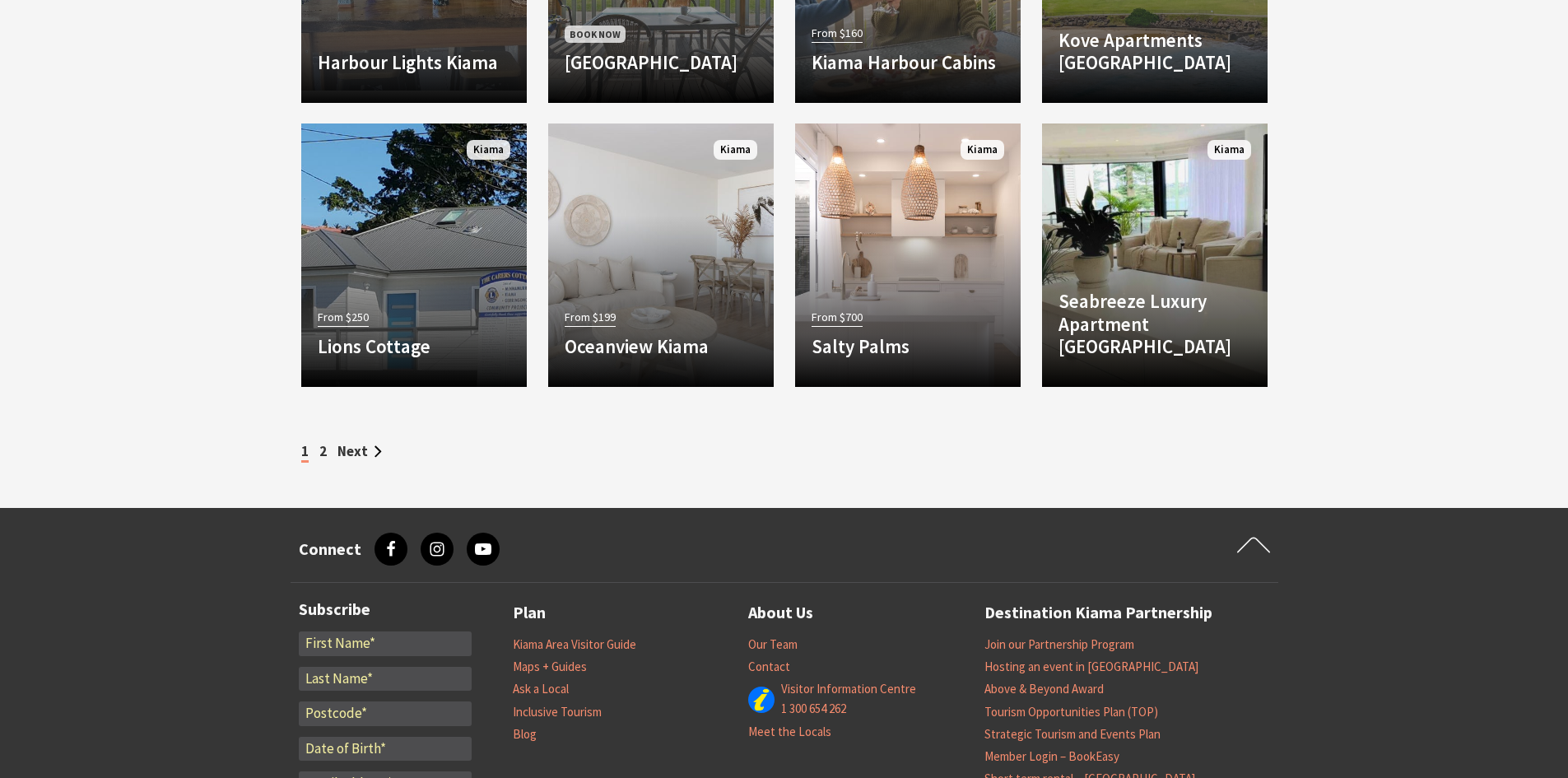
scroll to position [1735, 0]
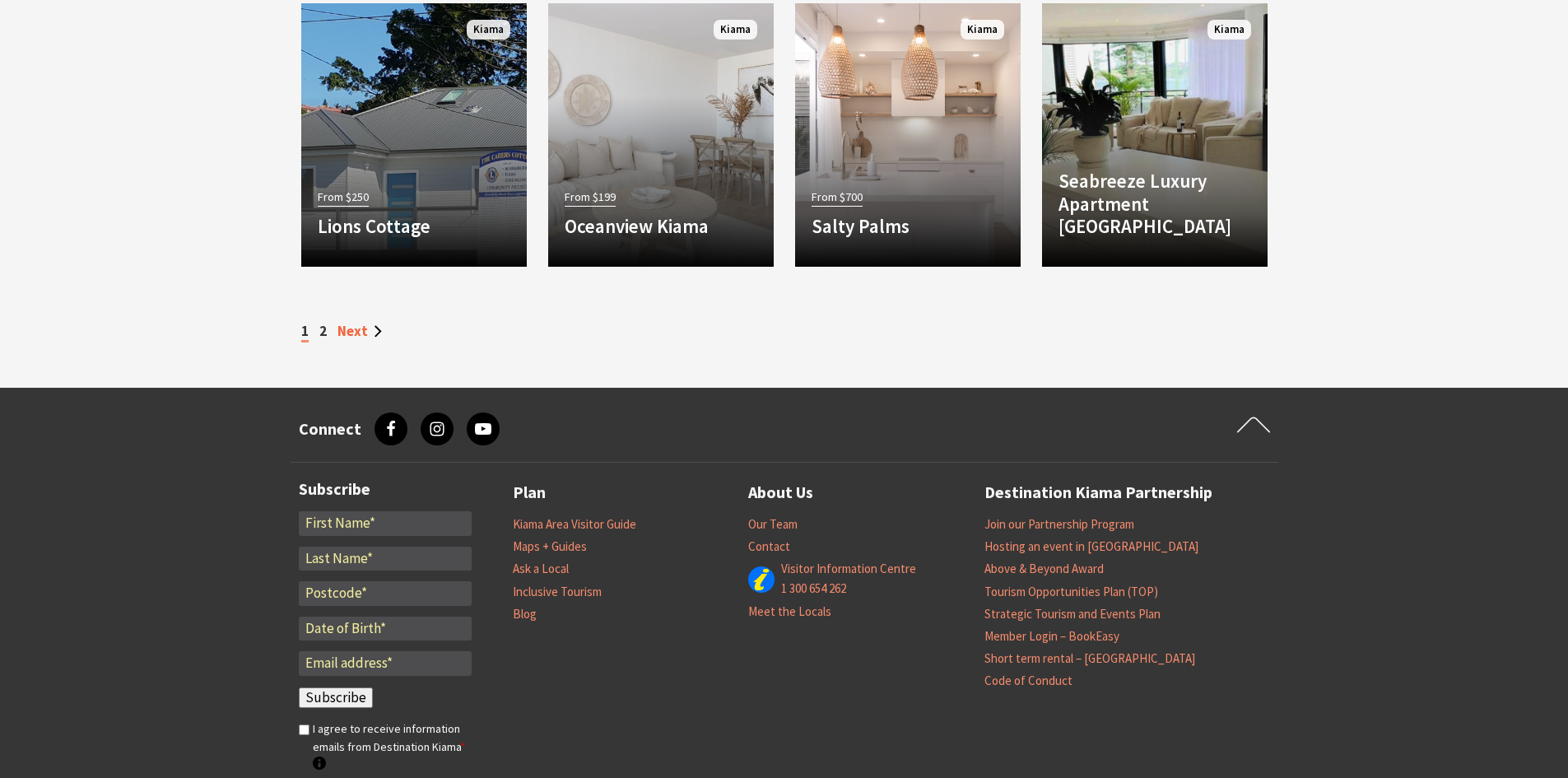
click at [364, 327] on link "Next" at bounding box center [360, 331] width 45 height 18
click at [352, 332] on link "Next" at bounding box center [360, 331] width 45 height 18
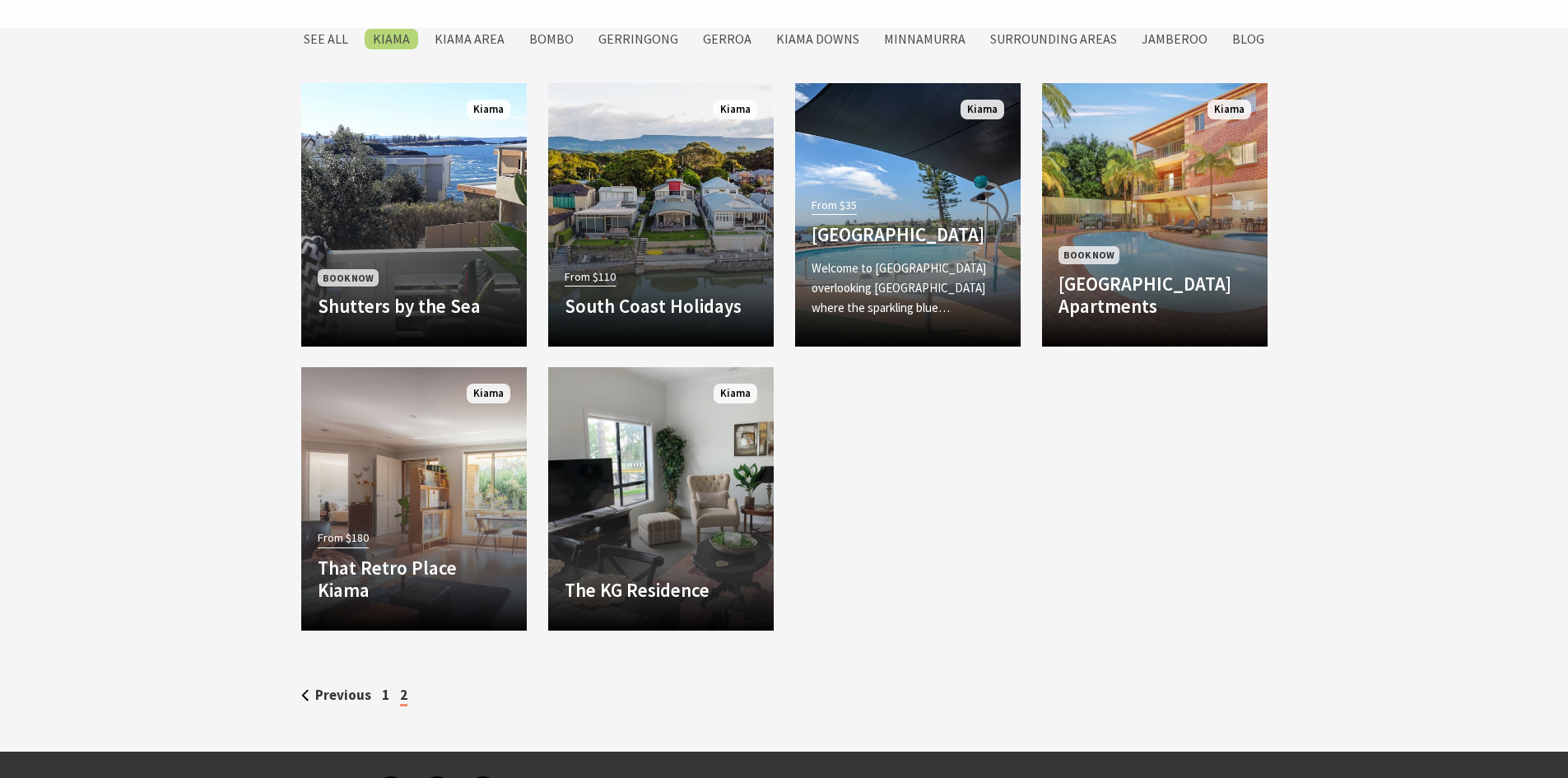
scroll to position [1563, 0]
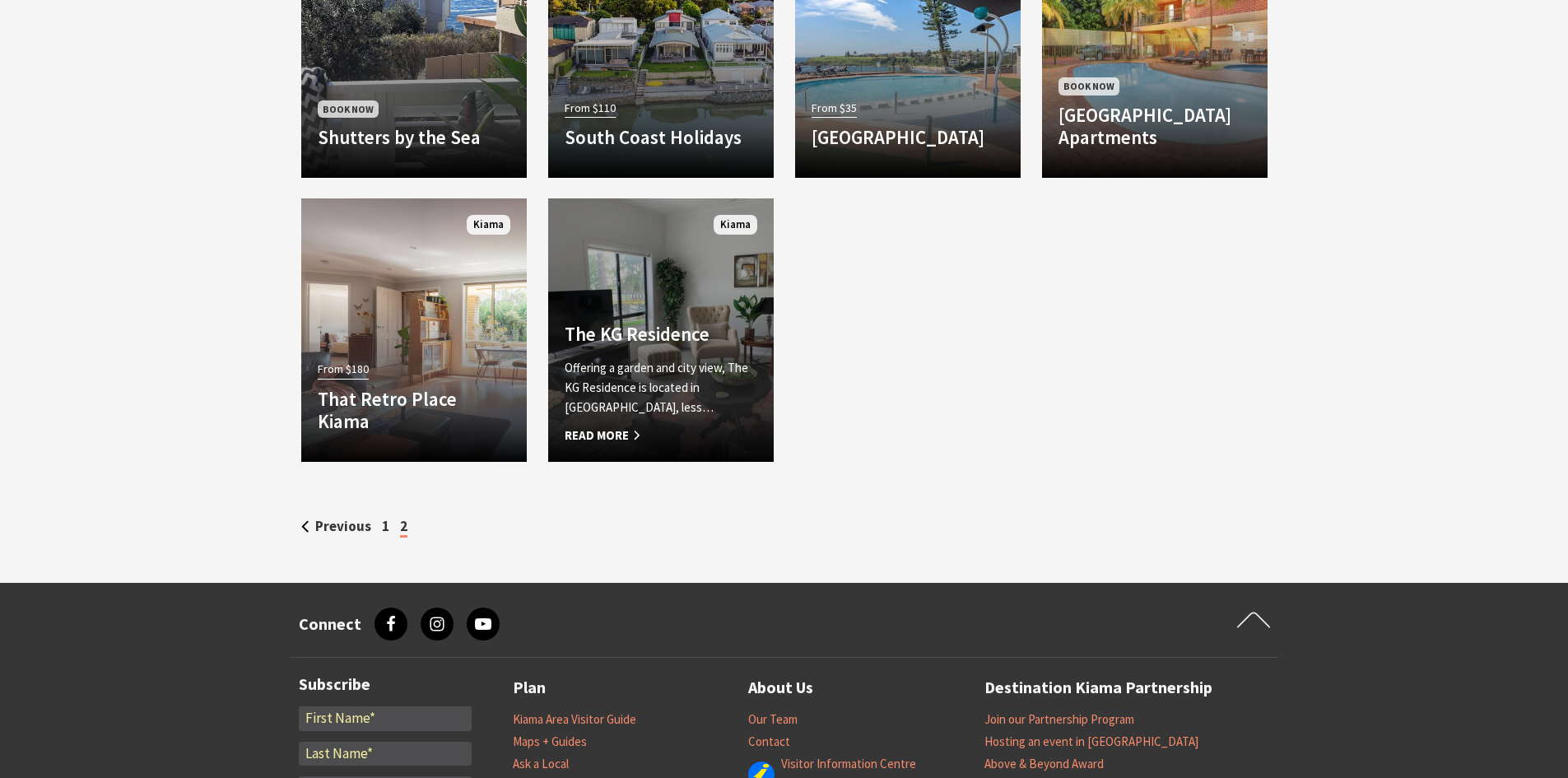
click at [623, 394] on p "Offering a garden and city view, The KG Residence is located in [GEOGRAPHIC_DAT…" at bounding box center [661, 387] width 193 height 59
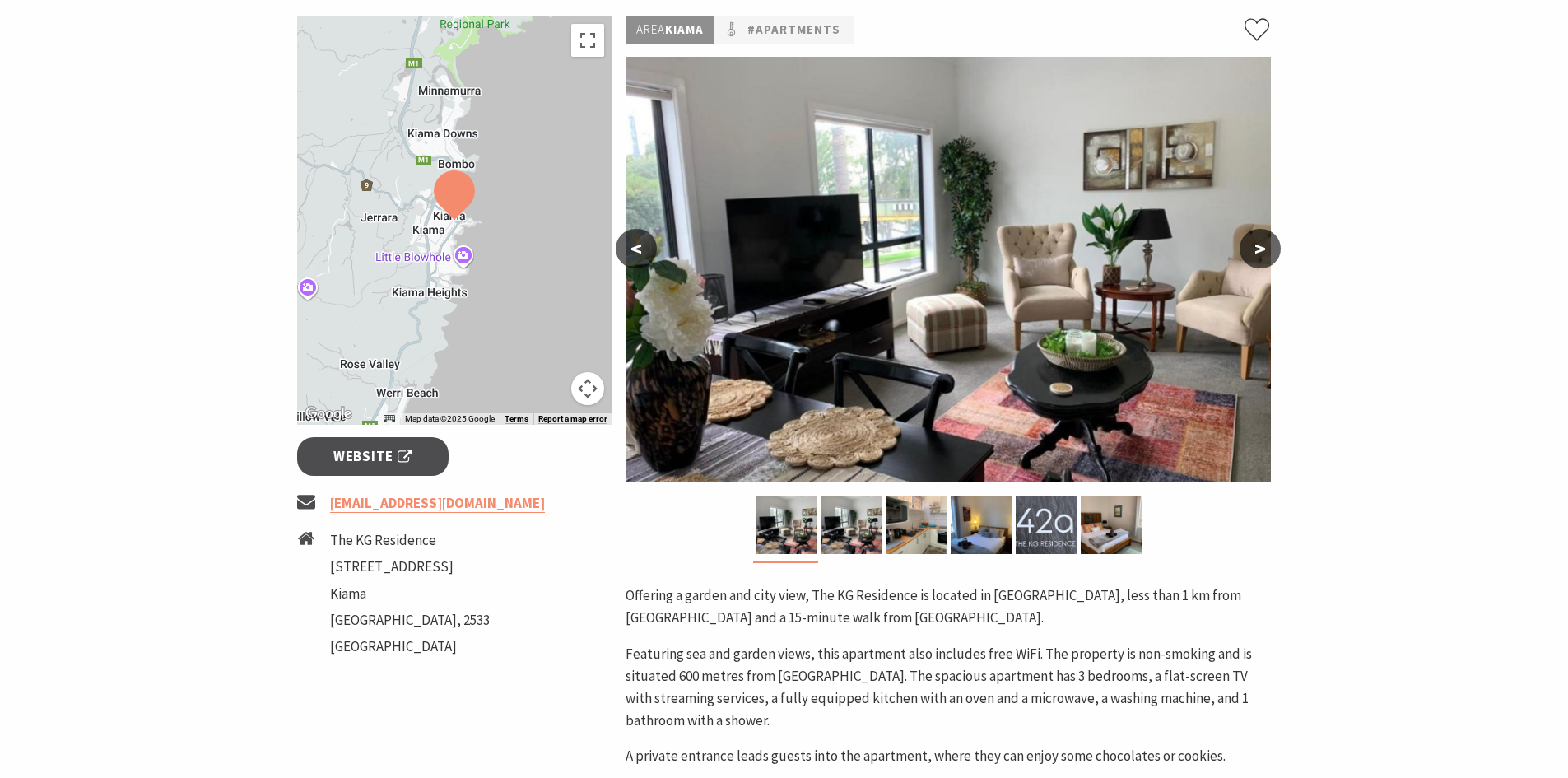
scroll to position [247, 0]
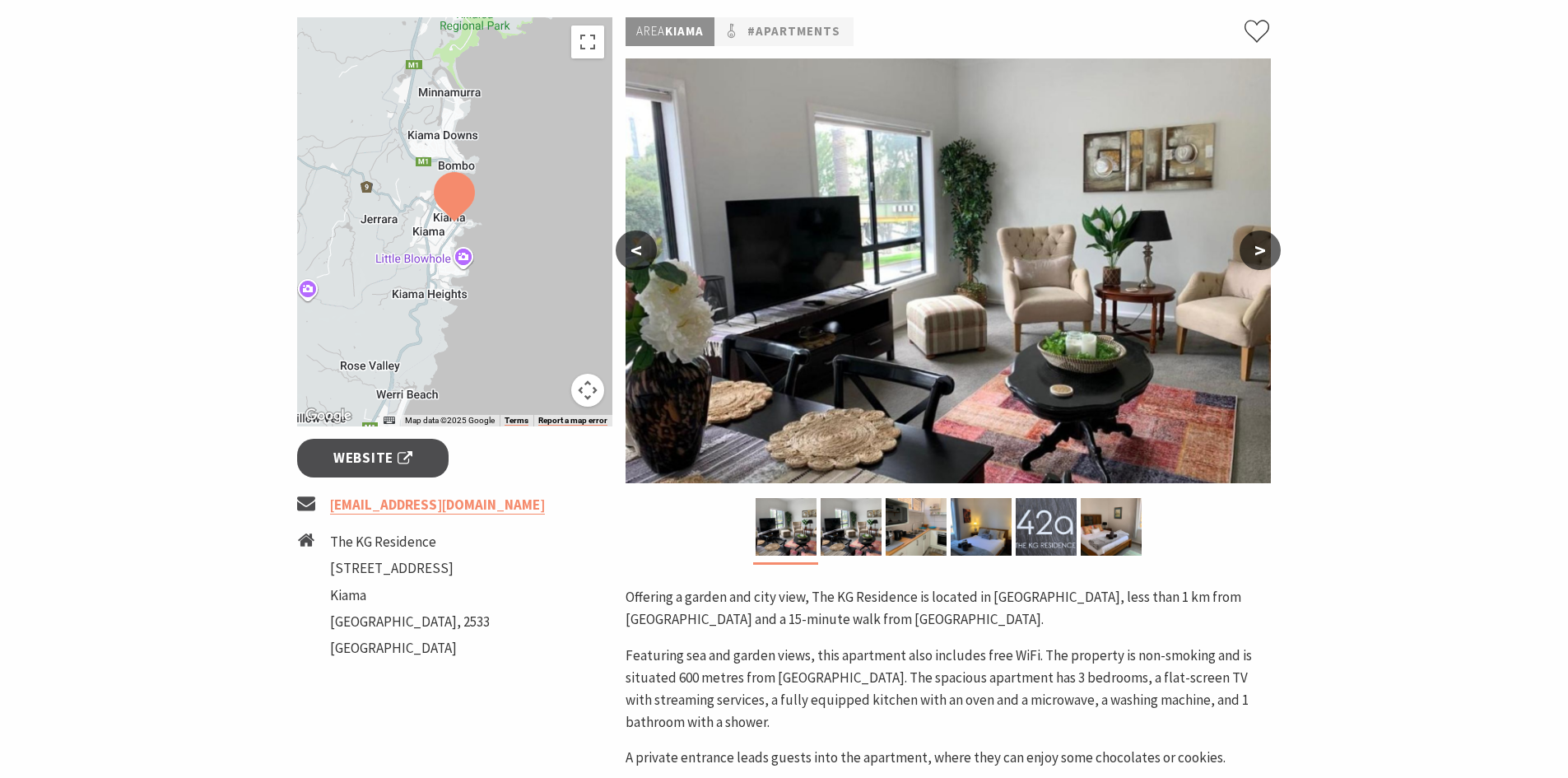
click at [1269, 252] on button ">" at bounding box center [1261, 251] width 42 height 40
click at [1268, 251] on button ">" at bounding box center [1261, 251] width 42 height 40
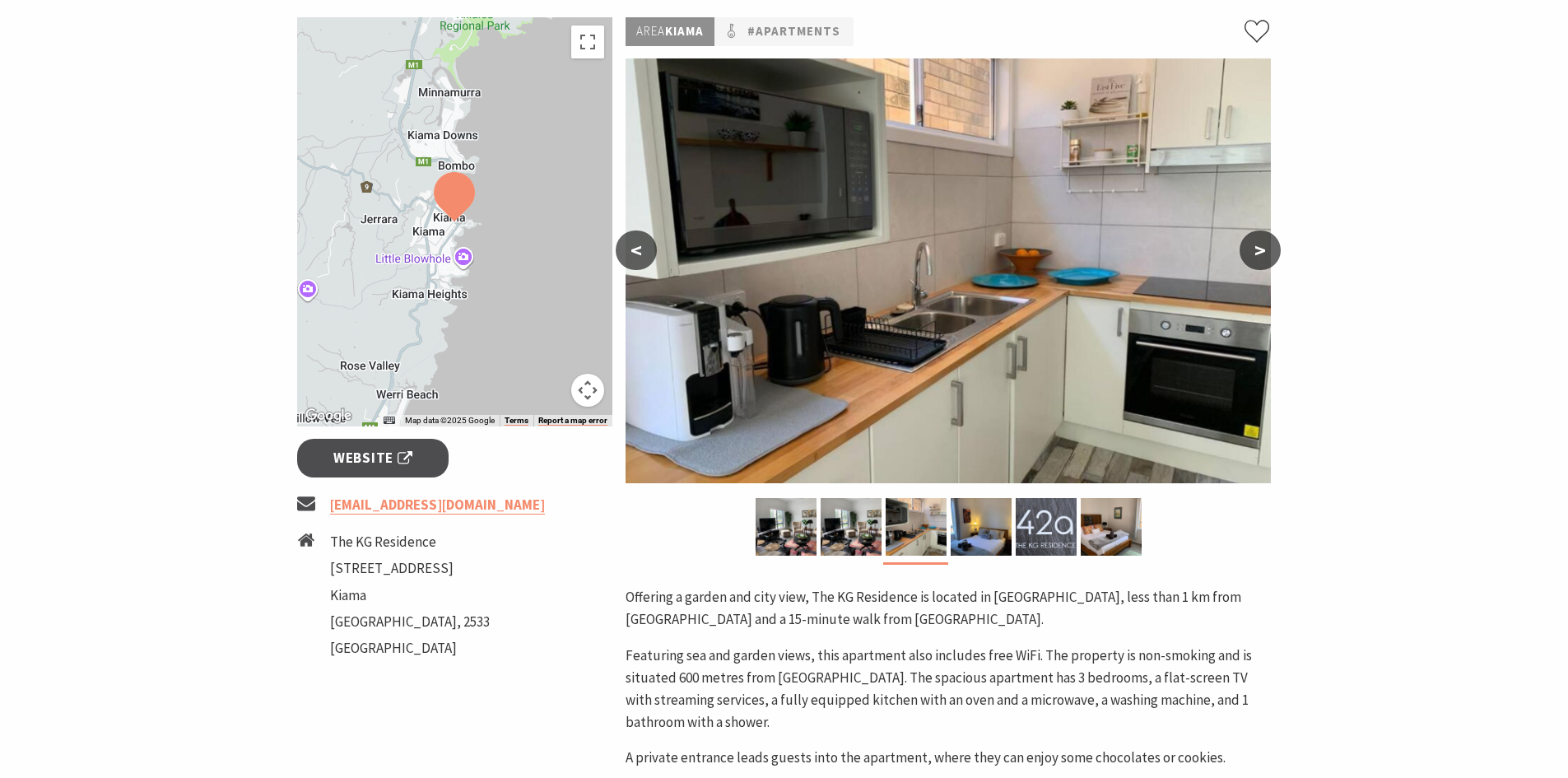
click at [1268, 251] on button ">" at bounding box center [1261, 251] width 42 height 40
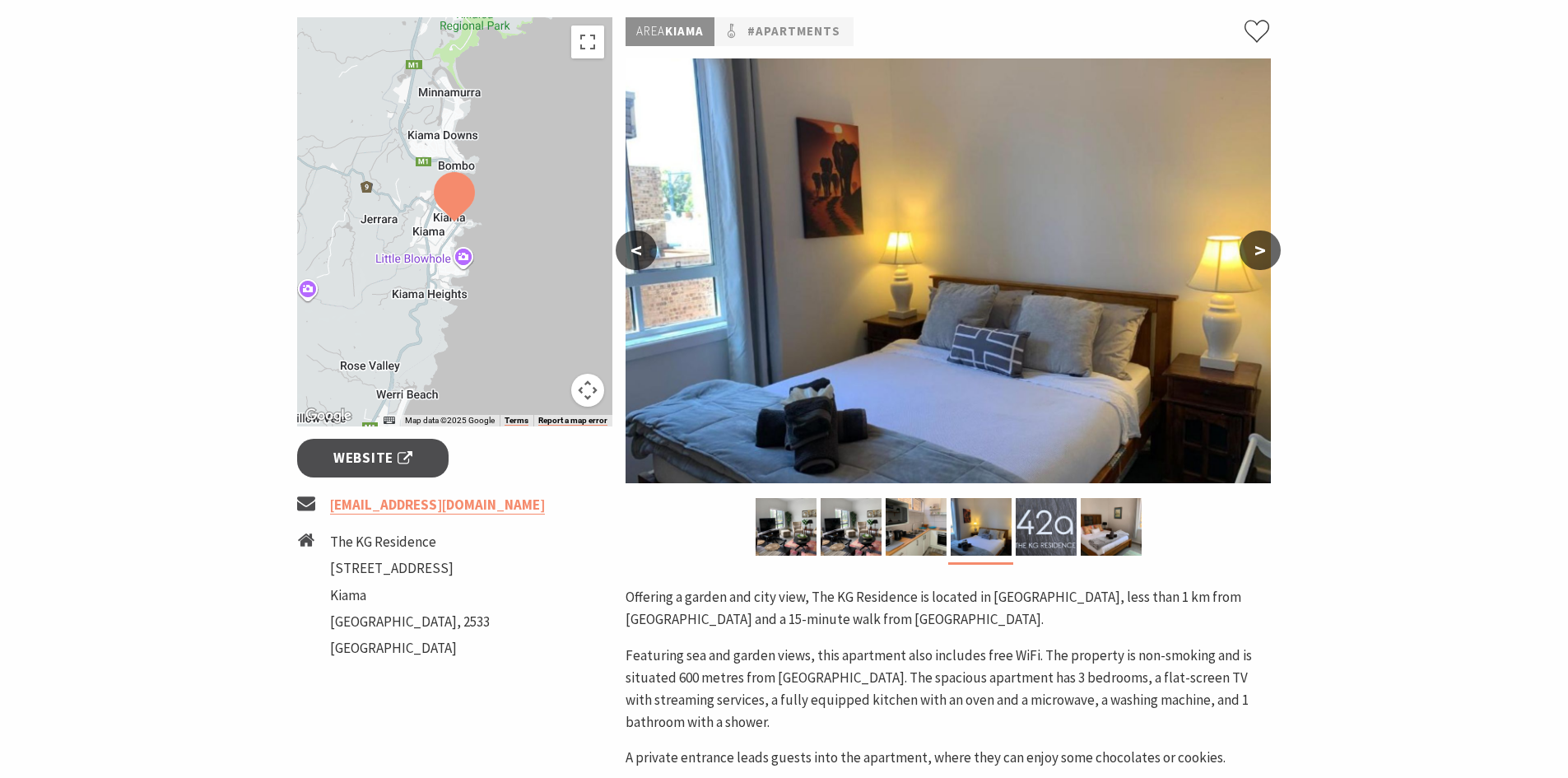
click at [1268, 252] on button ">" at bounding box center [1261, 251] width 42 height 40
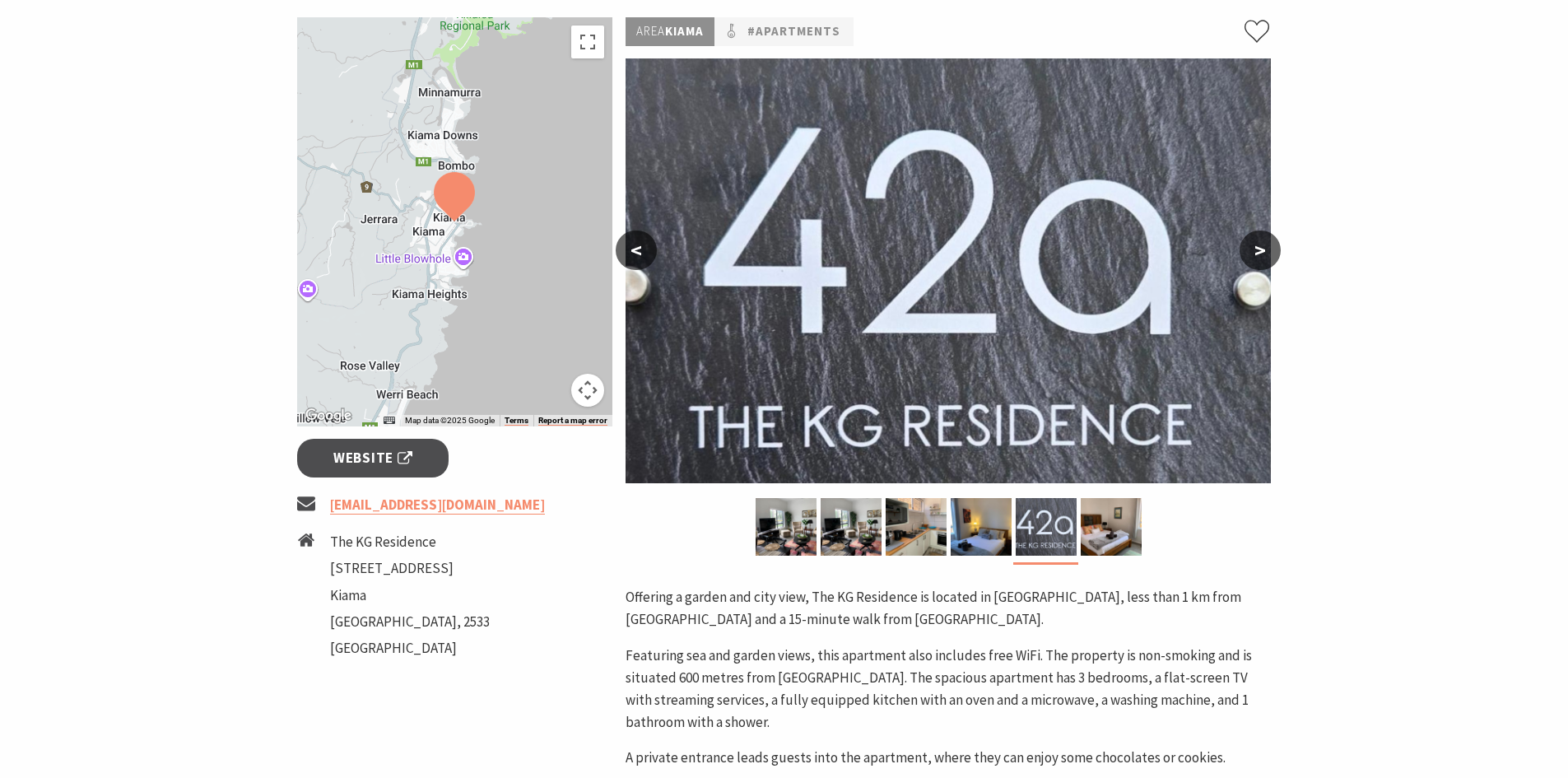
click at [1268, 252] on button ">" at bounding box center [1261, 251] width 42 height 40
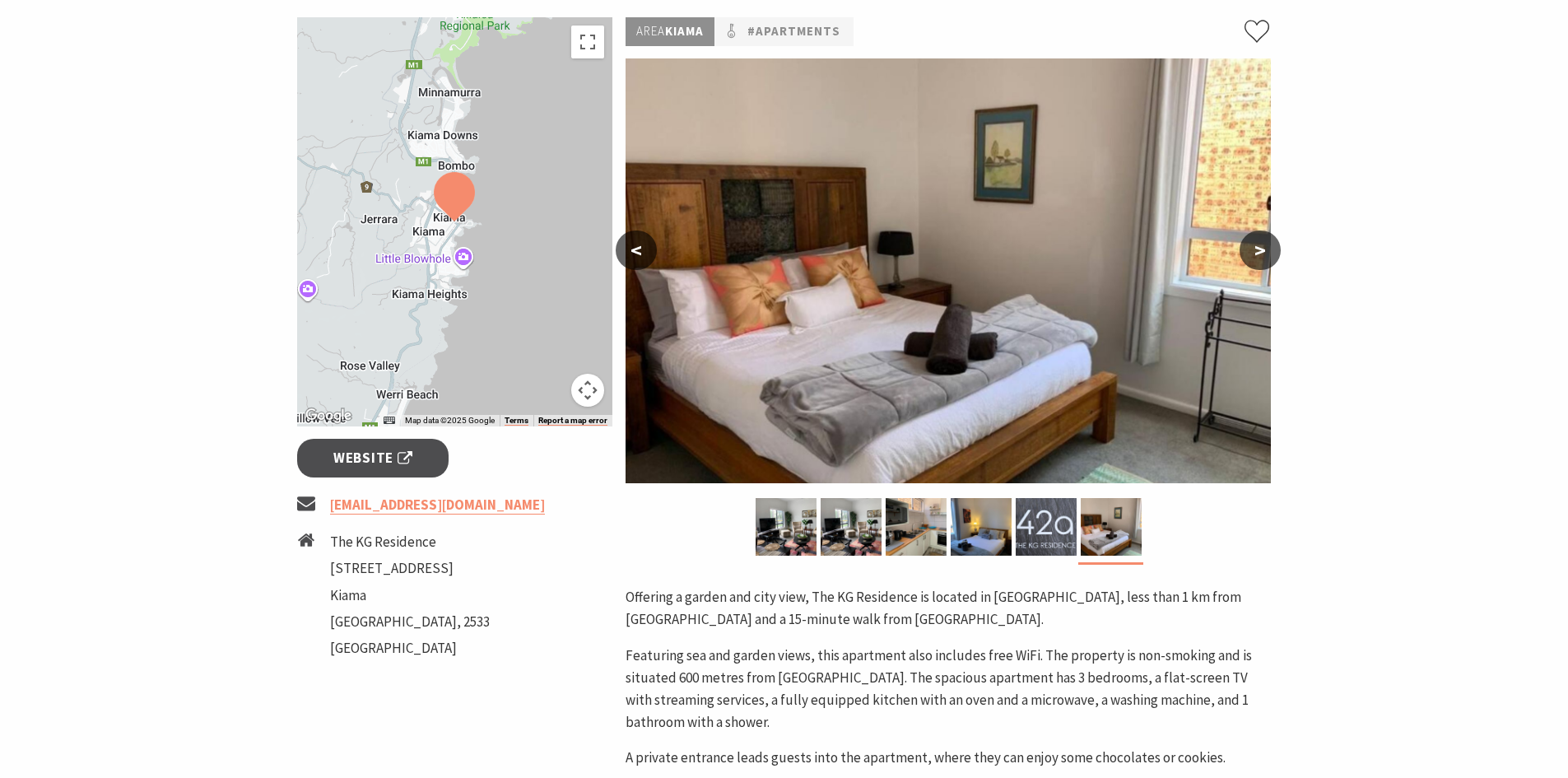
click at [1267, 253] on button ">" at bounding box center [1261, 251] width 42 height 40
click at [1262, 255] on button ">" at bounding box center [1261, 251] width 42 height 40
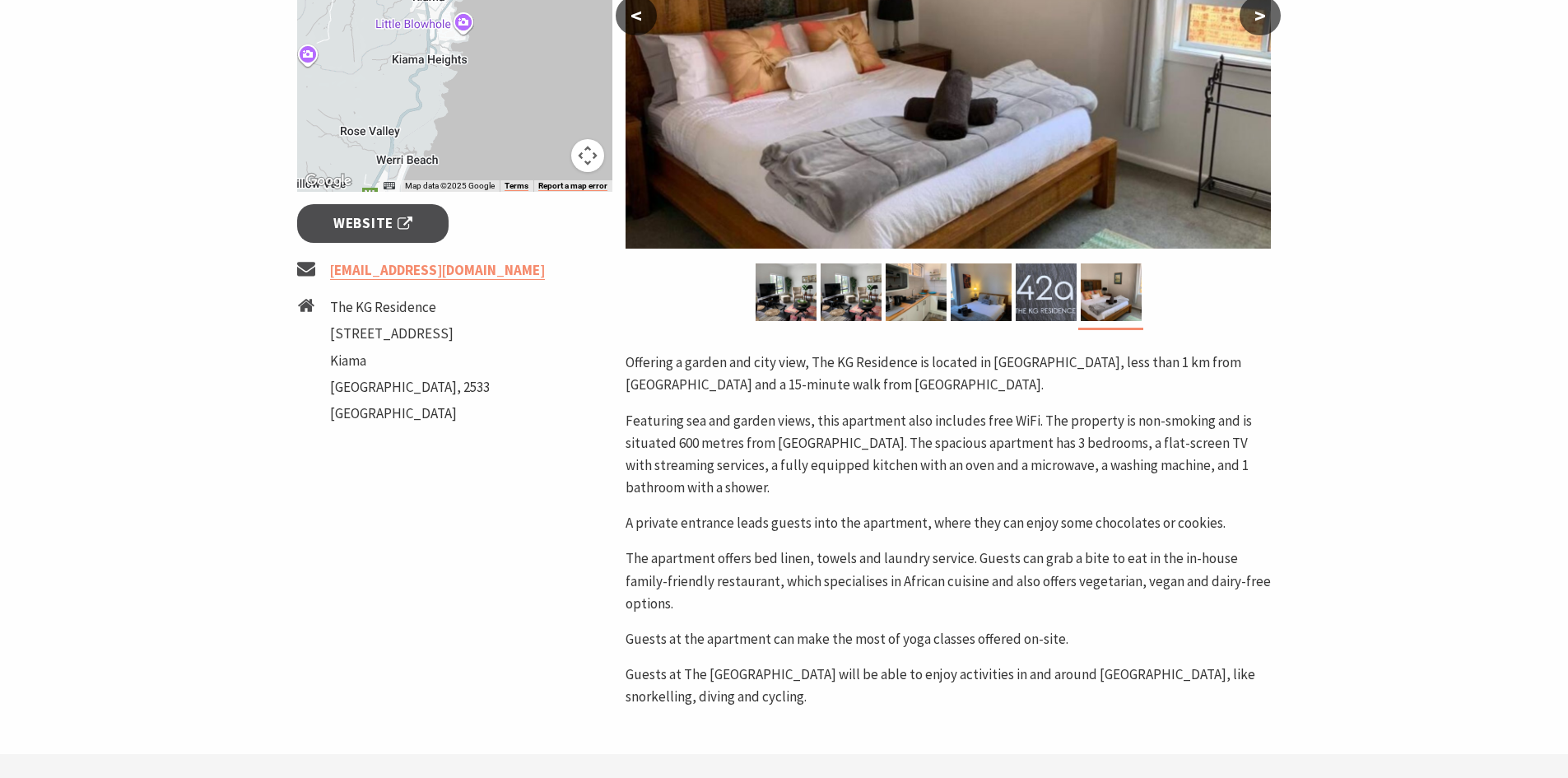
scroll to position [576, 0]
